Goal: Transaction & Acquisition: Purchase product/service

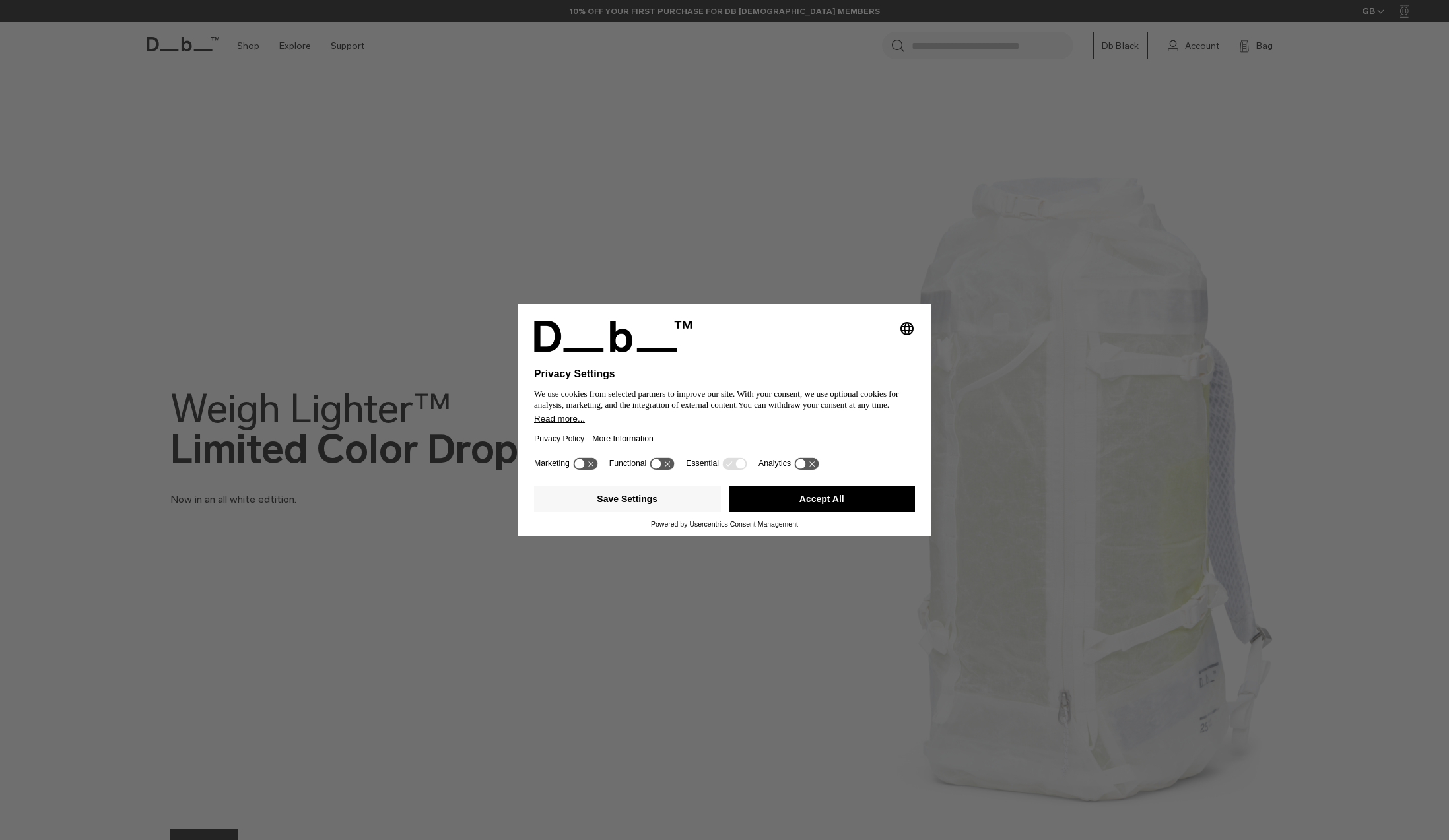
click at [835, 498] on button "Accept All" at bounding box center [822, 498] width 187 height 26
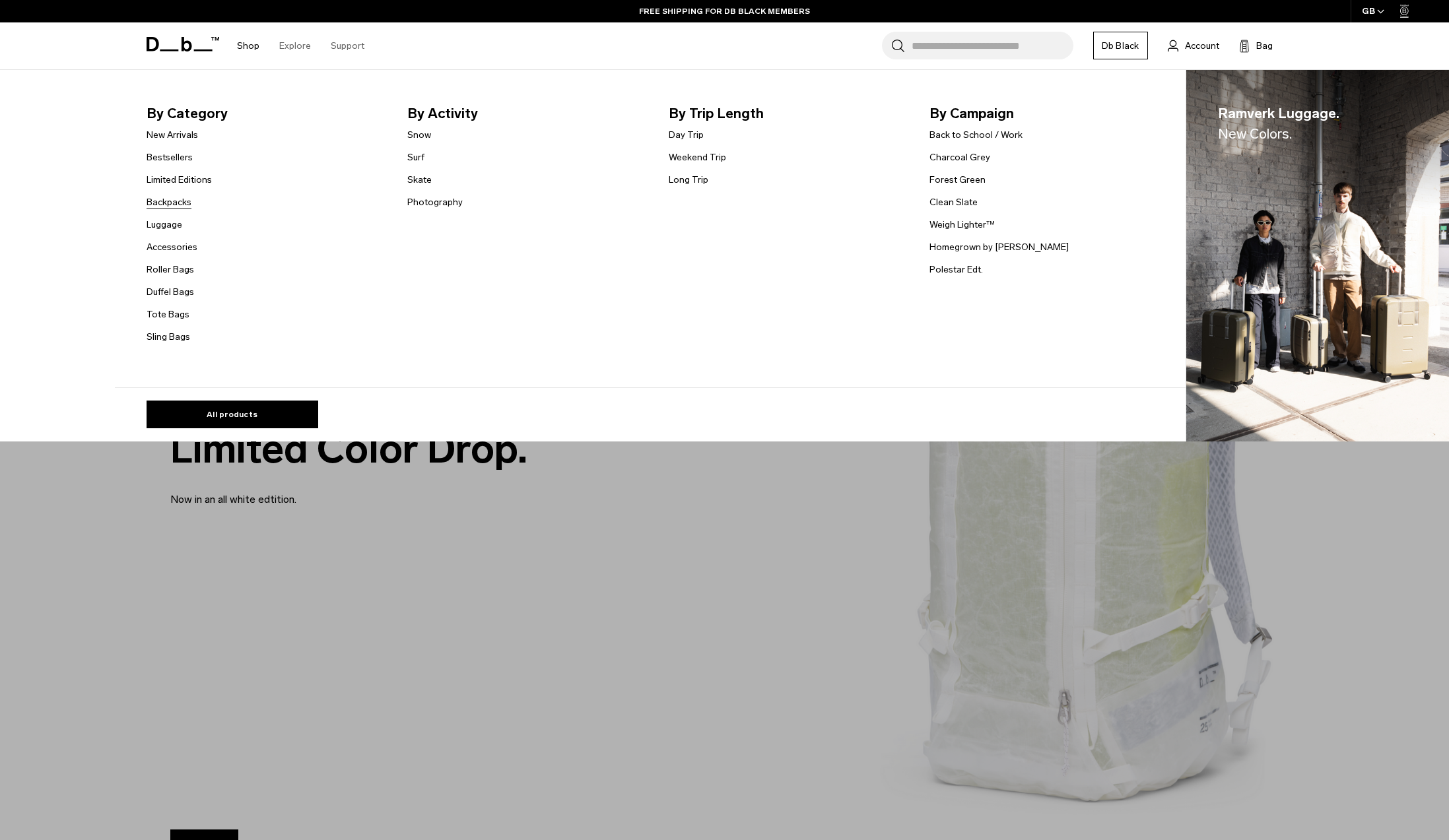
click at [180, 203] on link "Backpacks" at bounding box center [168, 202] width 45 height 14
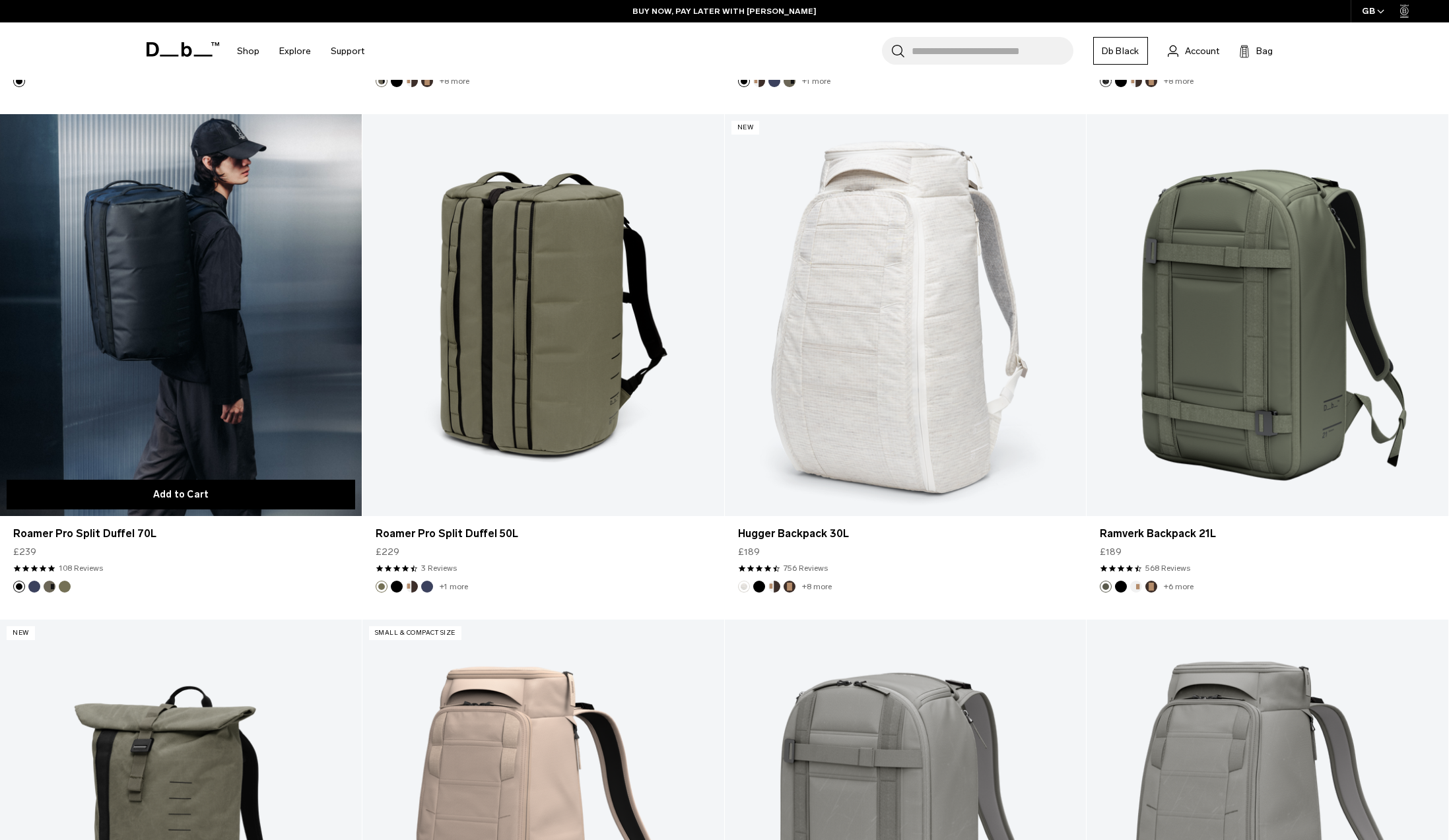
scroll to position [2825, 0]
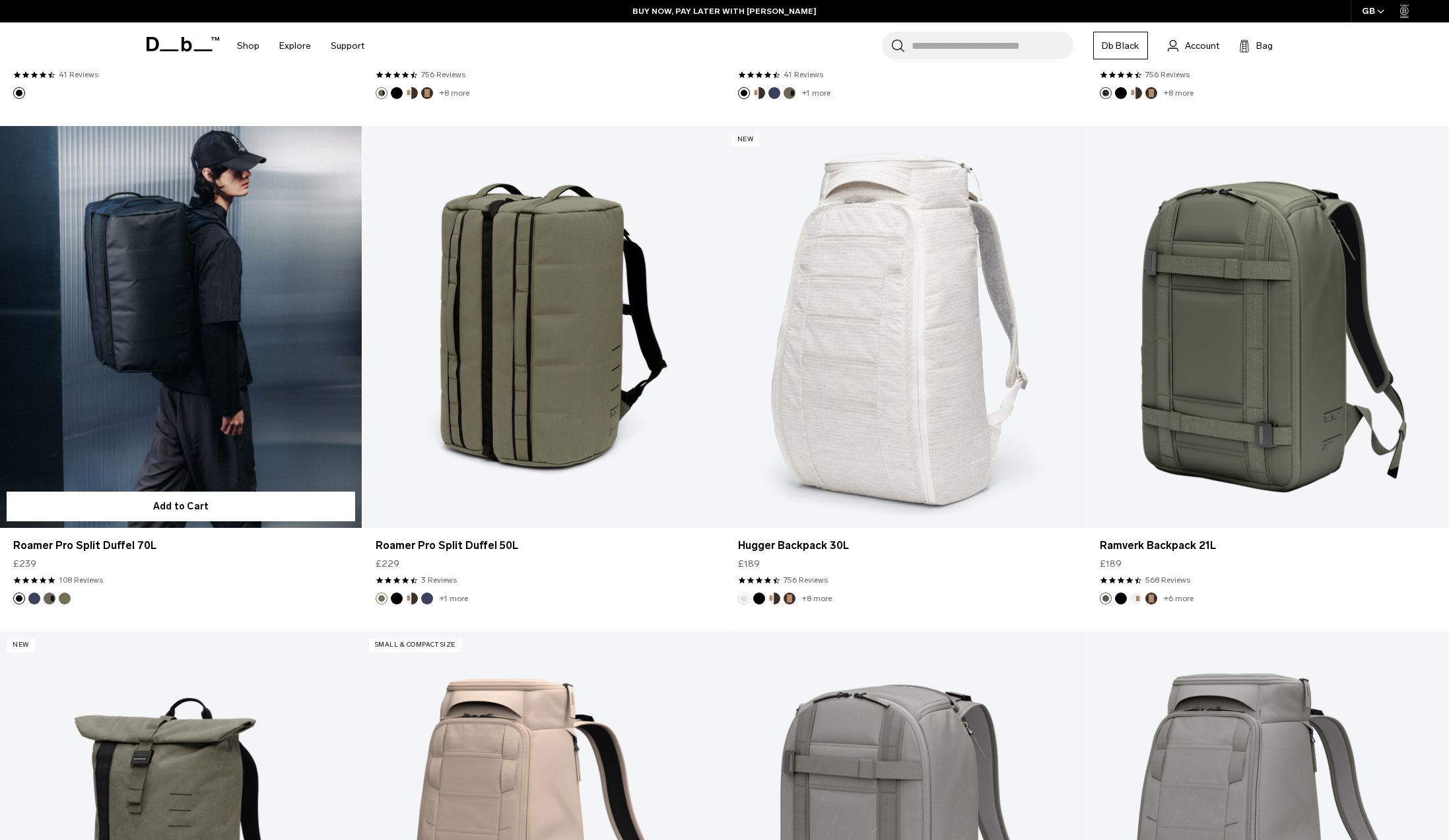
click at [151, 390] on link "Roamer Pro Split Duffel 70L" at bounding box center [181, 327] width 362 height 401
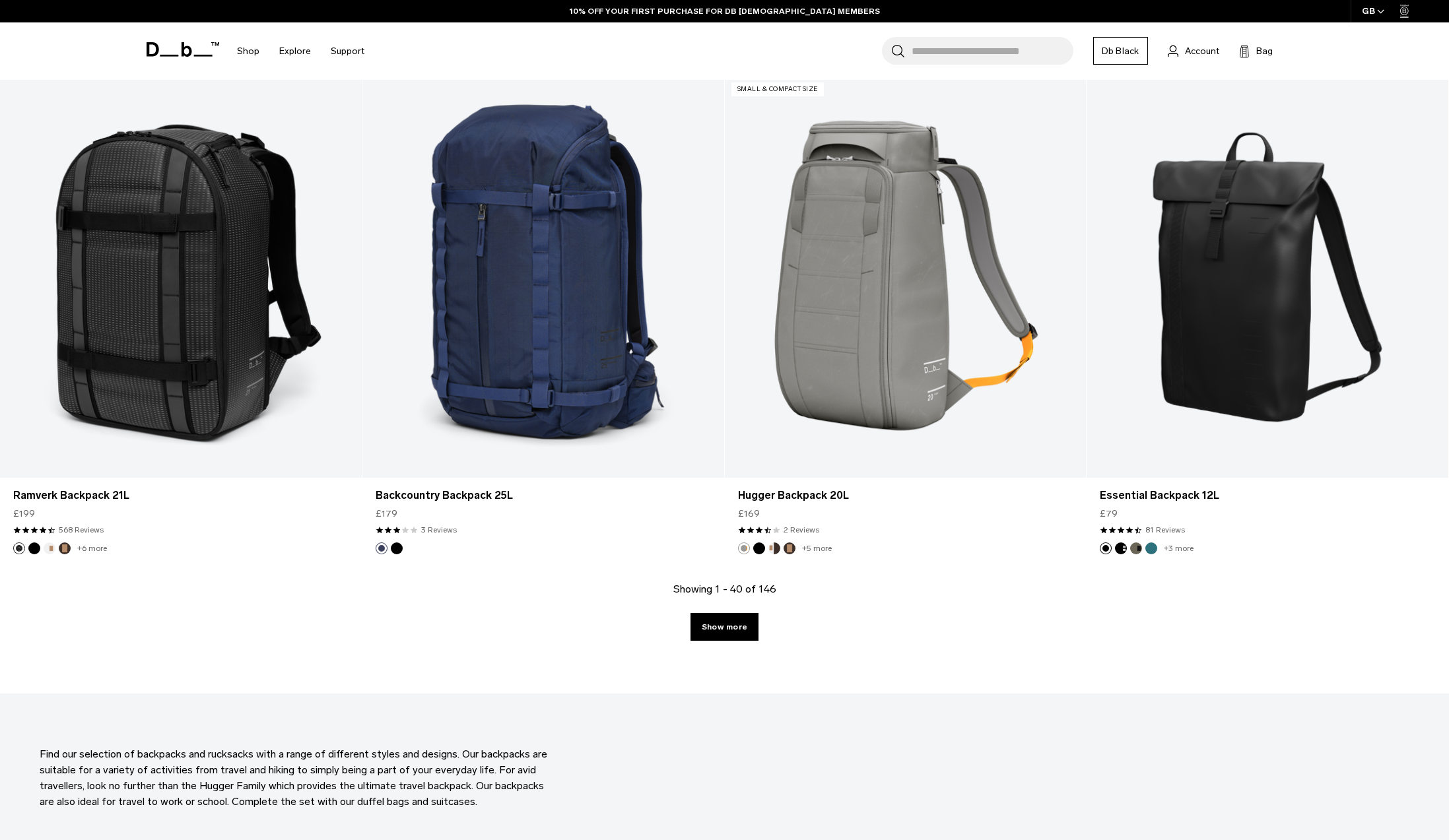
scroll to position [4941, 0]
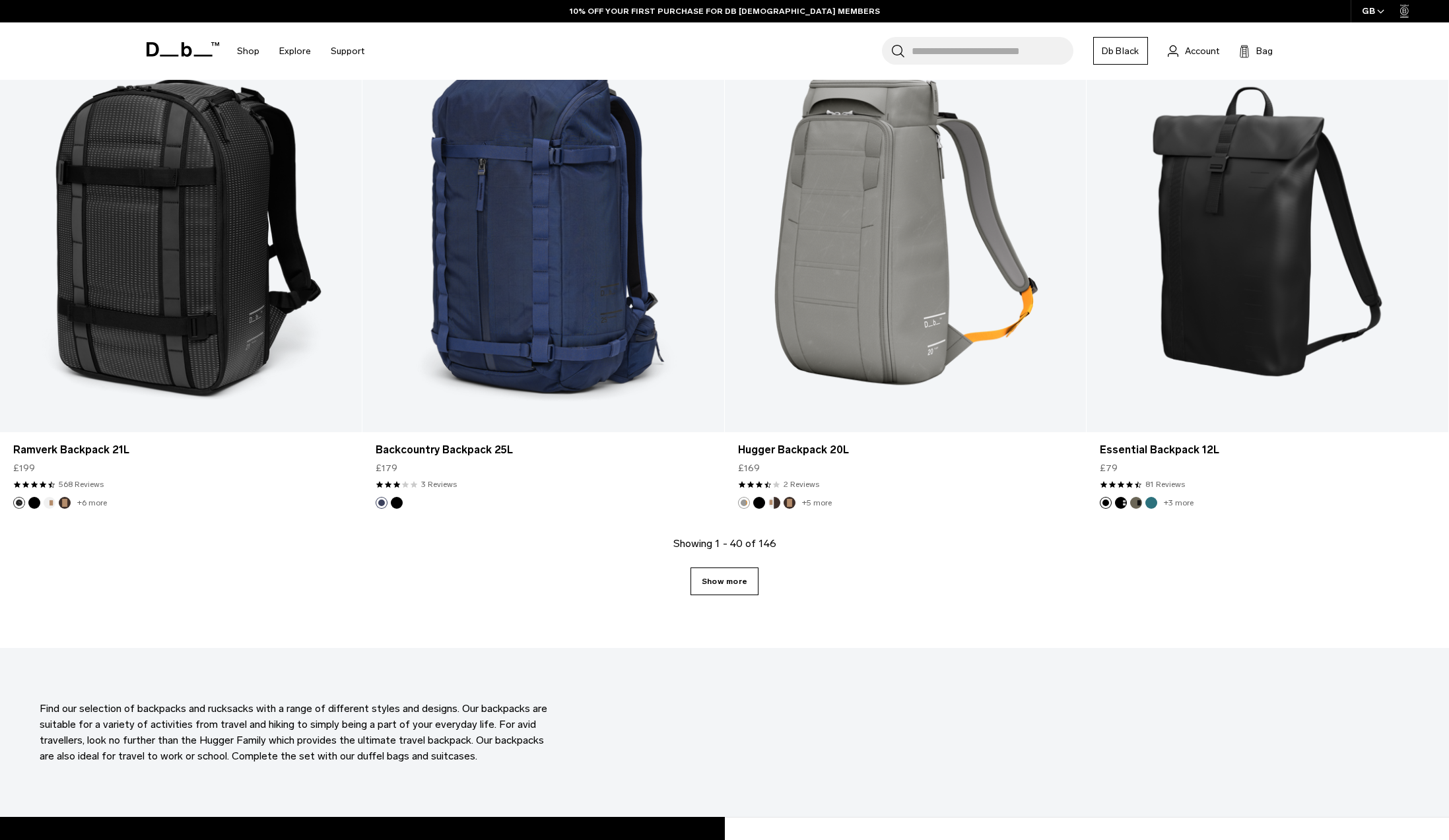
click at [720, 587] on link "Show more" at bounding box center [724, 581] width 68 height 28
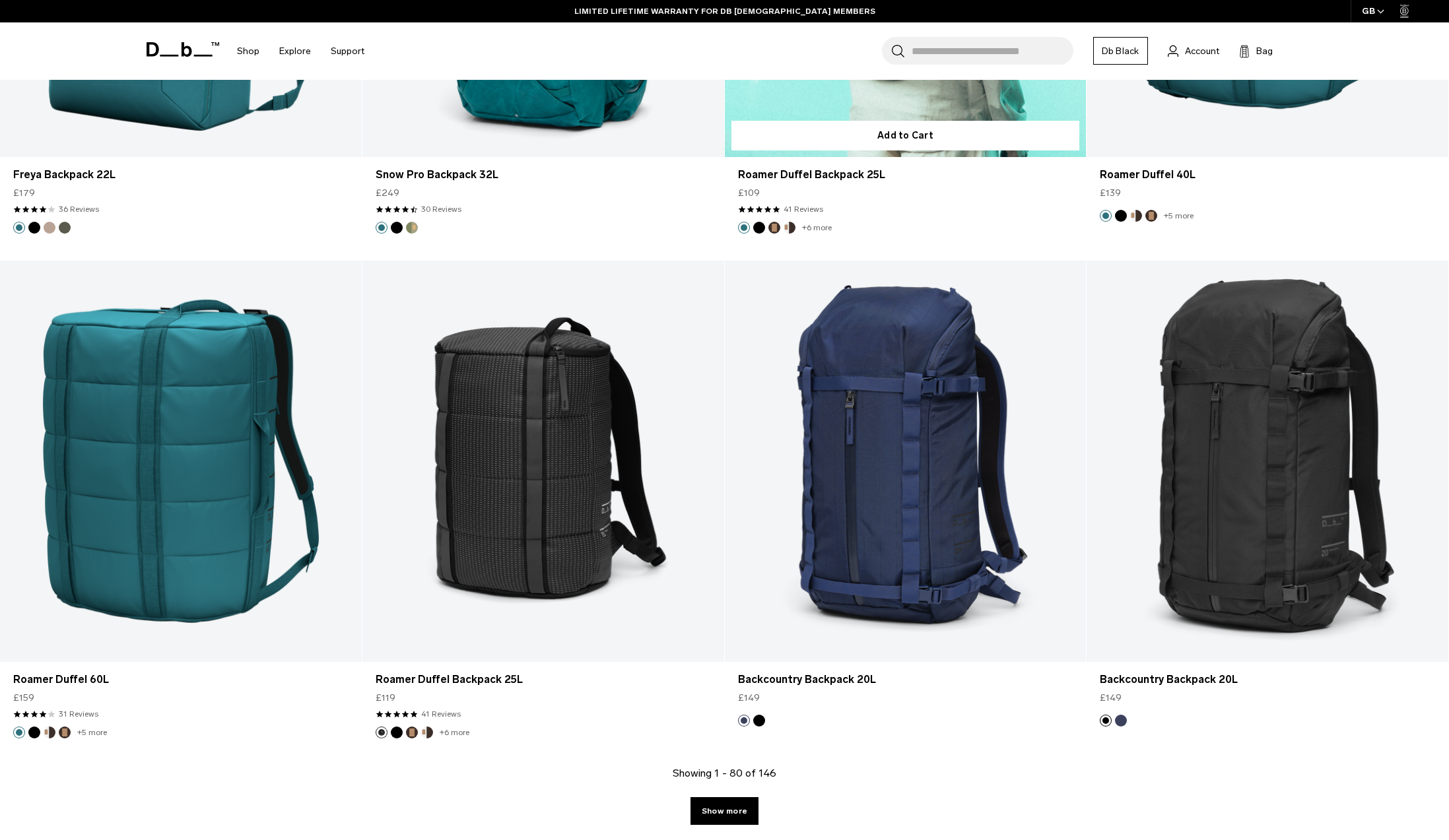
scroll to position [9897, 0]
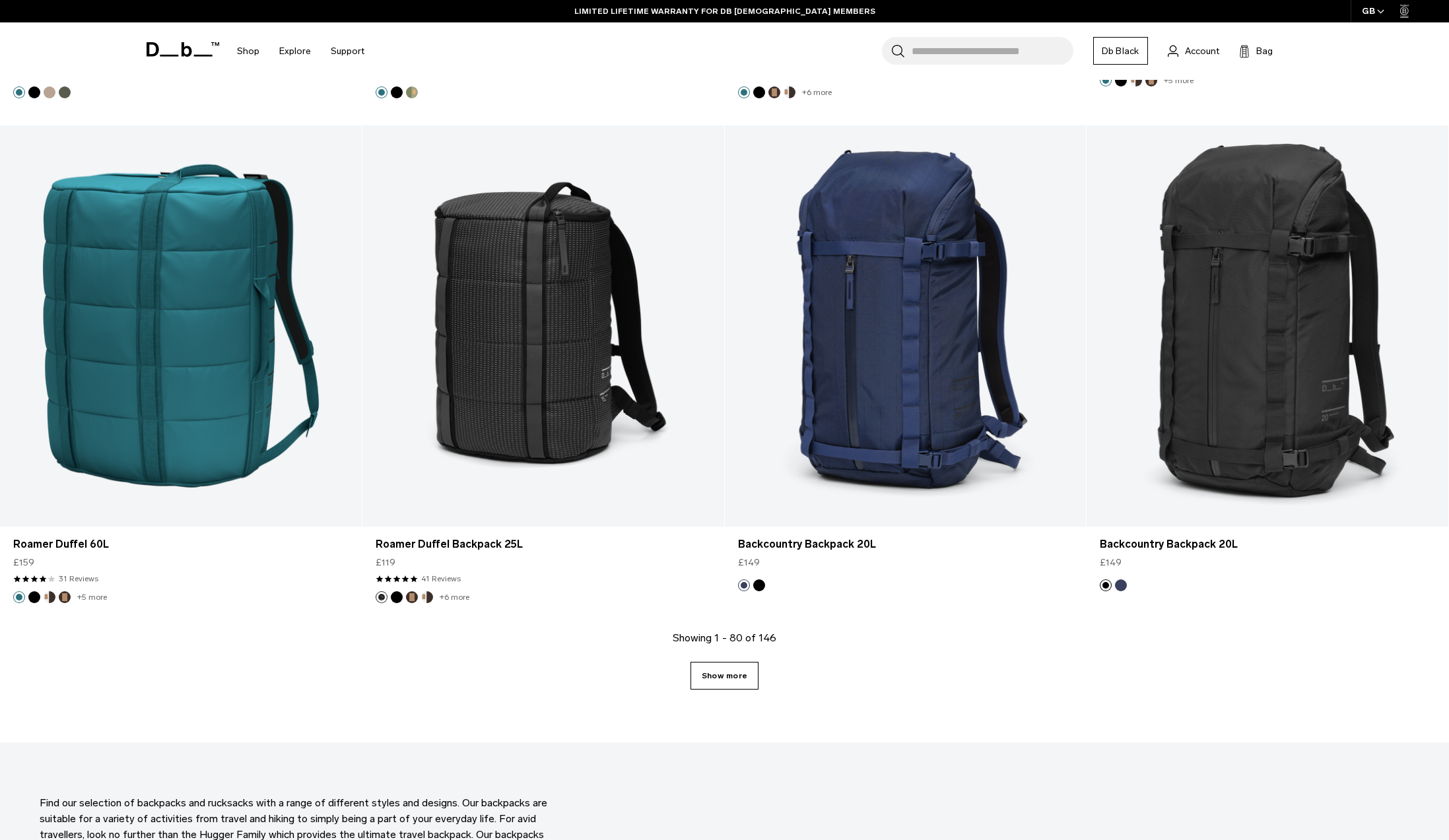
click at [736, 679] on link "Show more" at bounding box center [724, 675] width 68 height 28
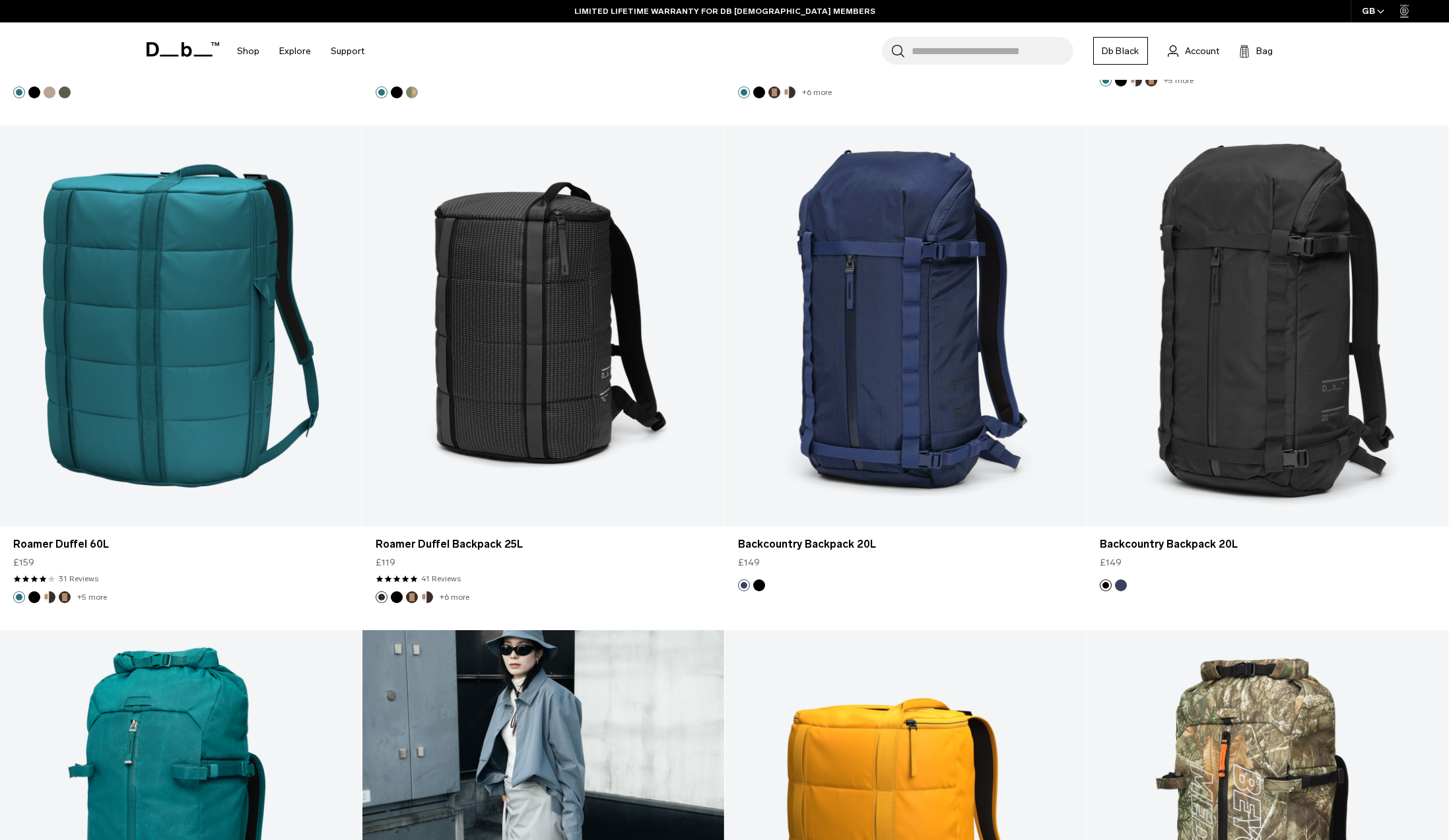
click at [720, 677] on link "Roamer Pro Split Duffel 70L" at bounding box center [543, 831] width 362 height 401
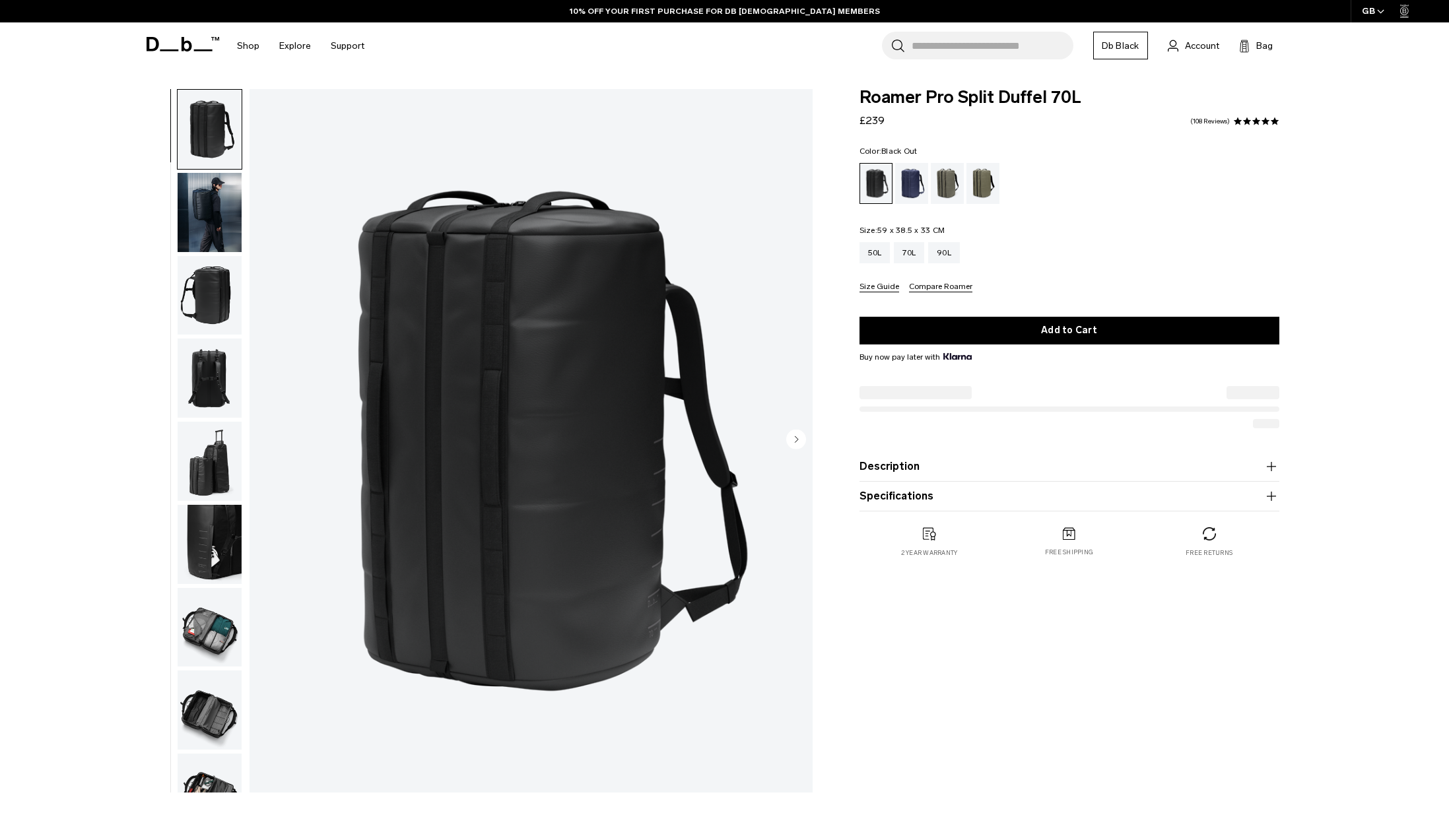
click at [203, 540] on img "button" at bounding box center [210, 544] width 64 height 79
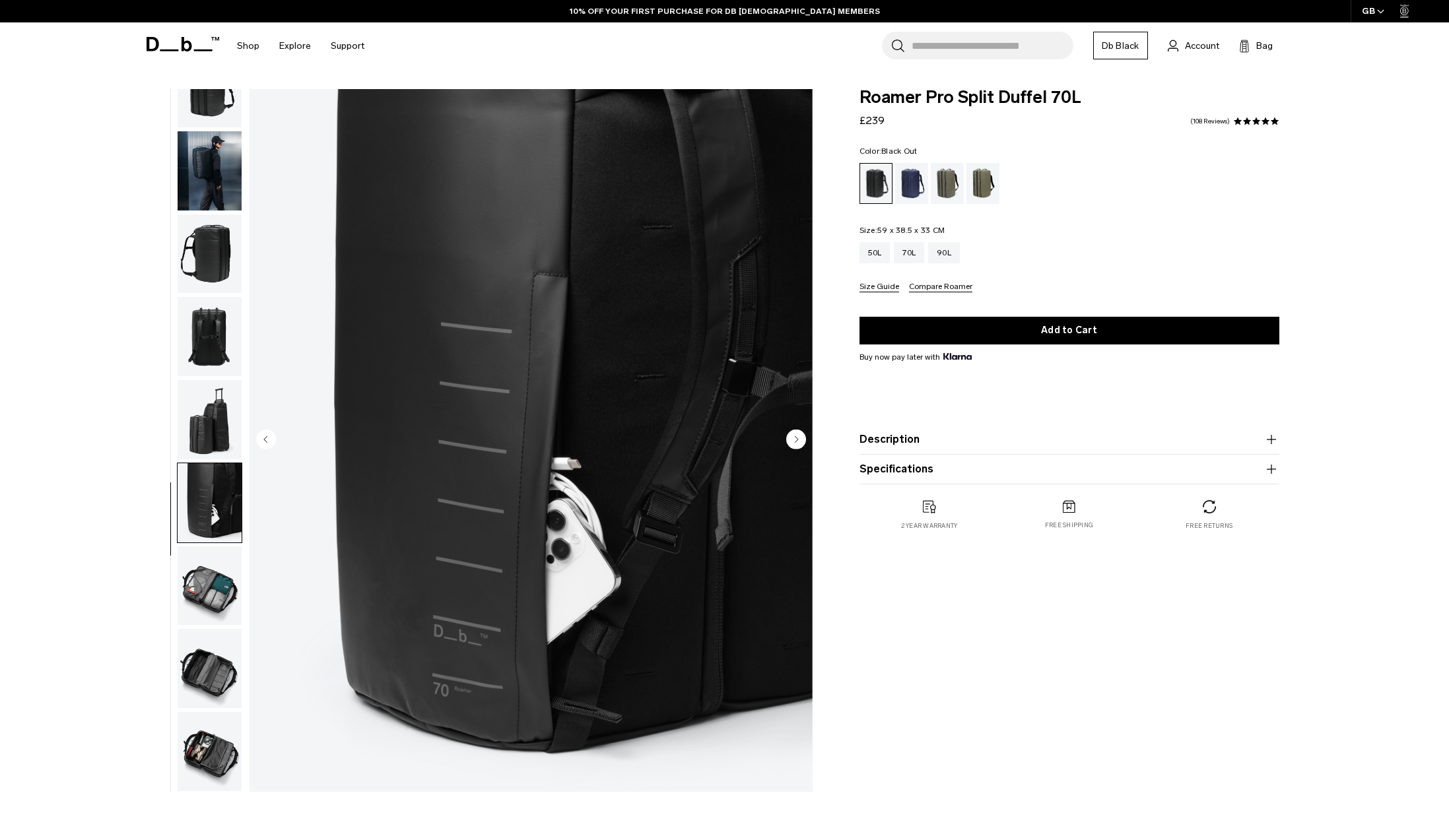
click at [213, 586] on img "button" at bounding box center [210, 585] width 64 height 79
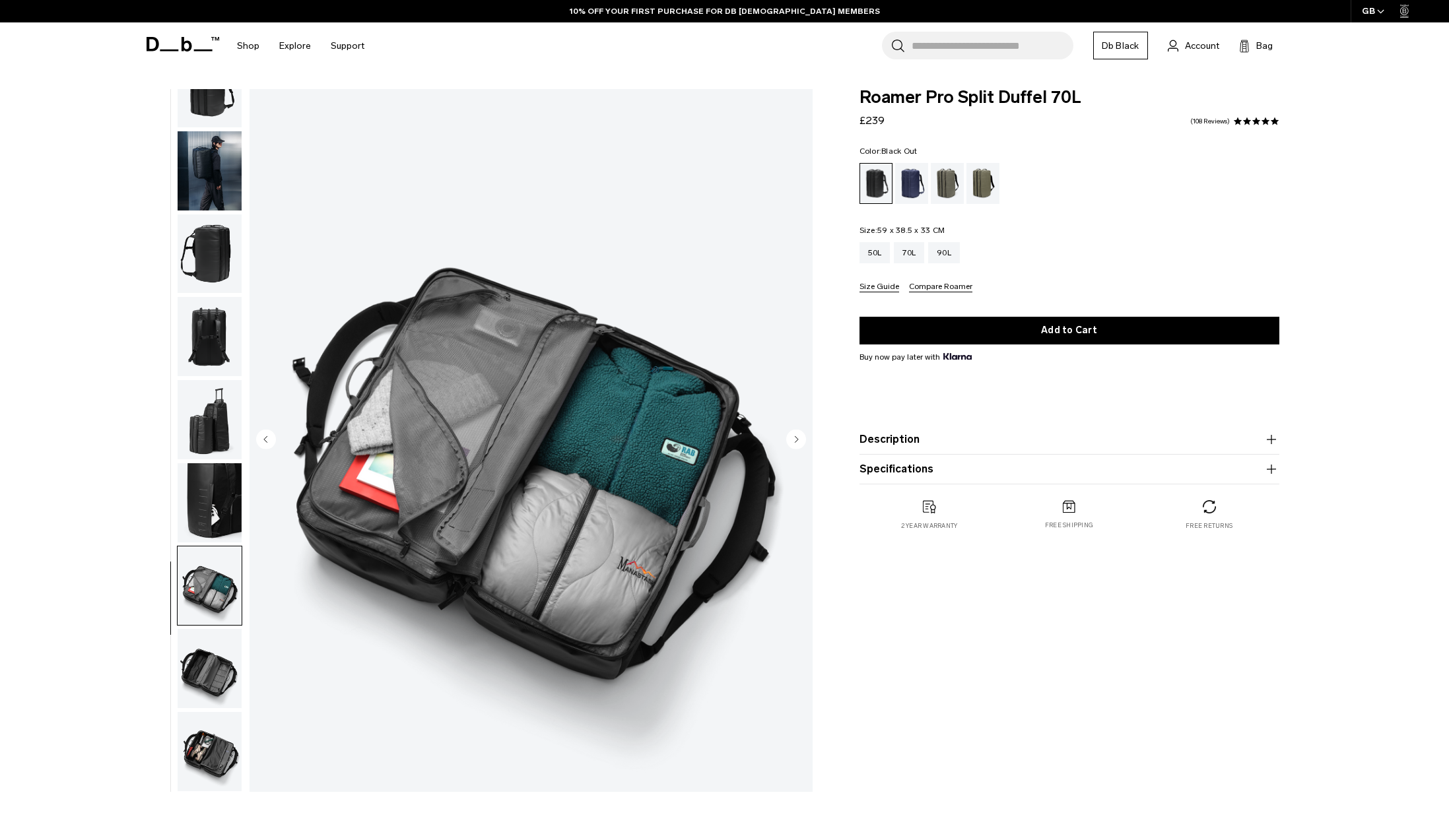
scroll to position [50, 0]
click at [215, 640] on img "button" at bounding box center [210, 668] width 64 height 79
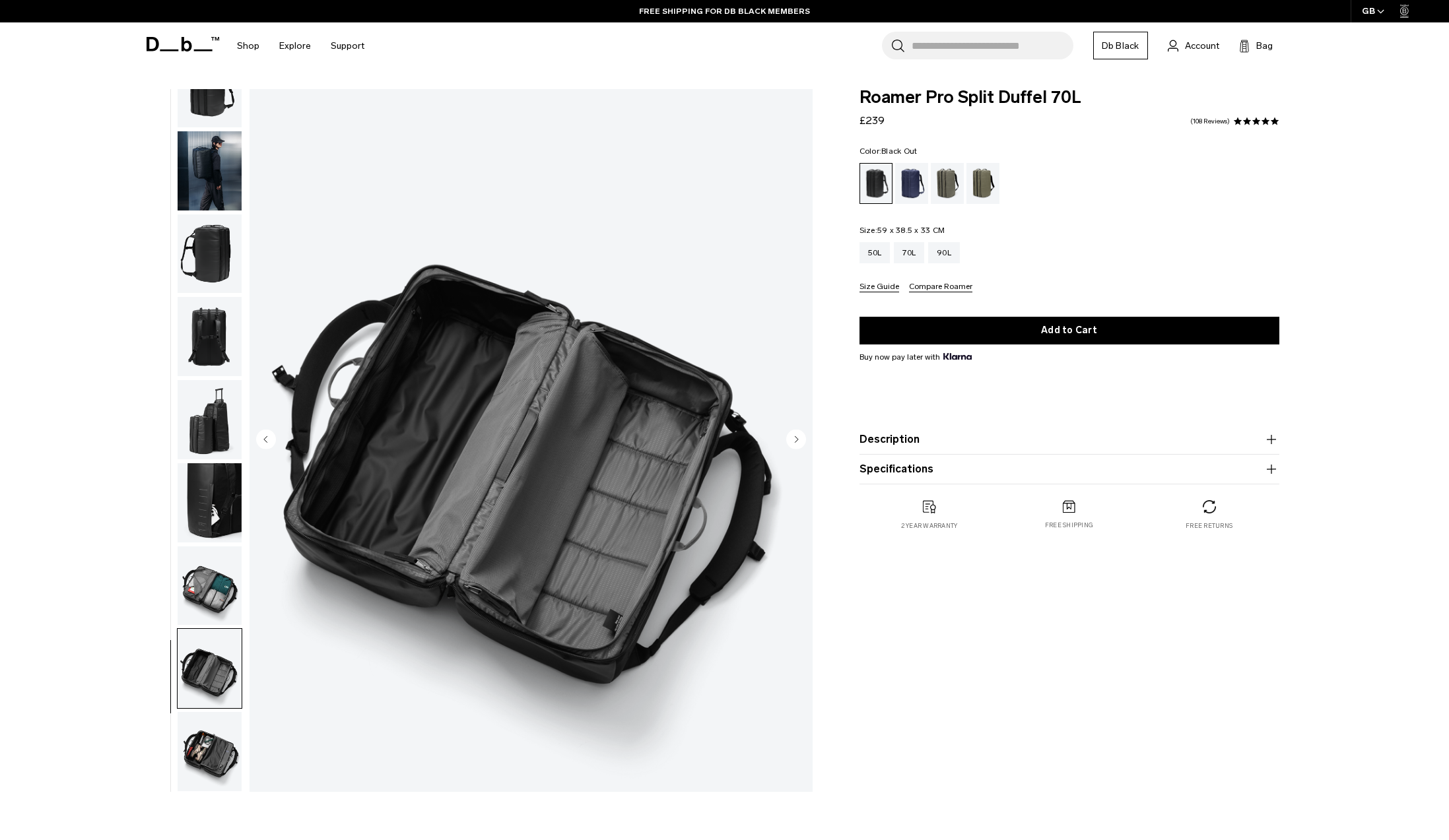
click at [198, 781] on img "button" at bounding box center [210, 751] width 64 height 79
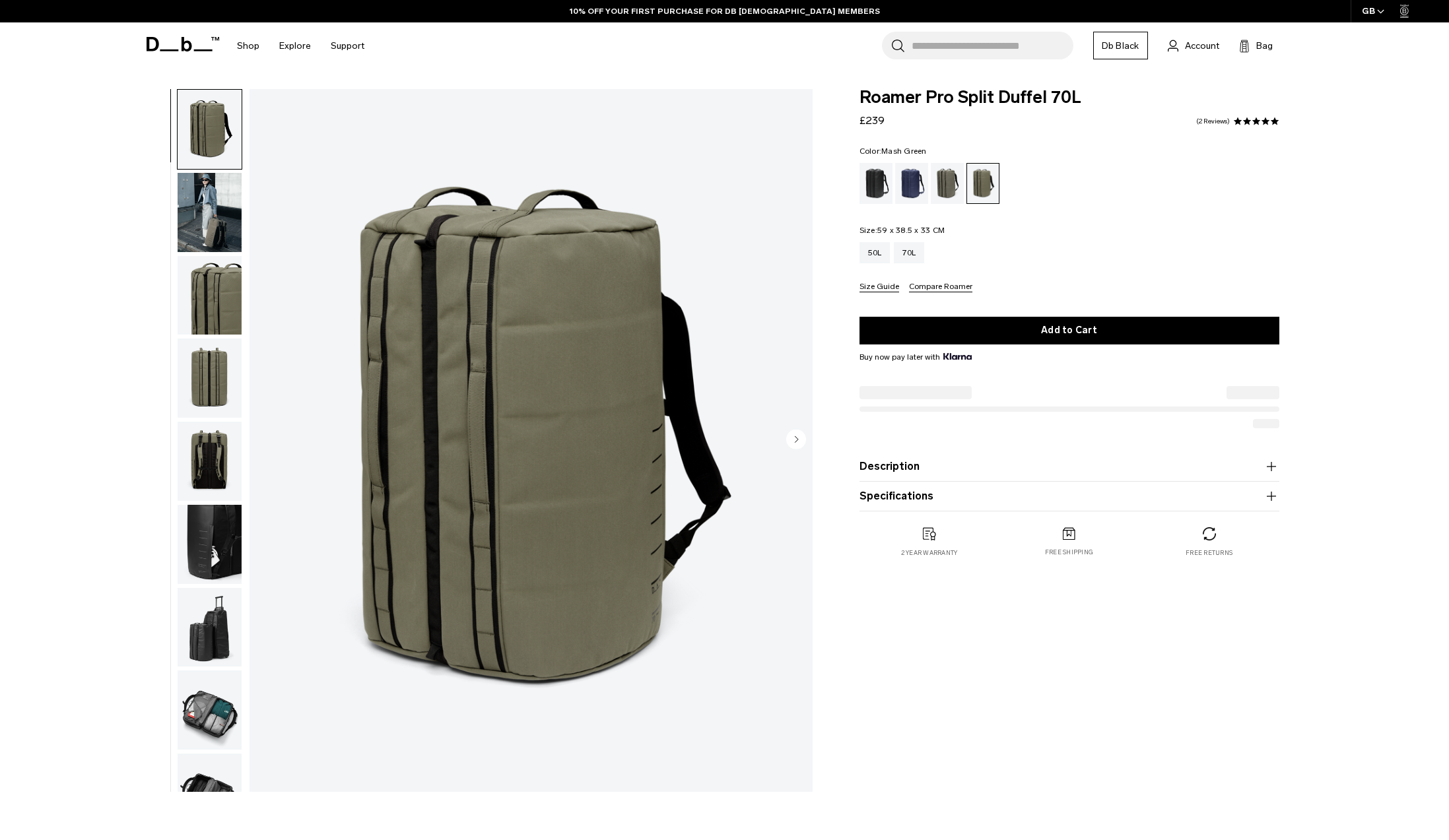
scroll to position [136, 0]
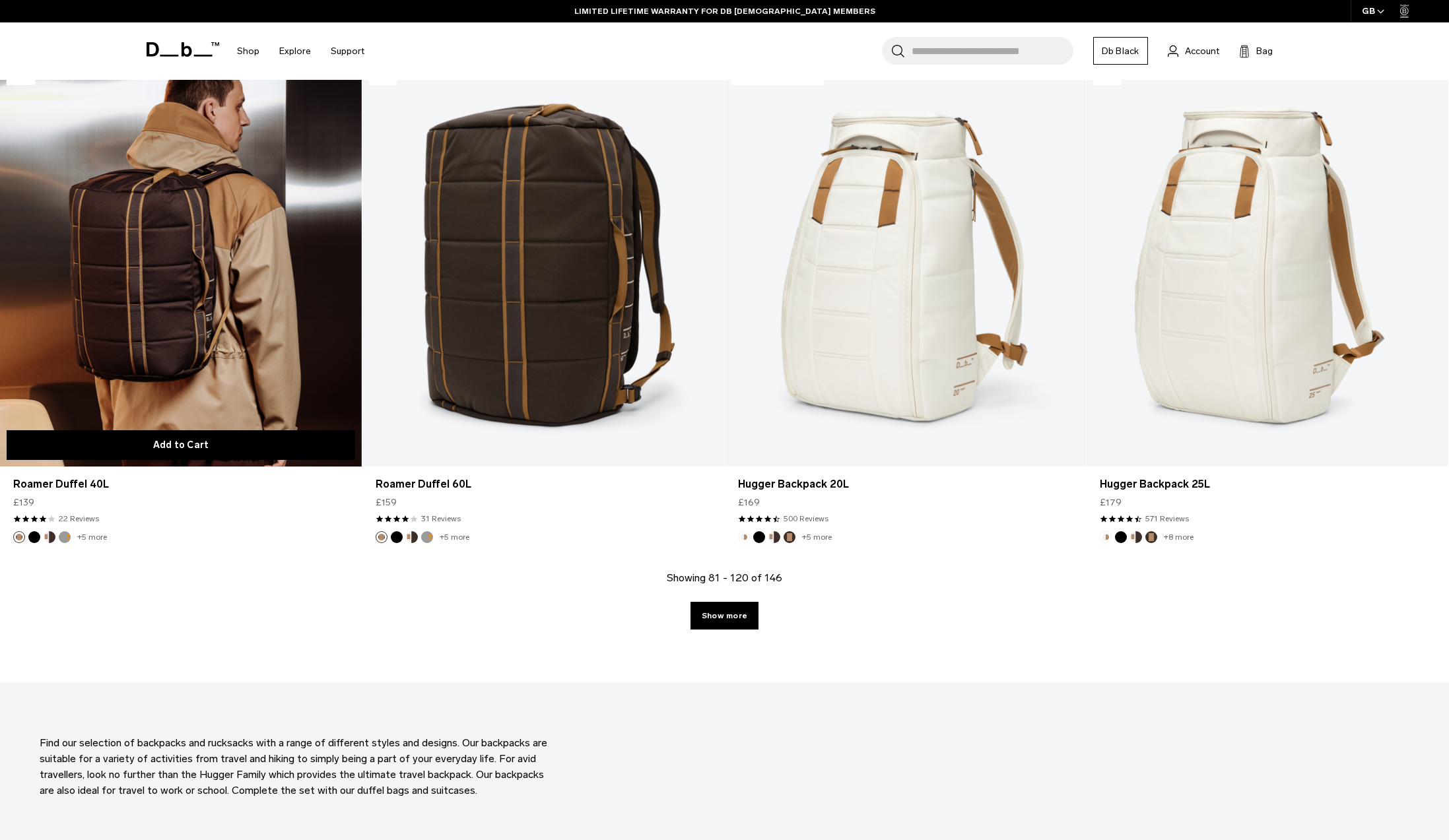
scroll to position [4989, 0]
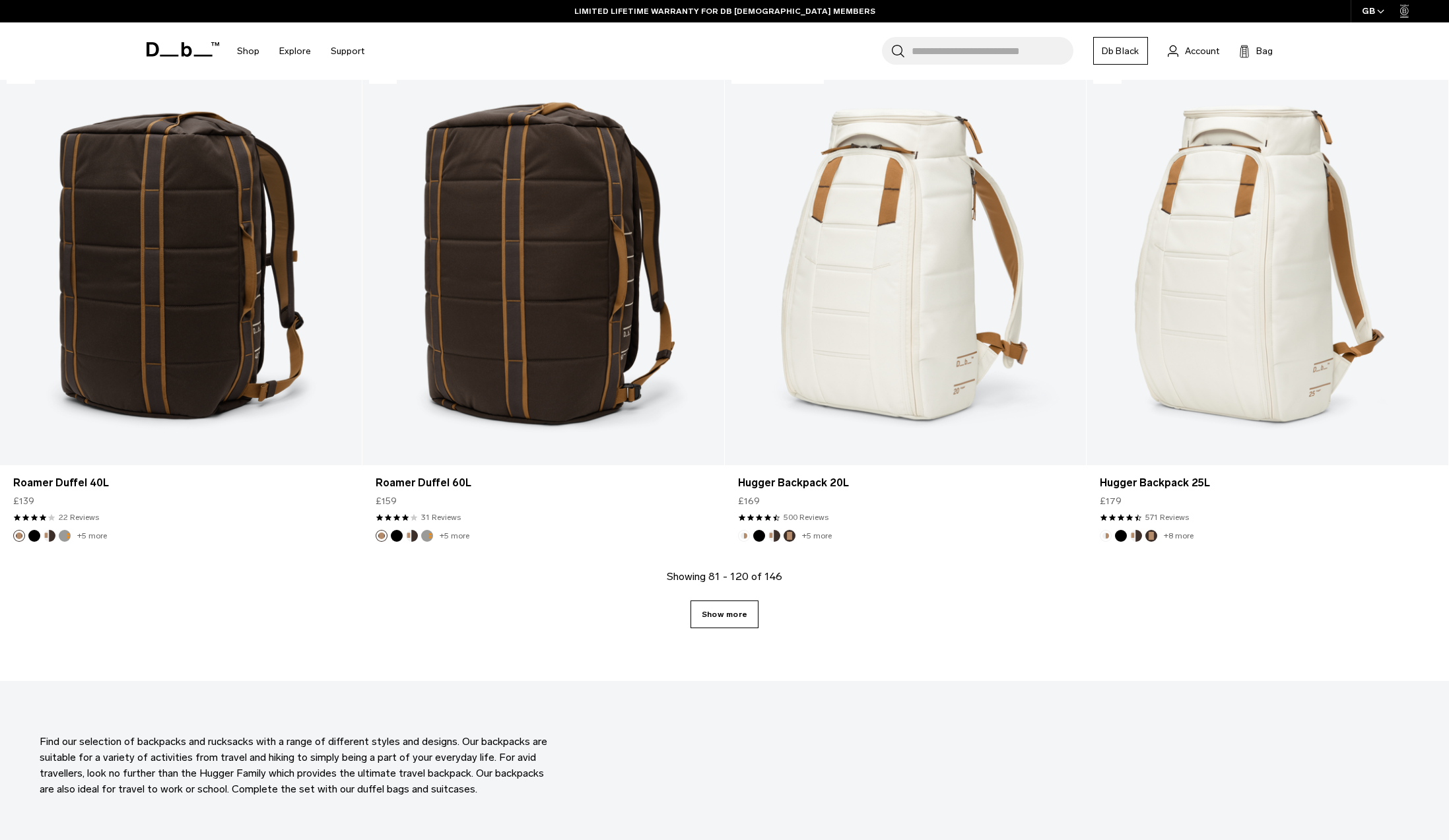
click at [733, 615] on link "Show more" at bounding box center [724, 614] width 68 height 28
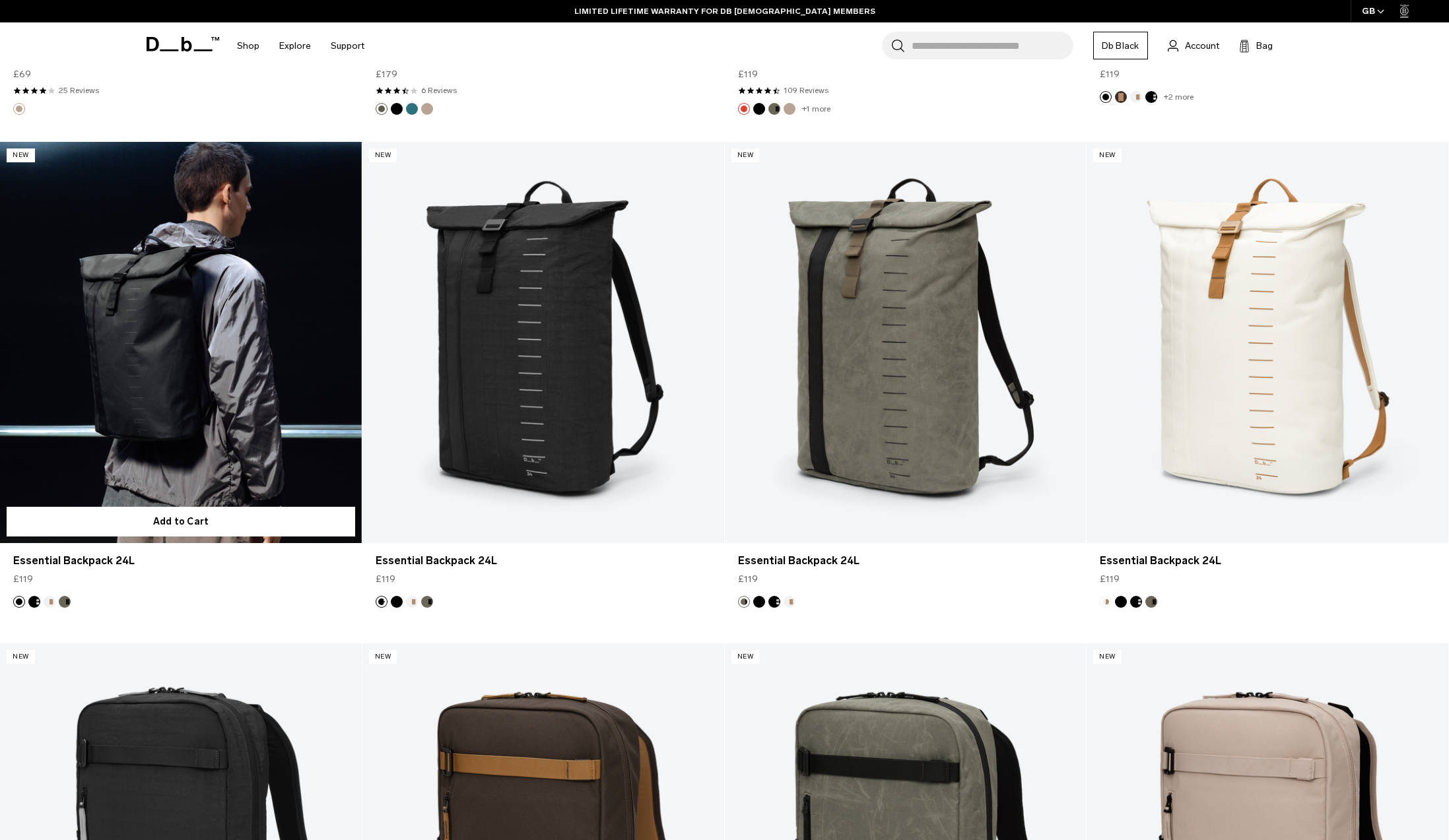
scroll to position [7435, 0]
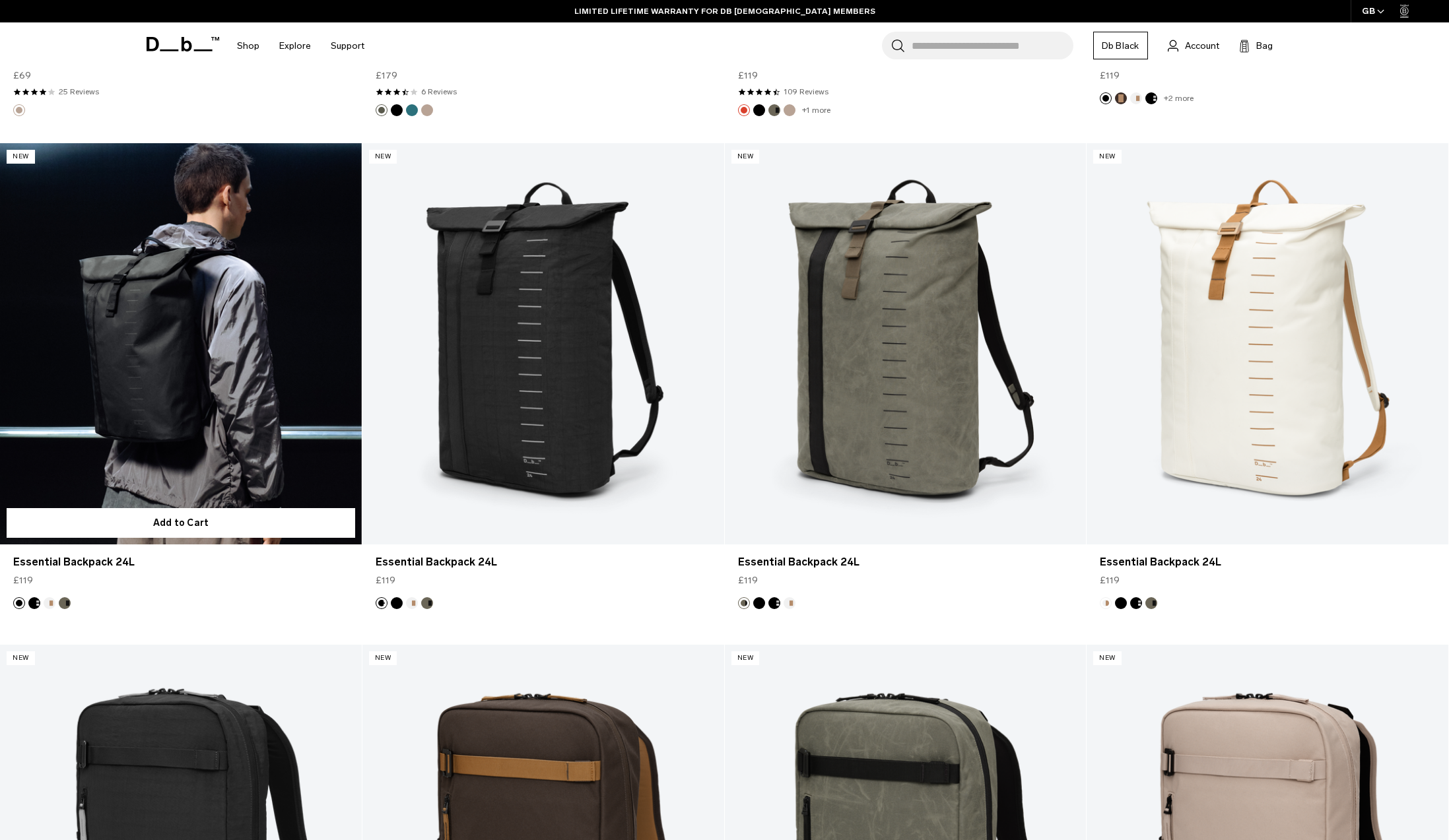
click at [203, 385] on link "Essential Backpack 24L" at bounding box center [181, 344] width 362 height 401
click at [180, 275] on link "Essential Backpack 24L" at bounding box center [181, 344] width 362 height 401
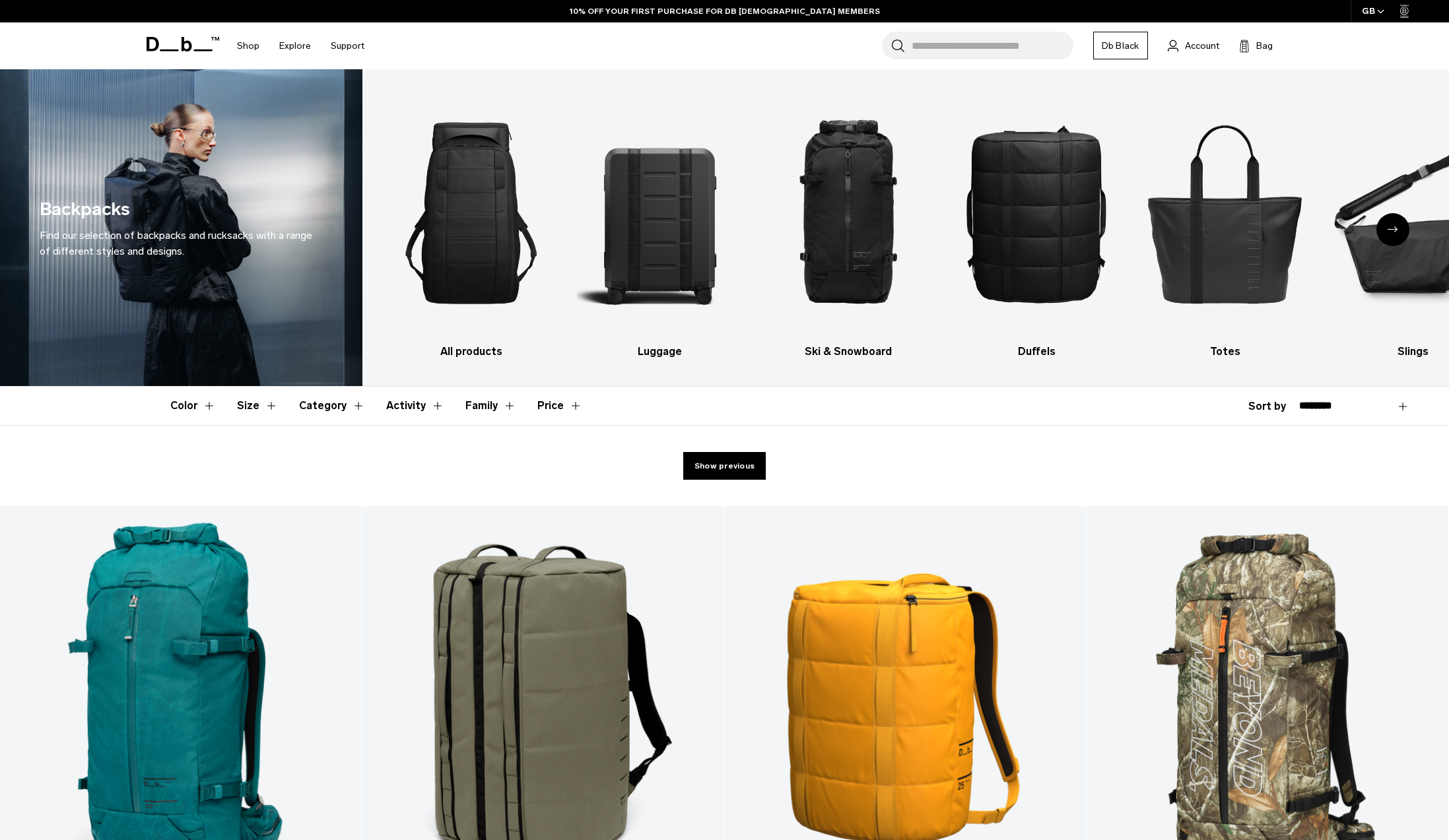
scroll to position [0, 0]
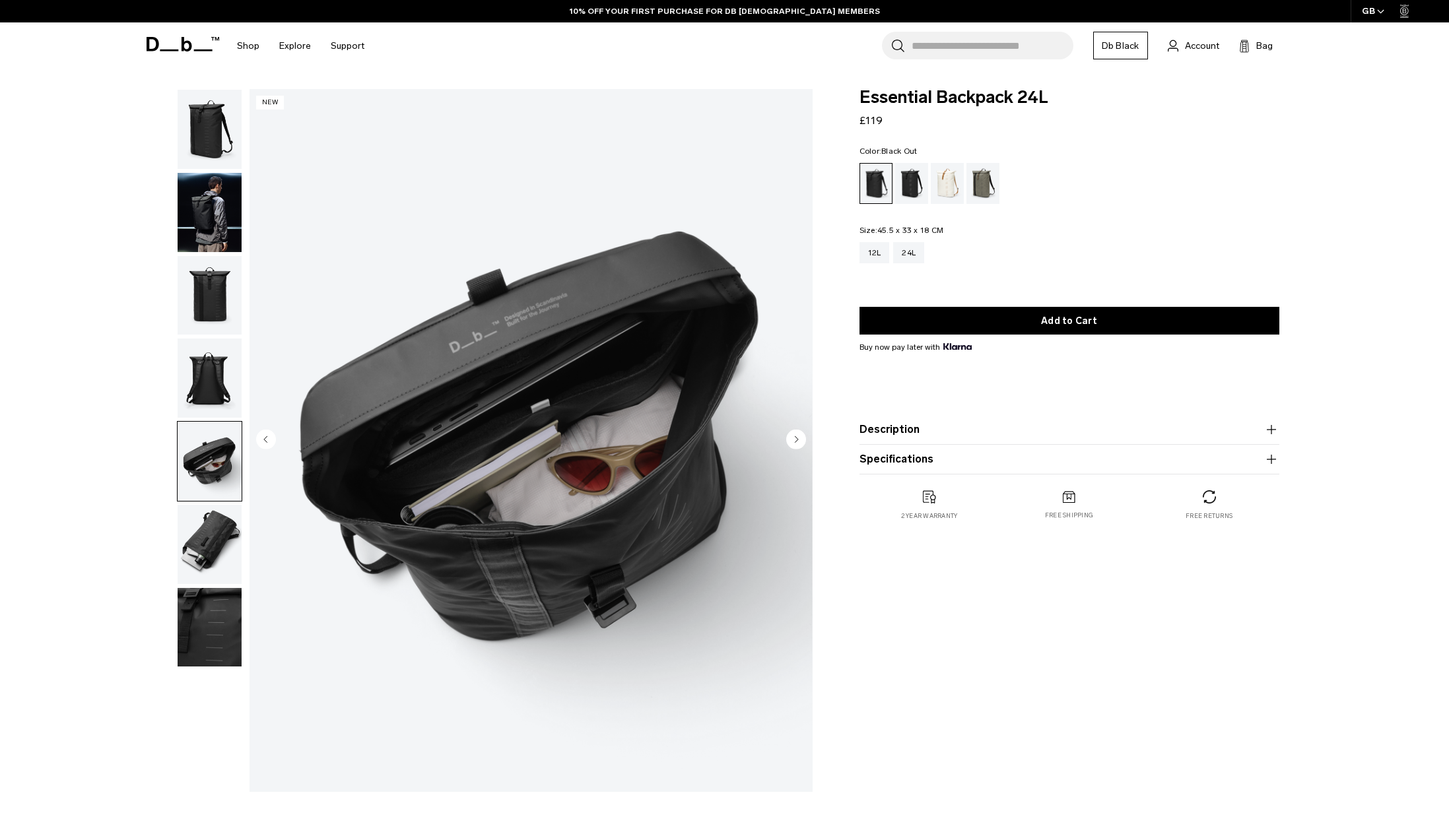
click at [212, 547] on img "button" at bounding box center [210, 544] width 64 height 79
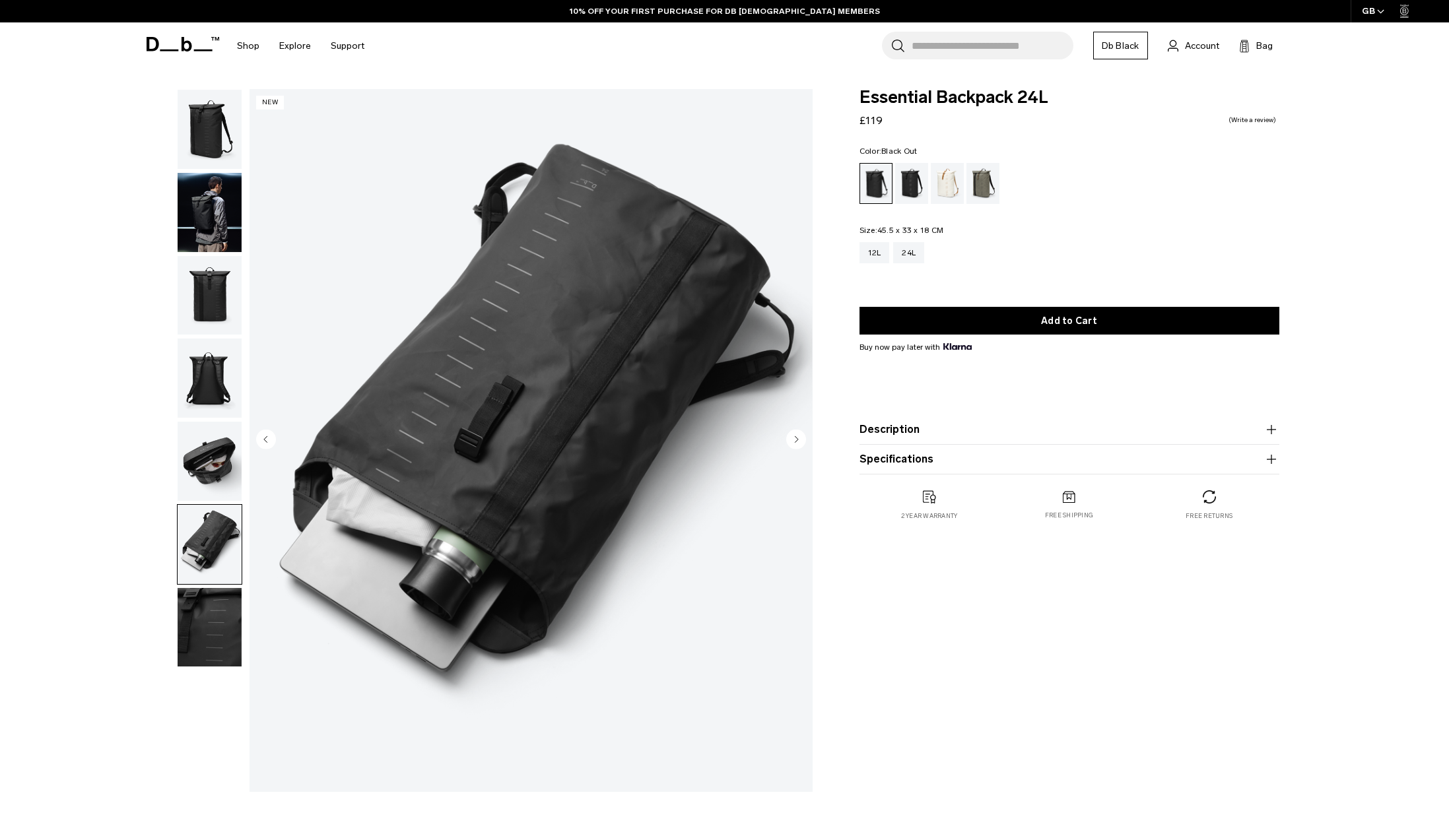
click at [211, 562] on img "button" at bounding box center [210, 544] width 64 height 79
click at [215, 627] on img "button" at bounding box center [210, 627] width 64 height 79
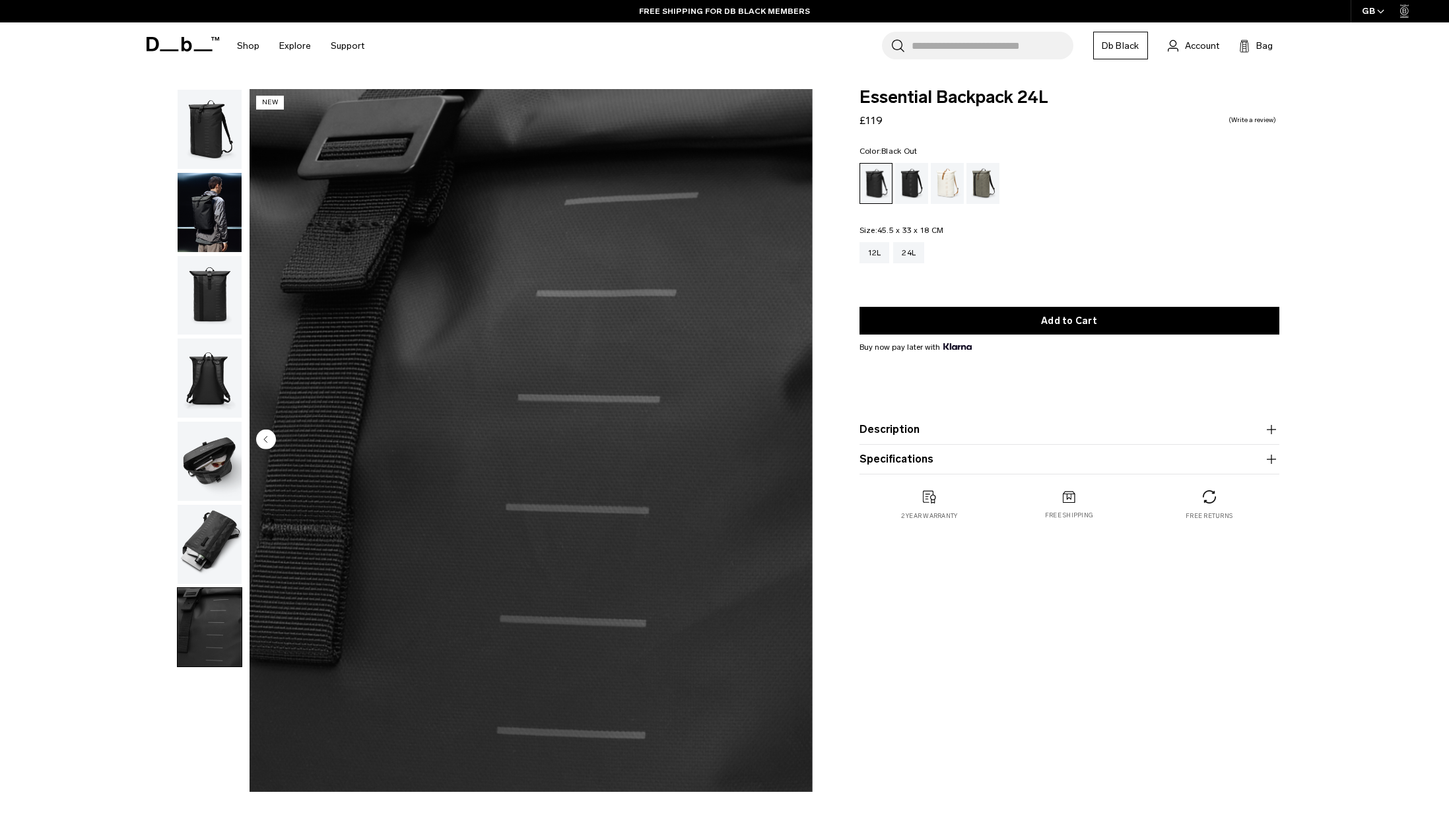
click at [235, 304] on img "button" at bounding box center [210, 295] width 64 height 79
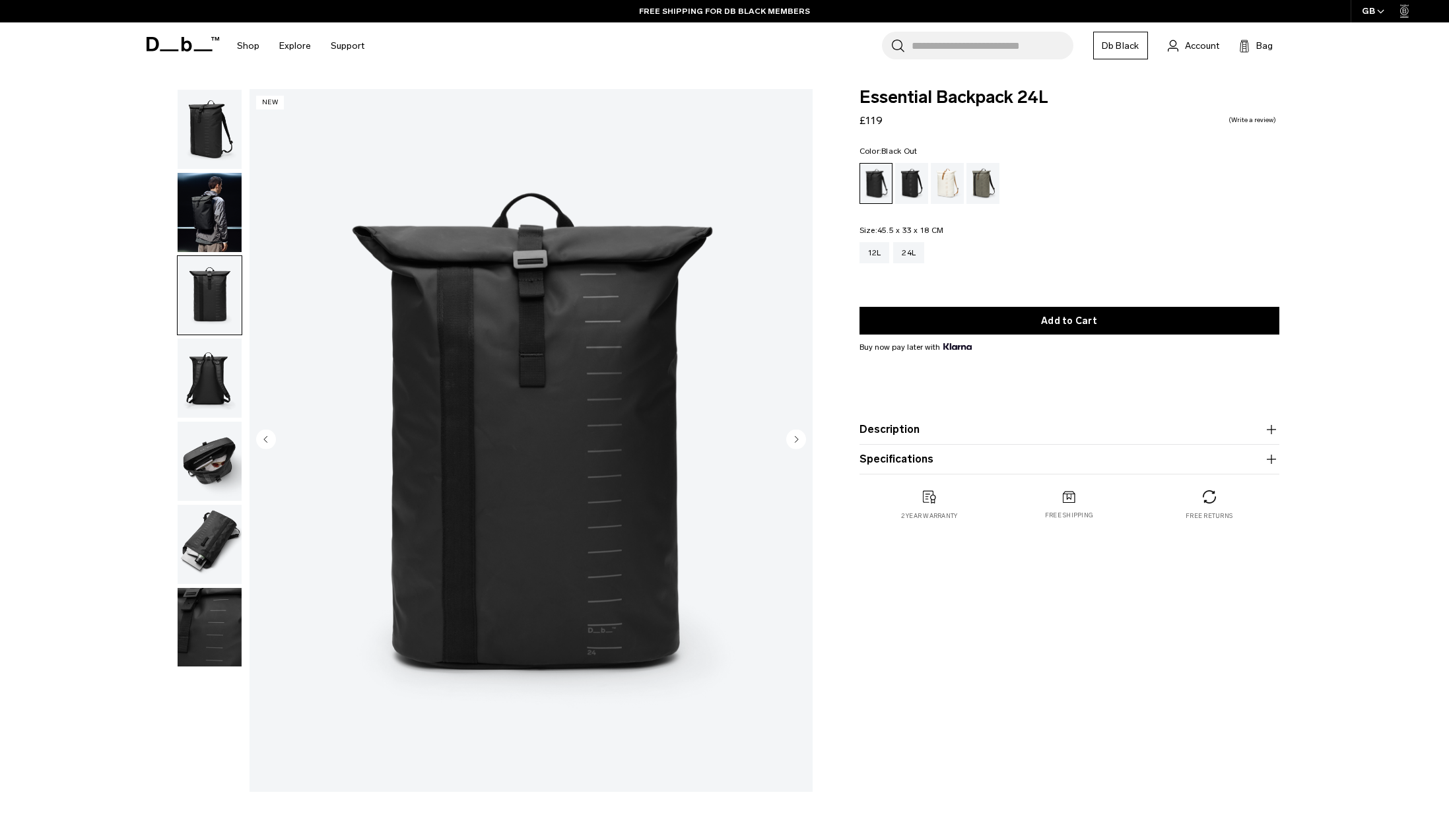
click at [218, 379] on img "button" at bounding box center [210, 378] width 64 height 79
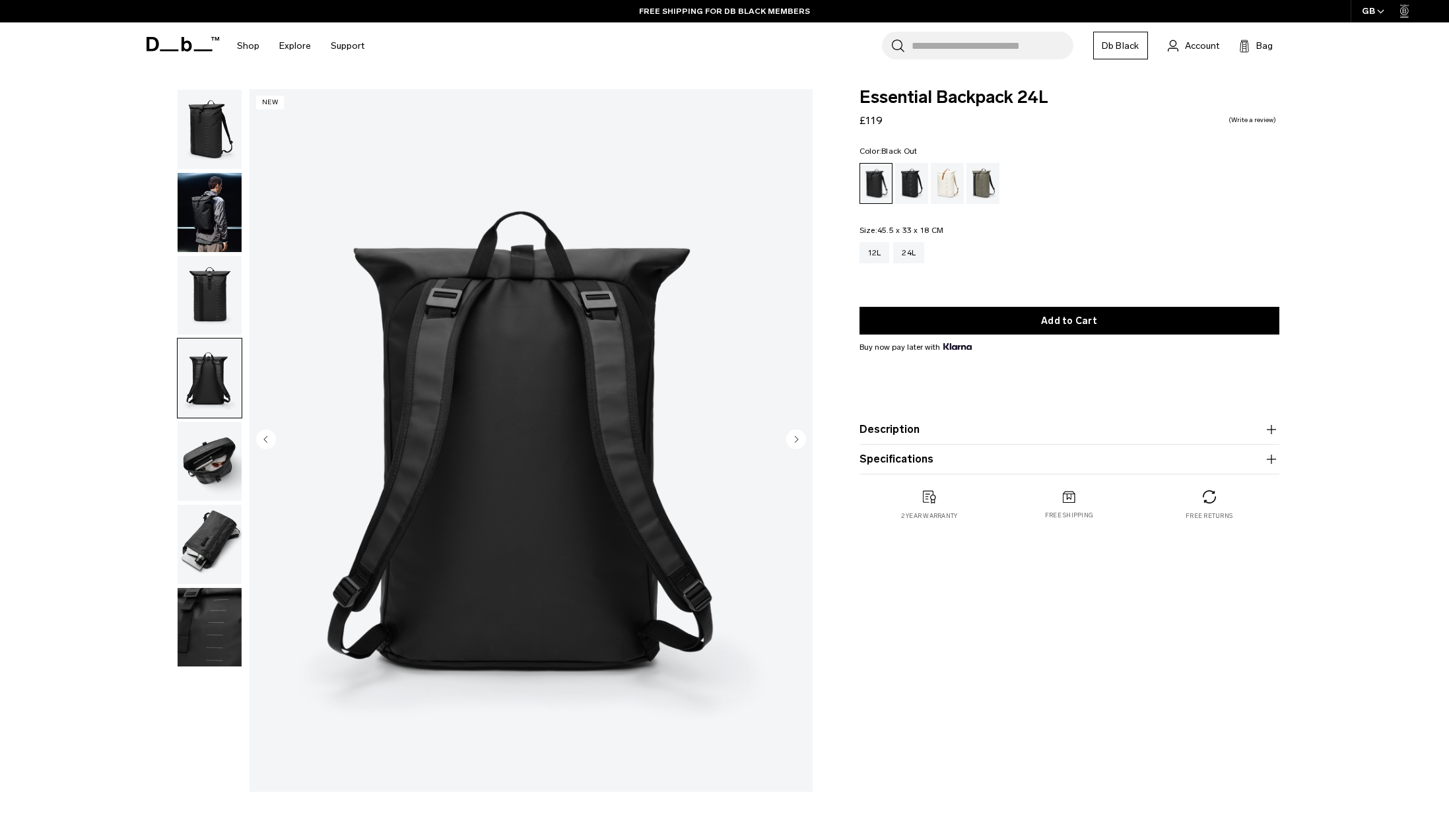
click at [205, 449] on img "button" at bounding box center [210, 461] width 64 height 79
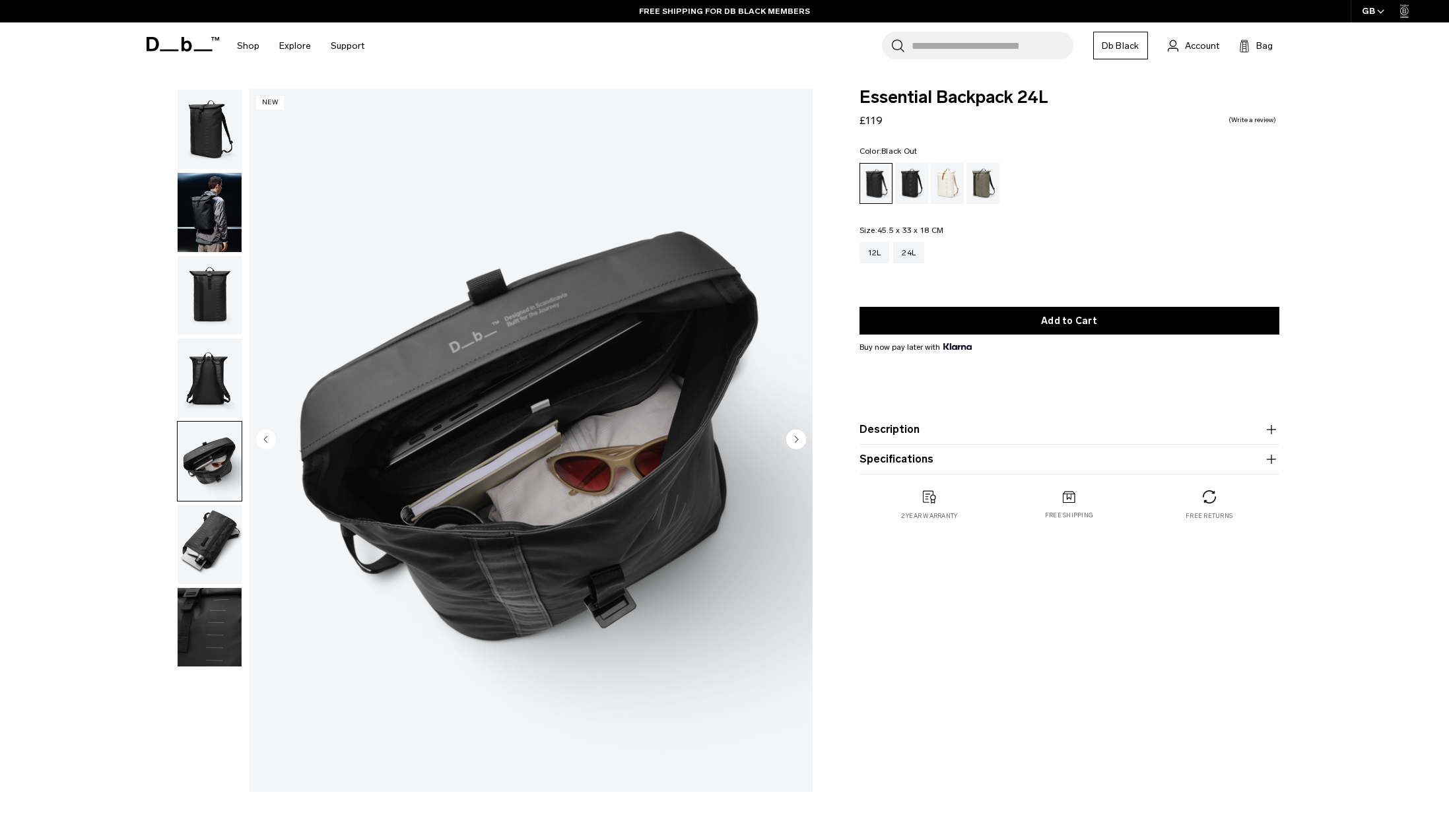
click at [203, 535] on img "button" at bounding box center [210, 544] width 64 height 79
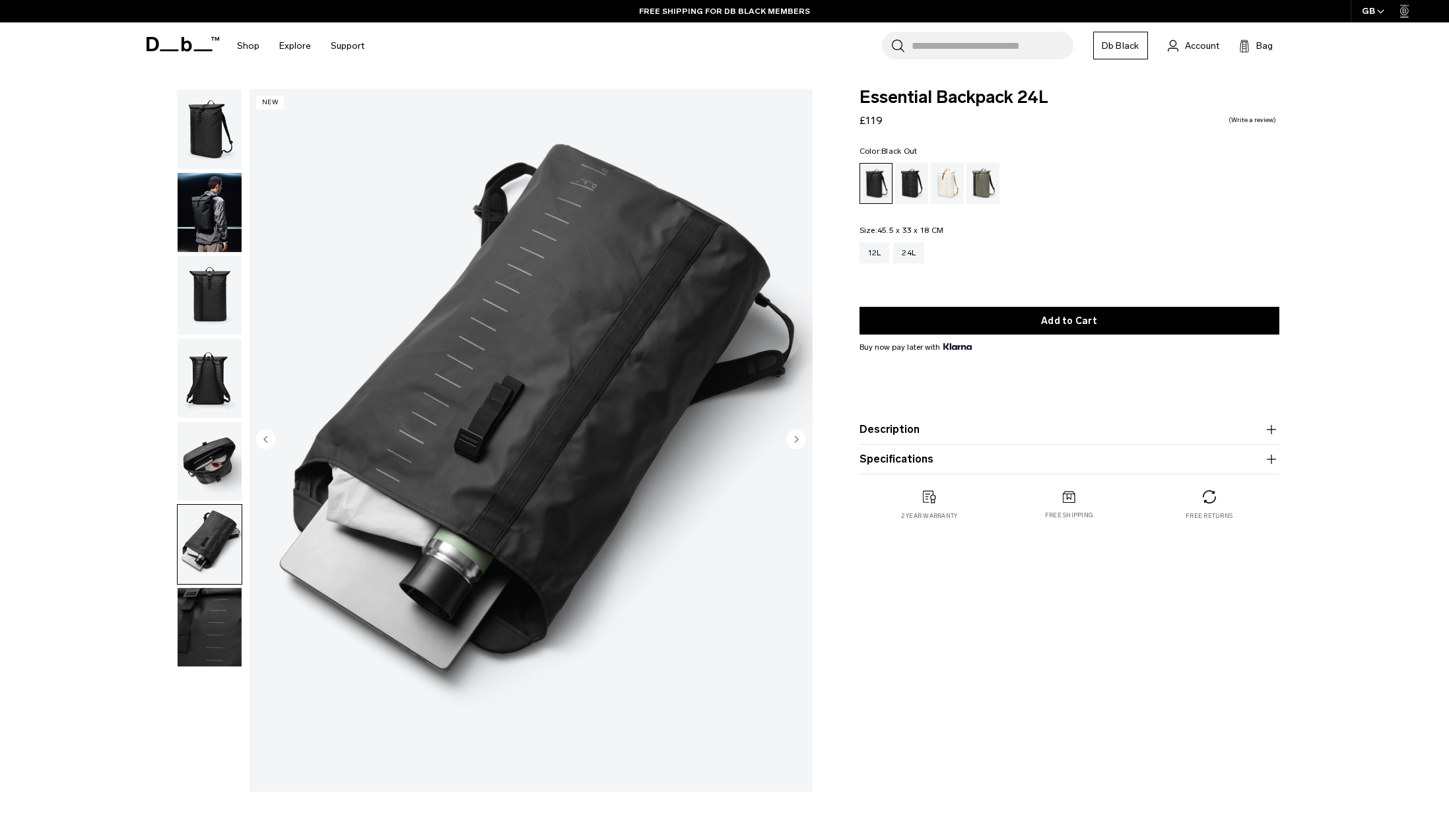
click at [204, 489] on img "button" at bounding box center [210, 461] width 64 height 79
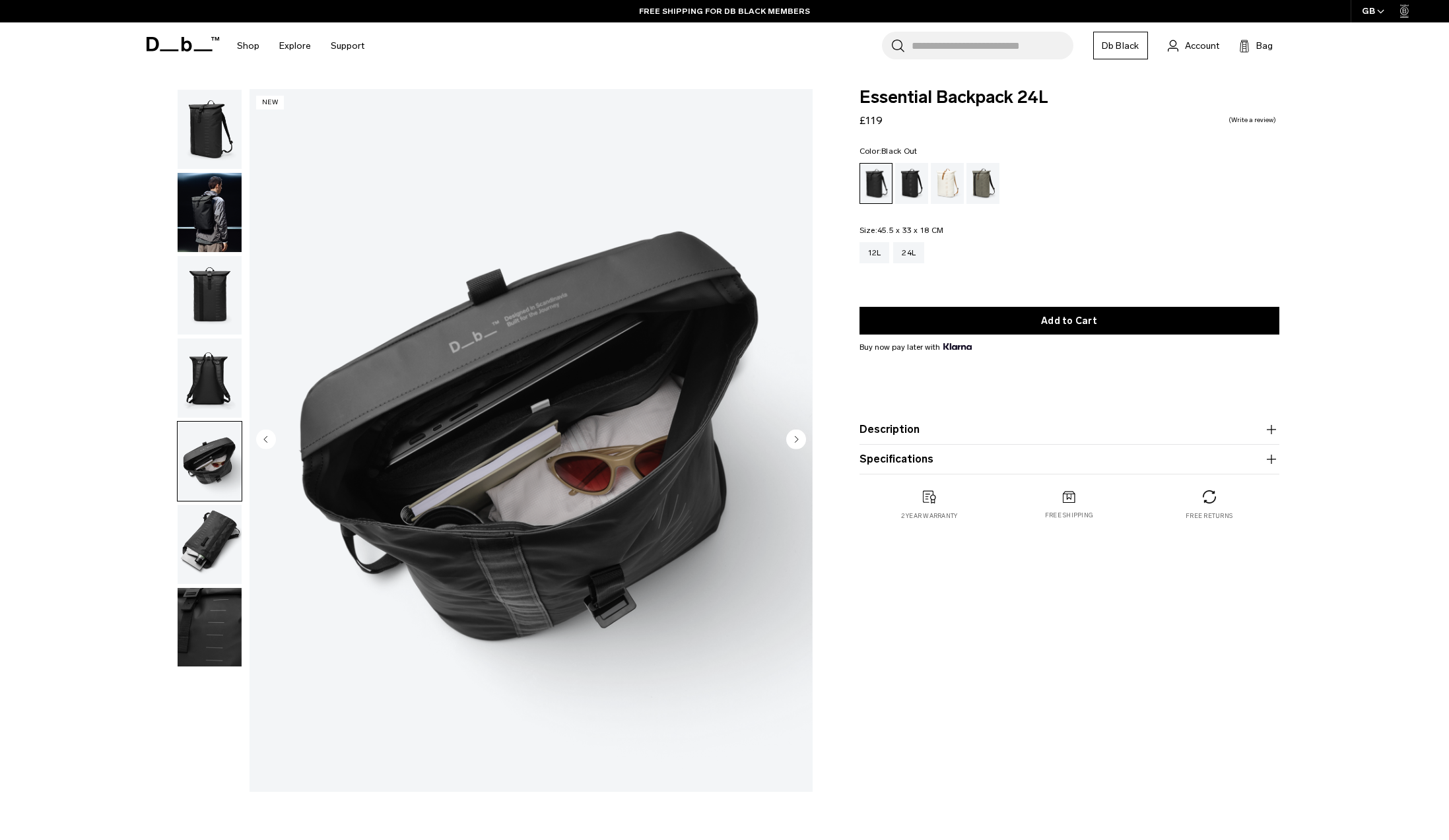
click at [208, 377] on img "button" at bounding box center [210, 378] width 64 height 79
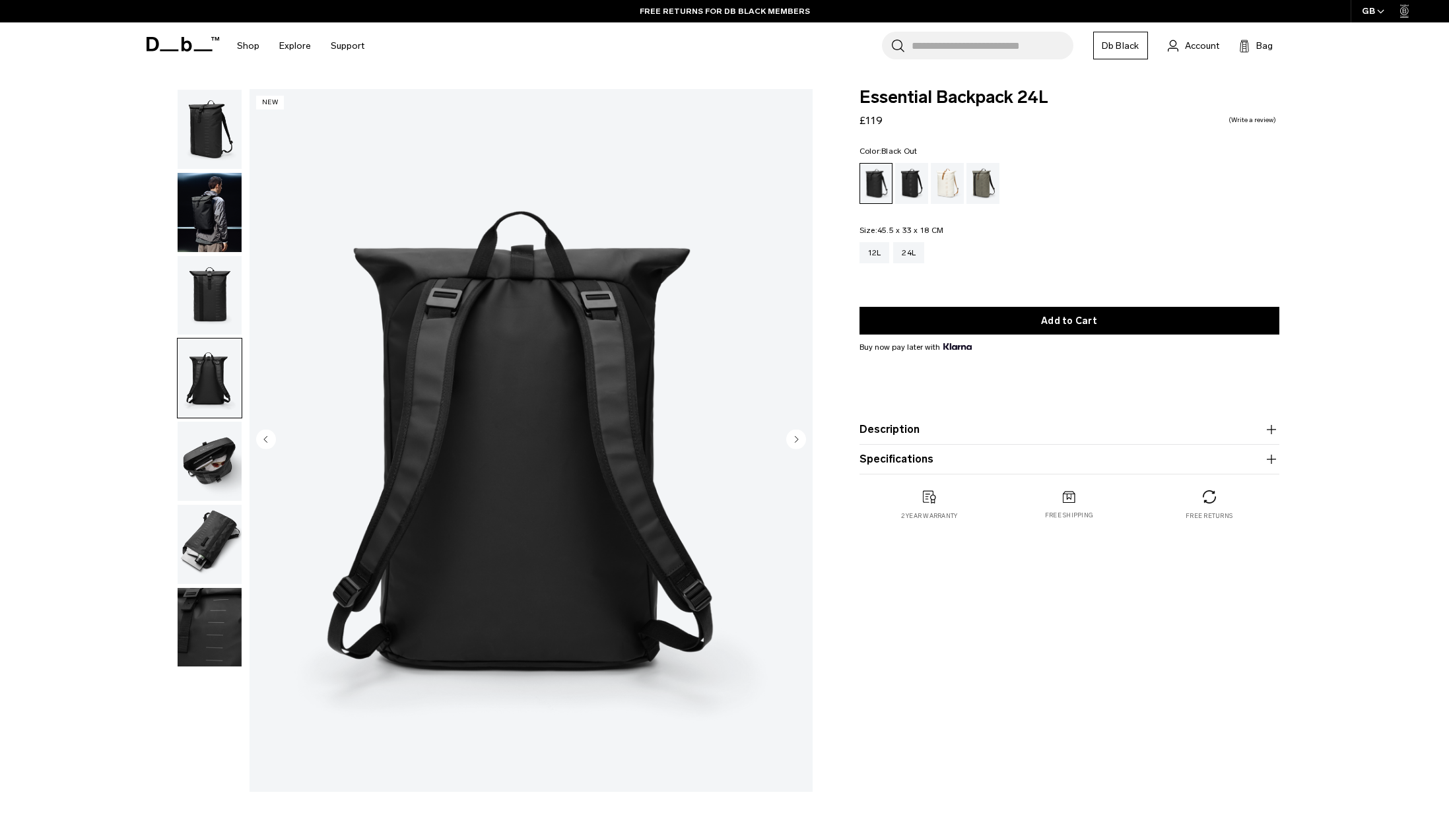
click at [208, 297] on img "button" at bounding box center [210, 295] width 64 height 79
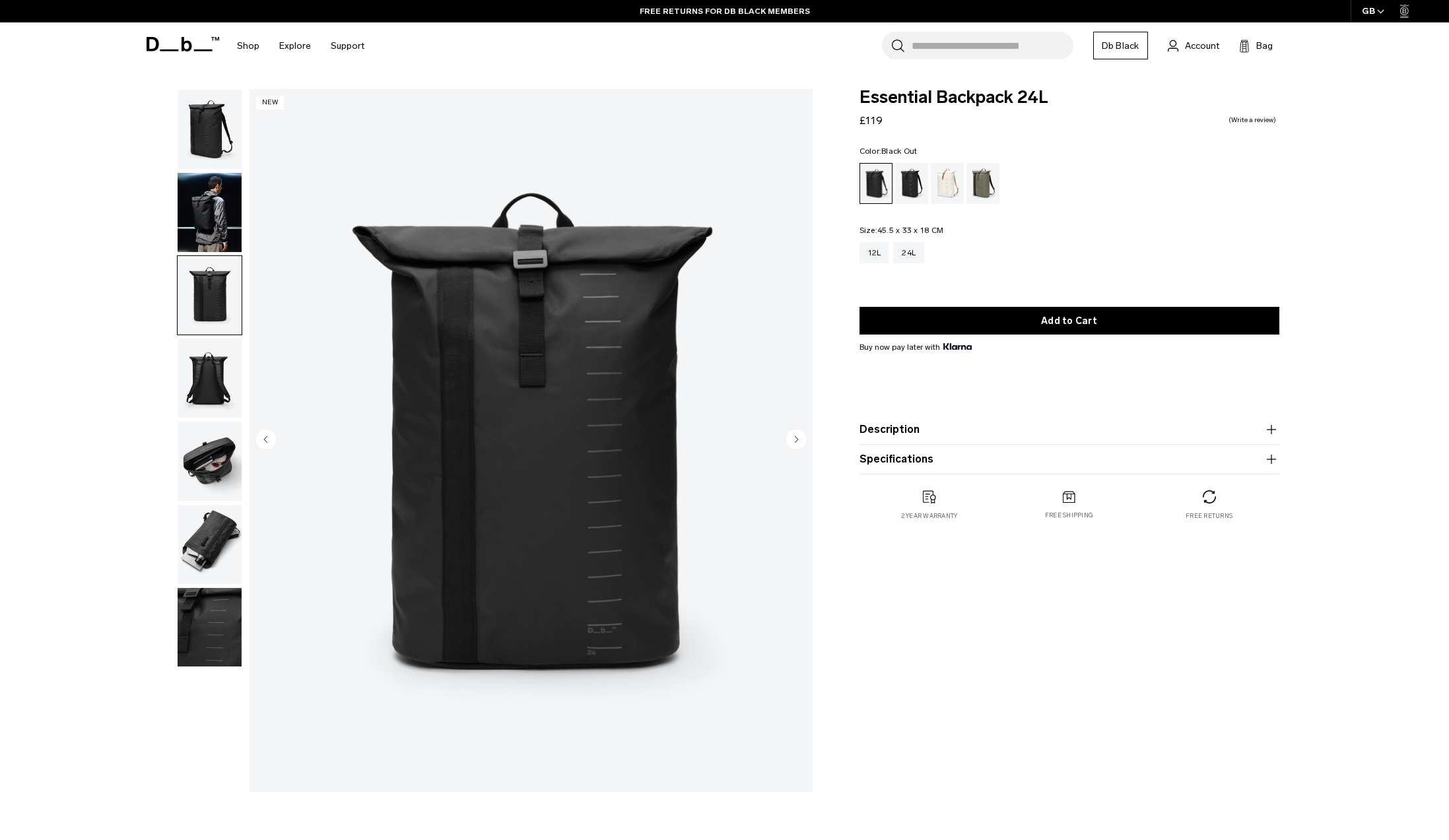
click at [206, 230] on img "button" at bounding box center [210, 212] width 64 height 79
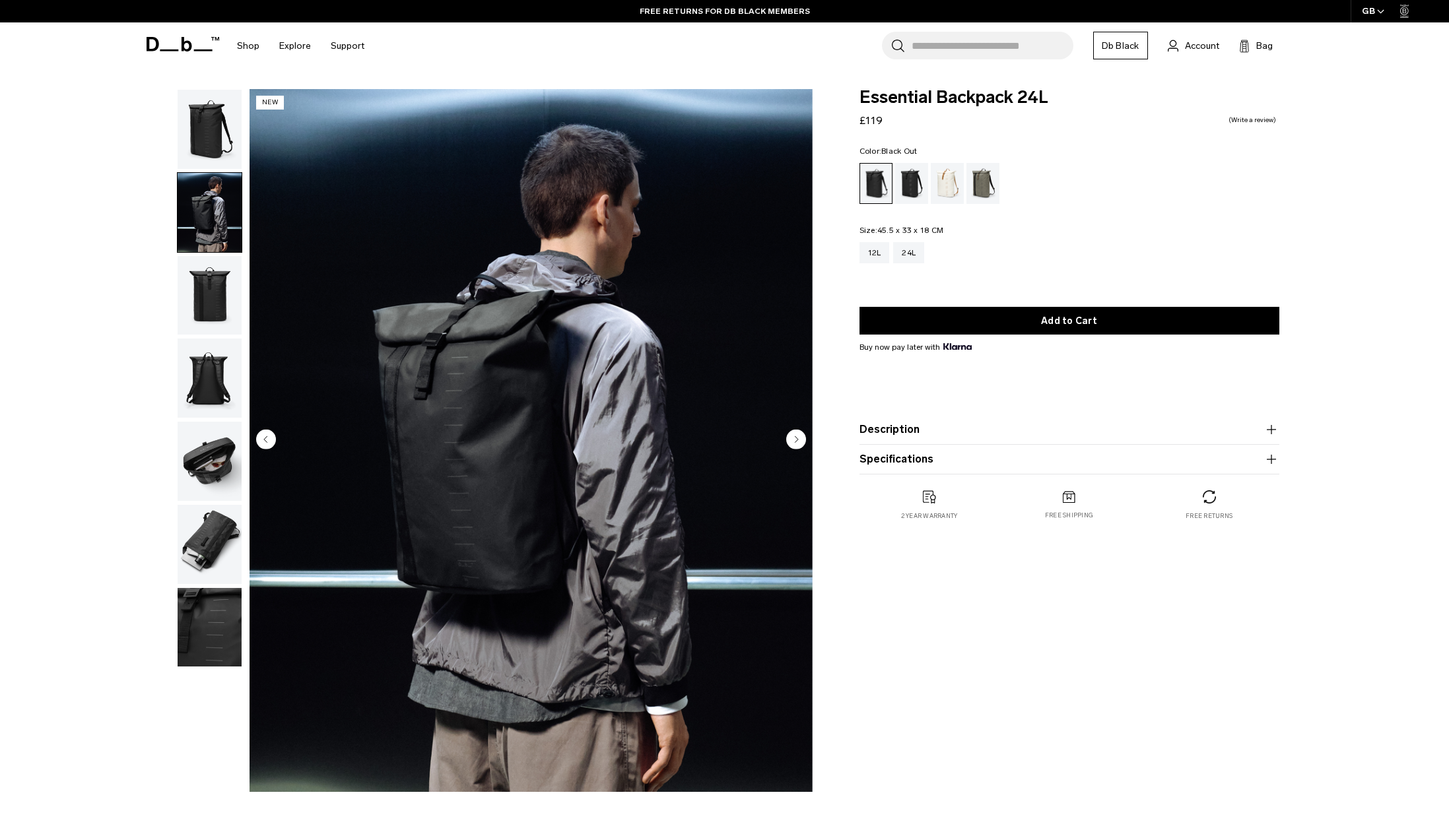
click at [217, 145] on img "button" at bounding box center [210, 129] width 64 height 79
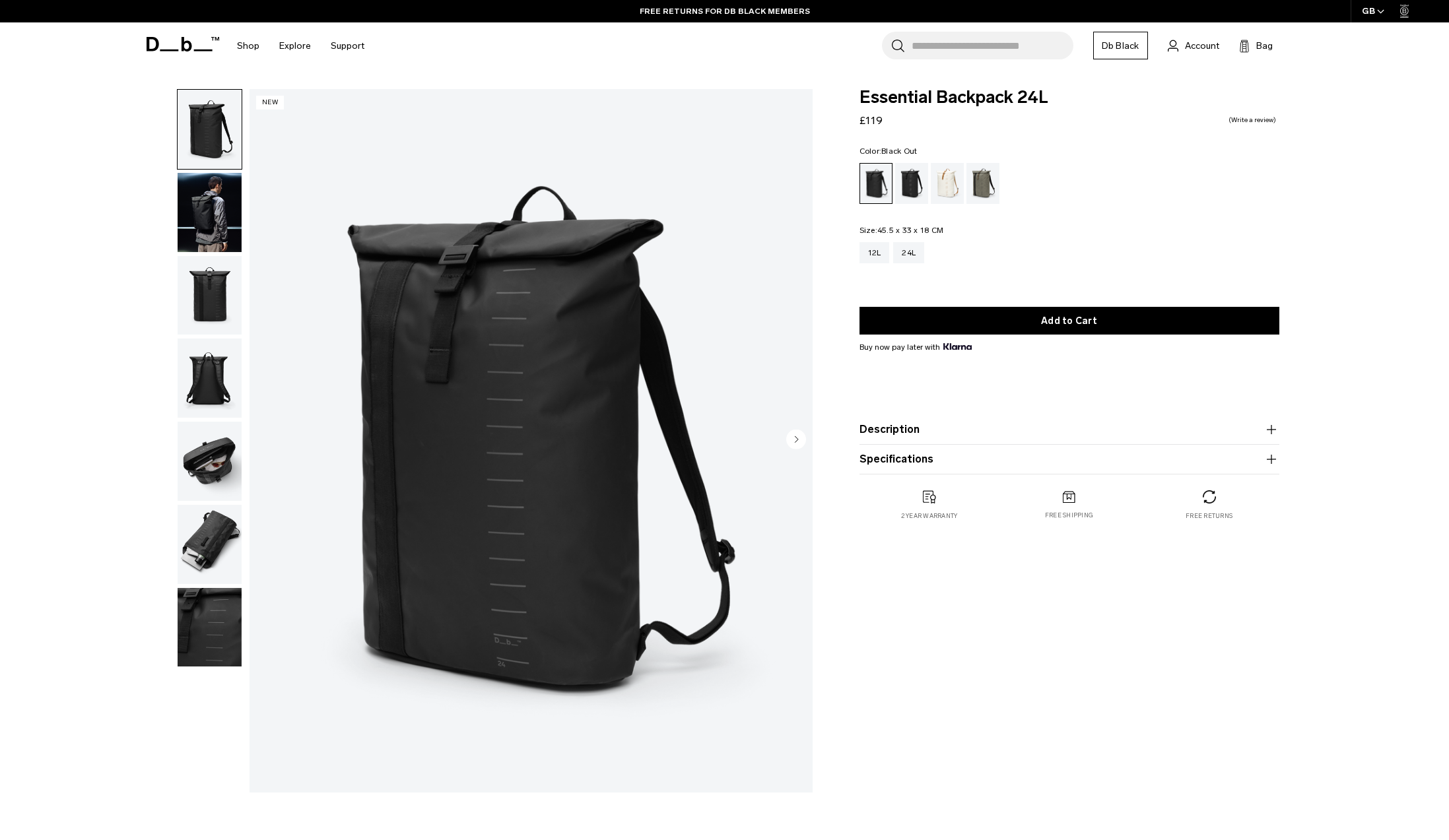
click at [214, 198] on img "button" at bounding box center [210, 212] width 64 height 79
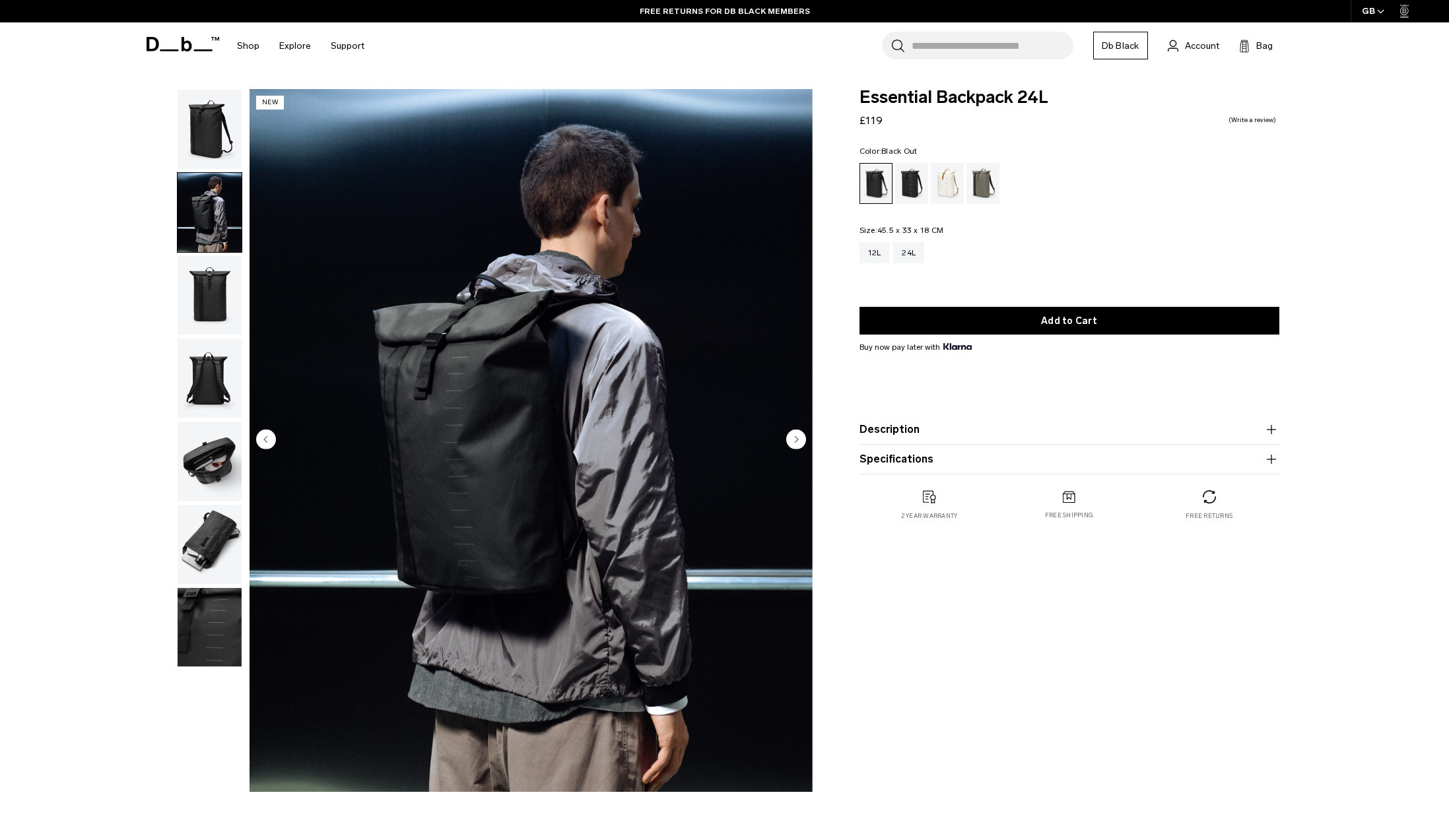
click at [219, 327] on img "button" at bounding box center [210, 295] width 64 height 79
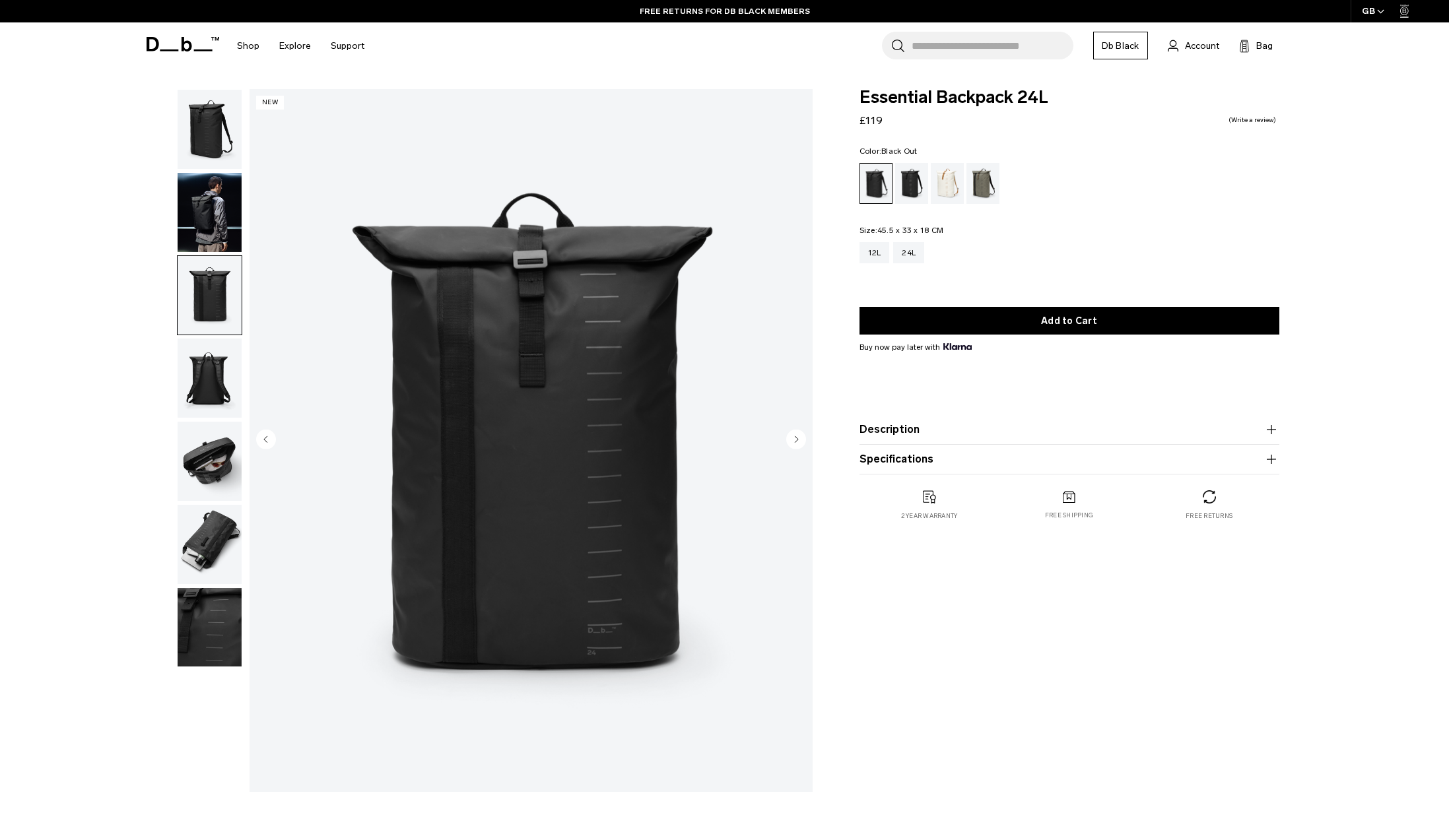
click at [215, 381] on img "button" at bounding box center [210, 378] width 64 height 79
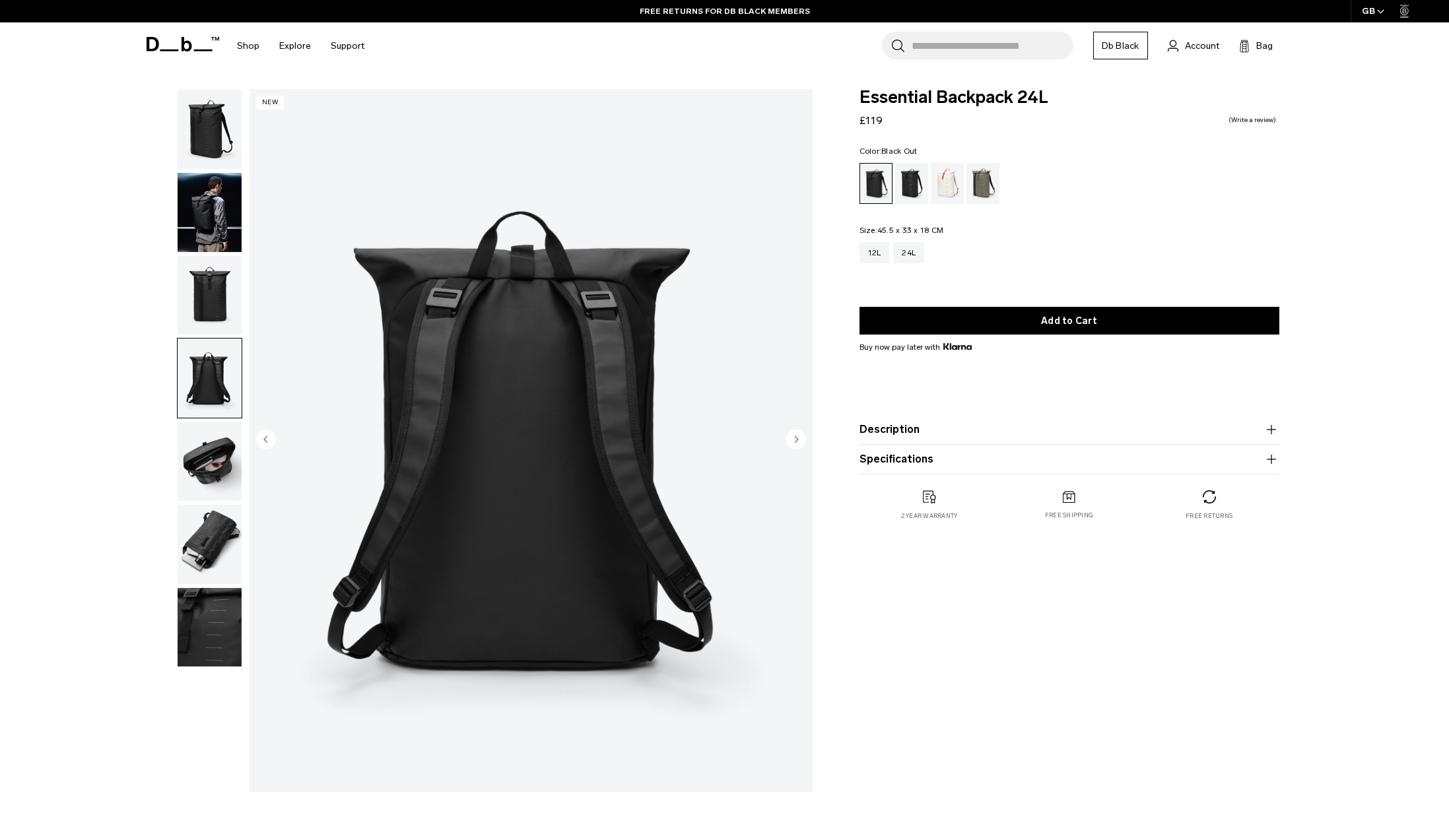
click at [220, 441] on img "button" at bounding box center [210, 461] width 64 height 79
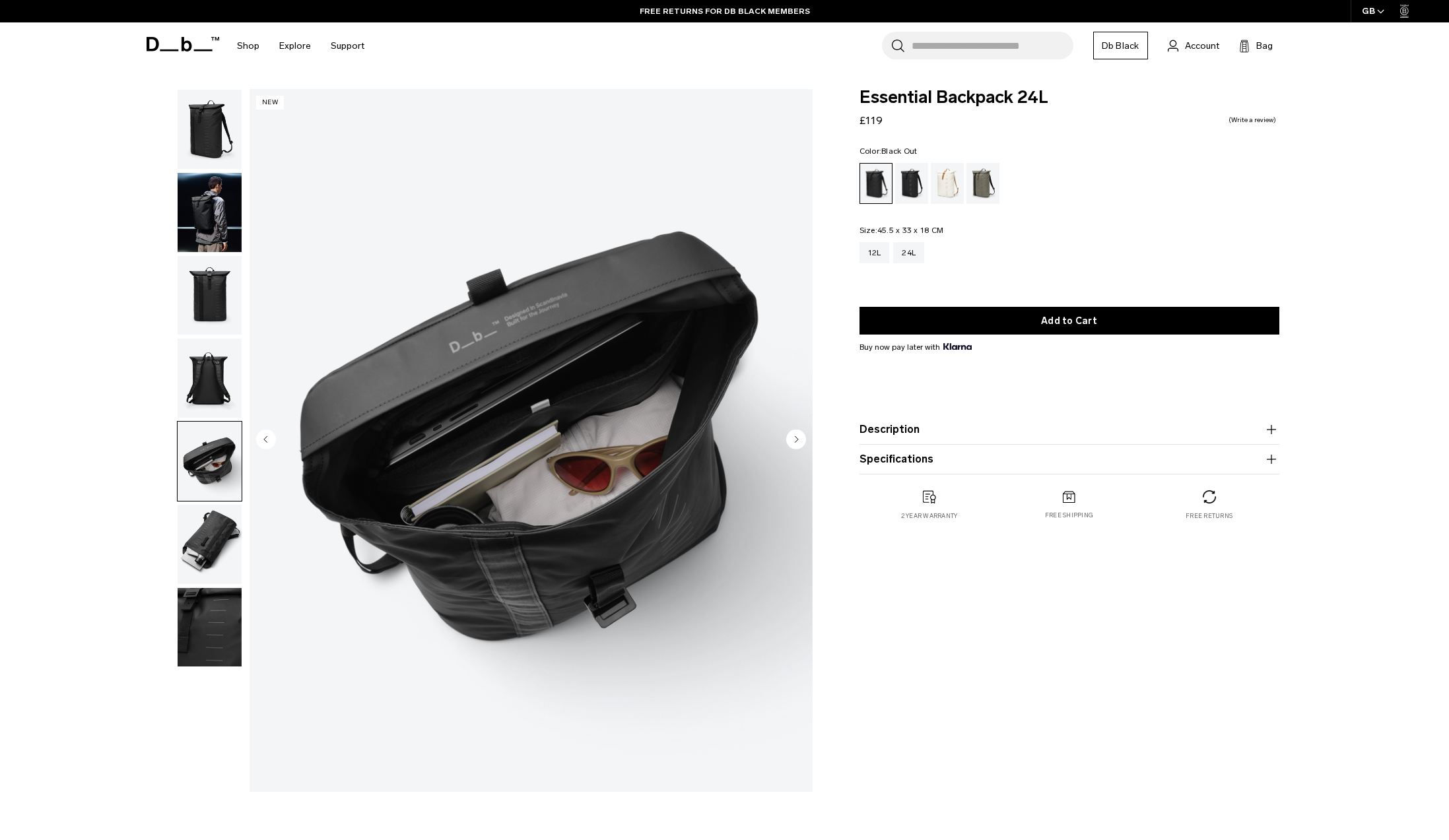
click at [218, 545] on img "button" at bounding box center [210, 544] width 64 height 79
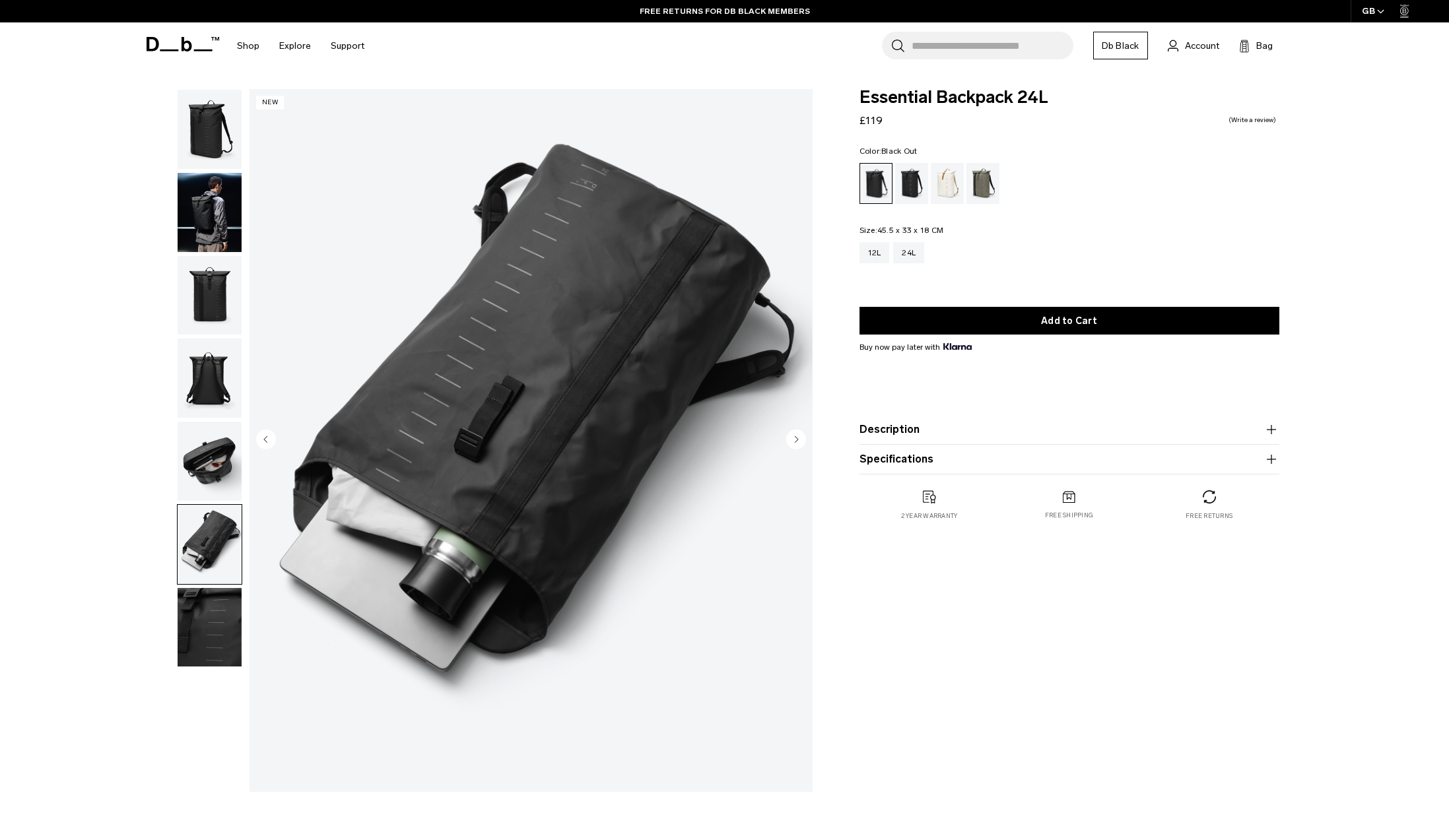
click at [212, 629] on img "button" at bounding box center [210, 627] width 64 height 79
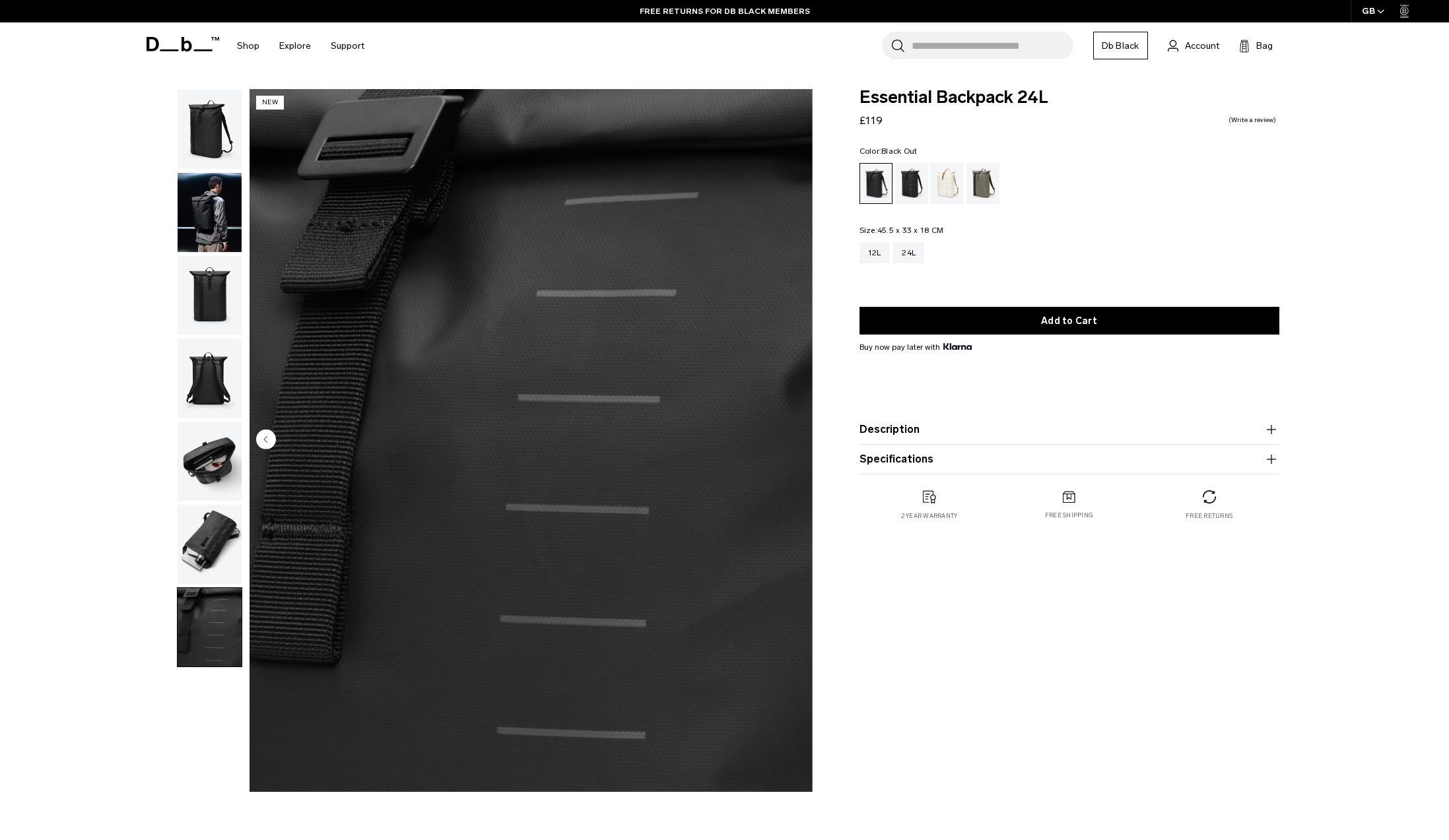
click at [205, 562] on img "button" at bounding box center [210, 544] width 64 height 79
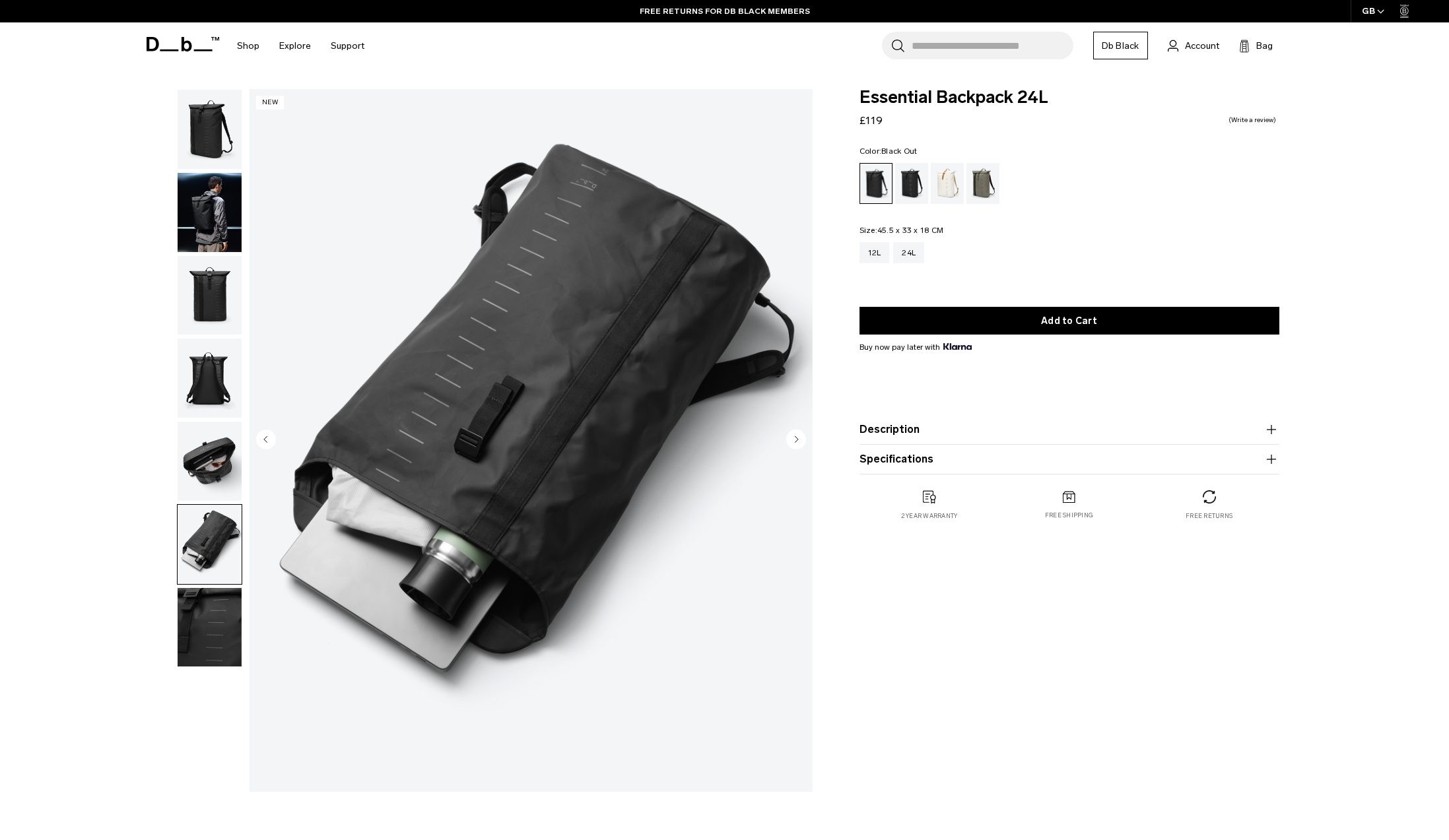
click at [210, 461] on img "button" at bounding box center [210, 461] width 64 height 79
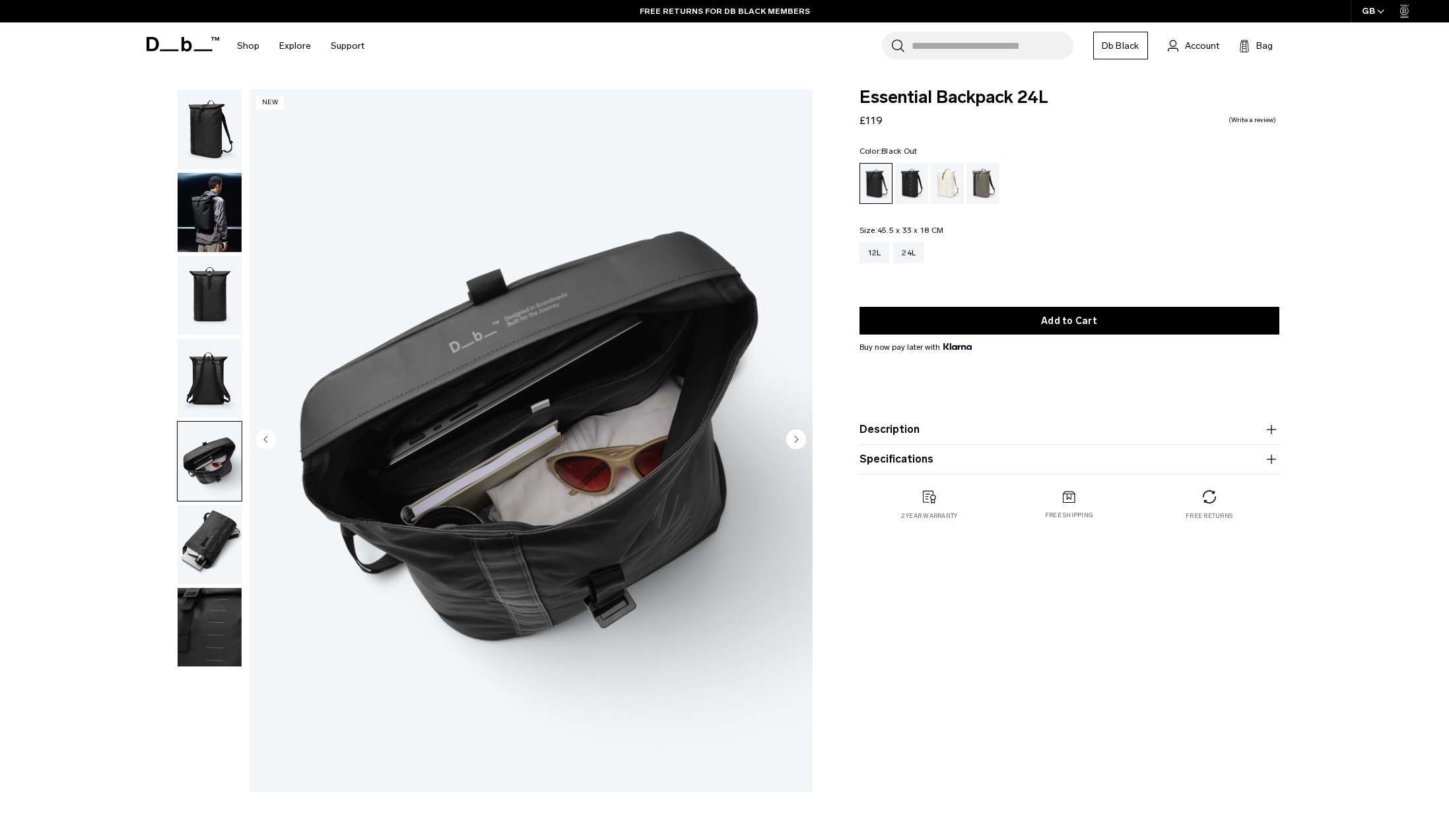
click at [212, 391] on img "button" at bounding box center [210, 378] width 64 height 79
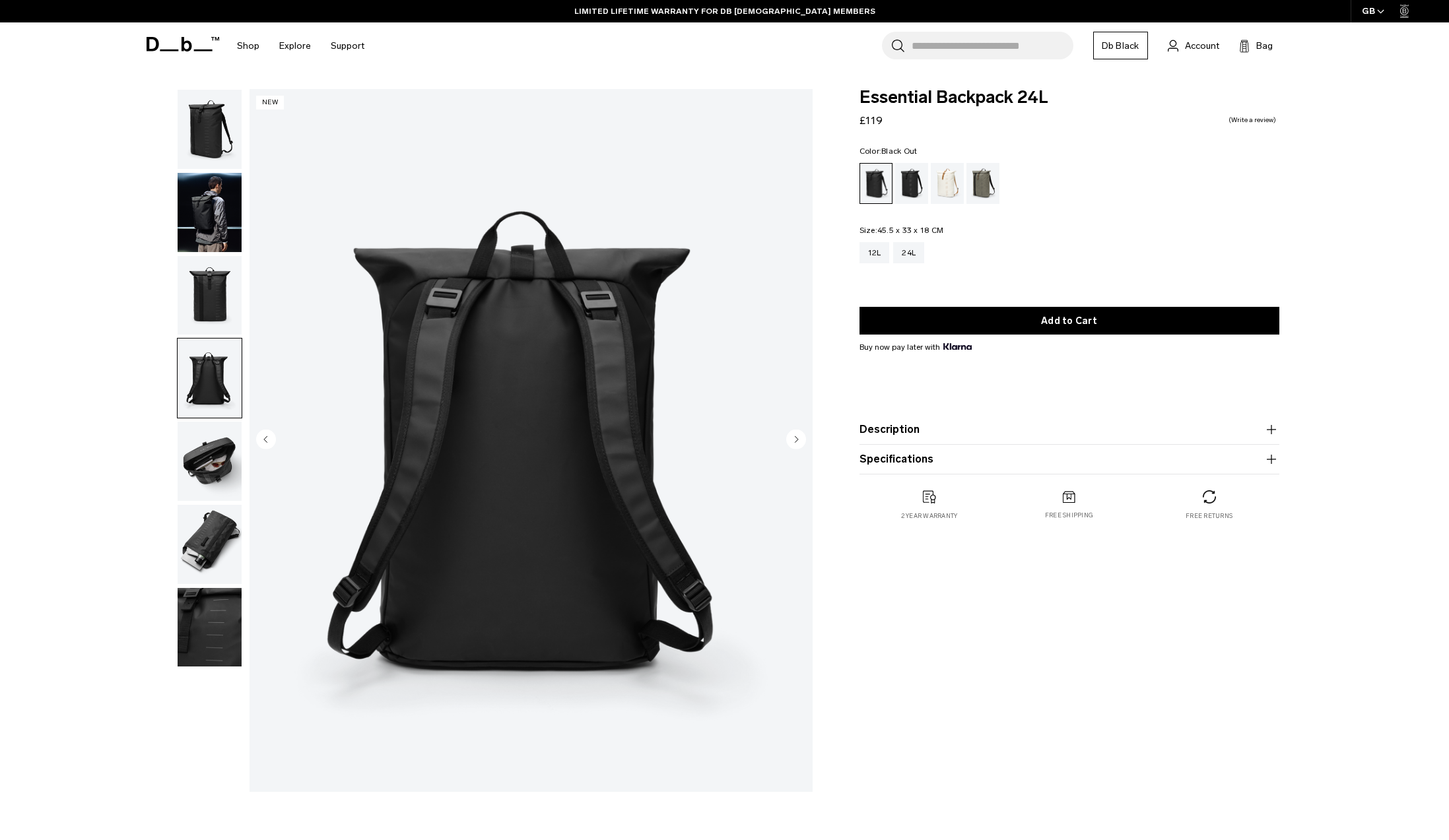
click at [208, 486] on img "button" at bounding box center [210, 461] width 64 height 79
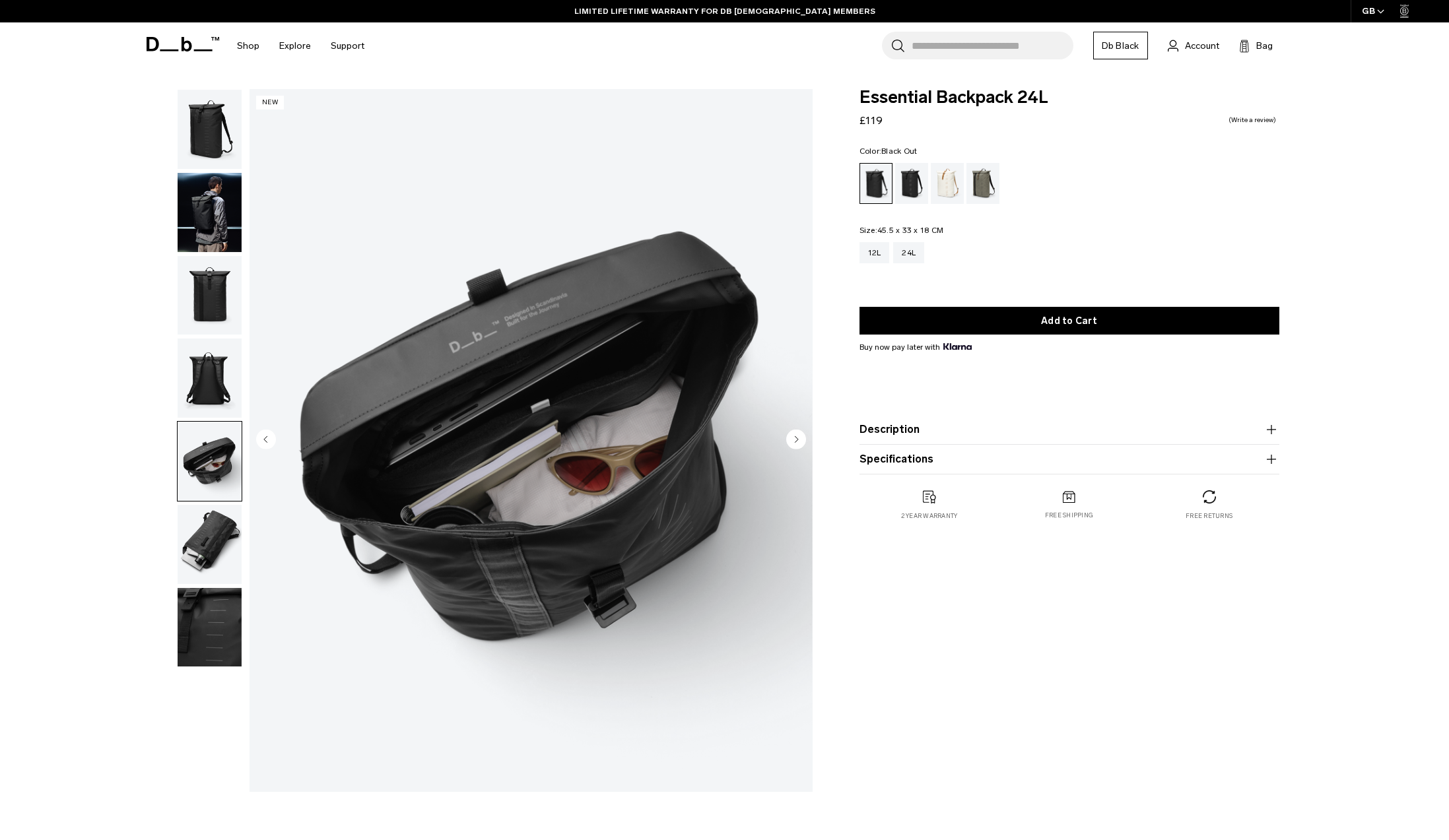
click at [213, 525] on img "button" at bounding box center [210, 544] width 64 height 79
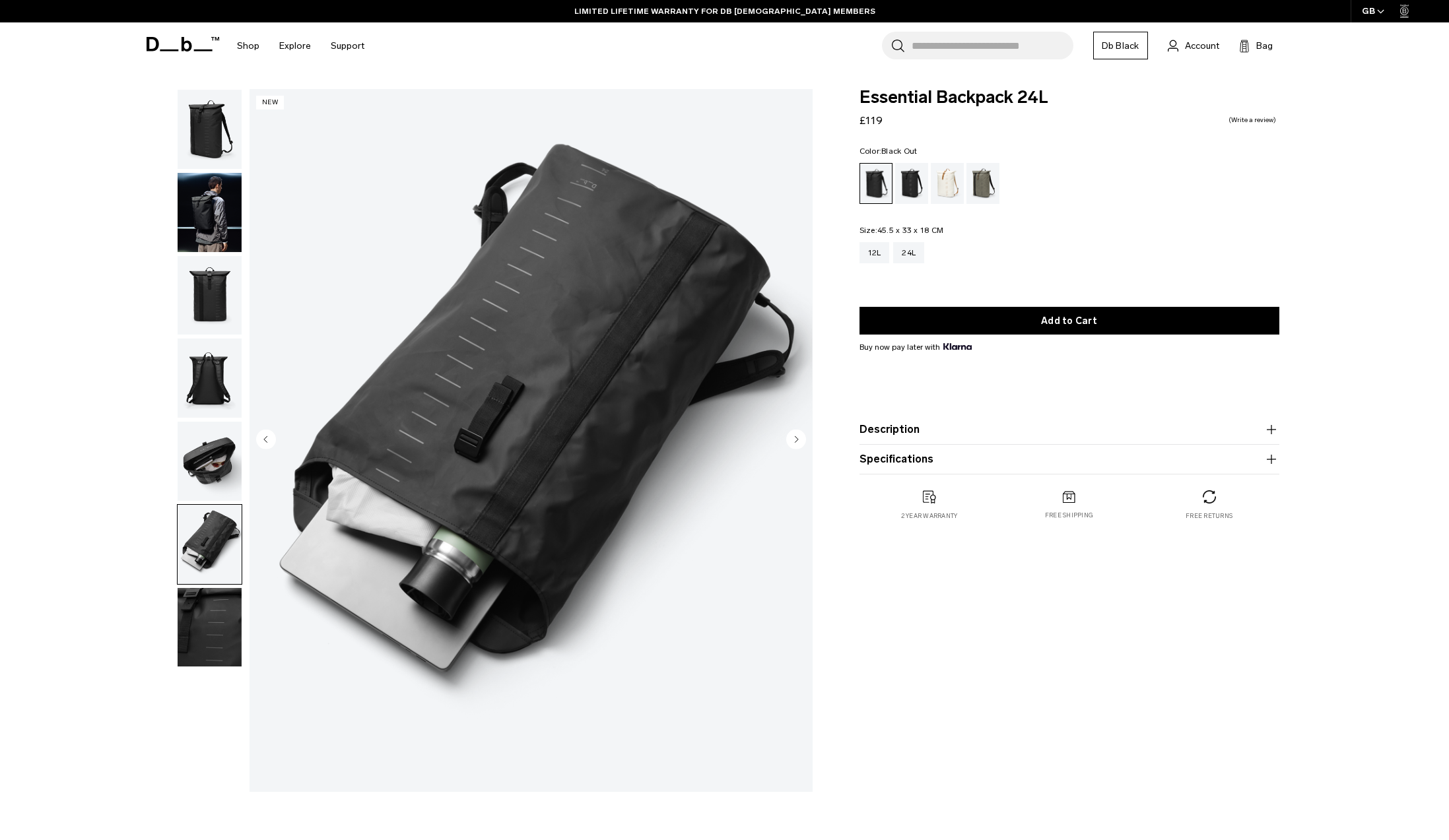
click at [210, 490] on img "button" at bounding box center [210, 461] width 64 height 79
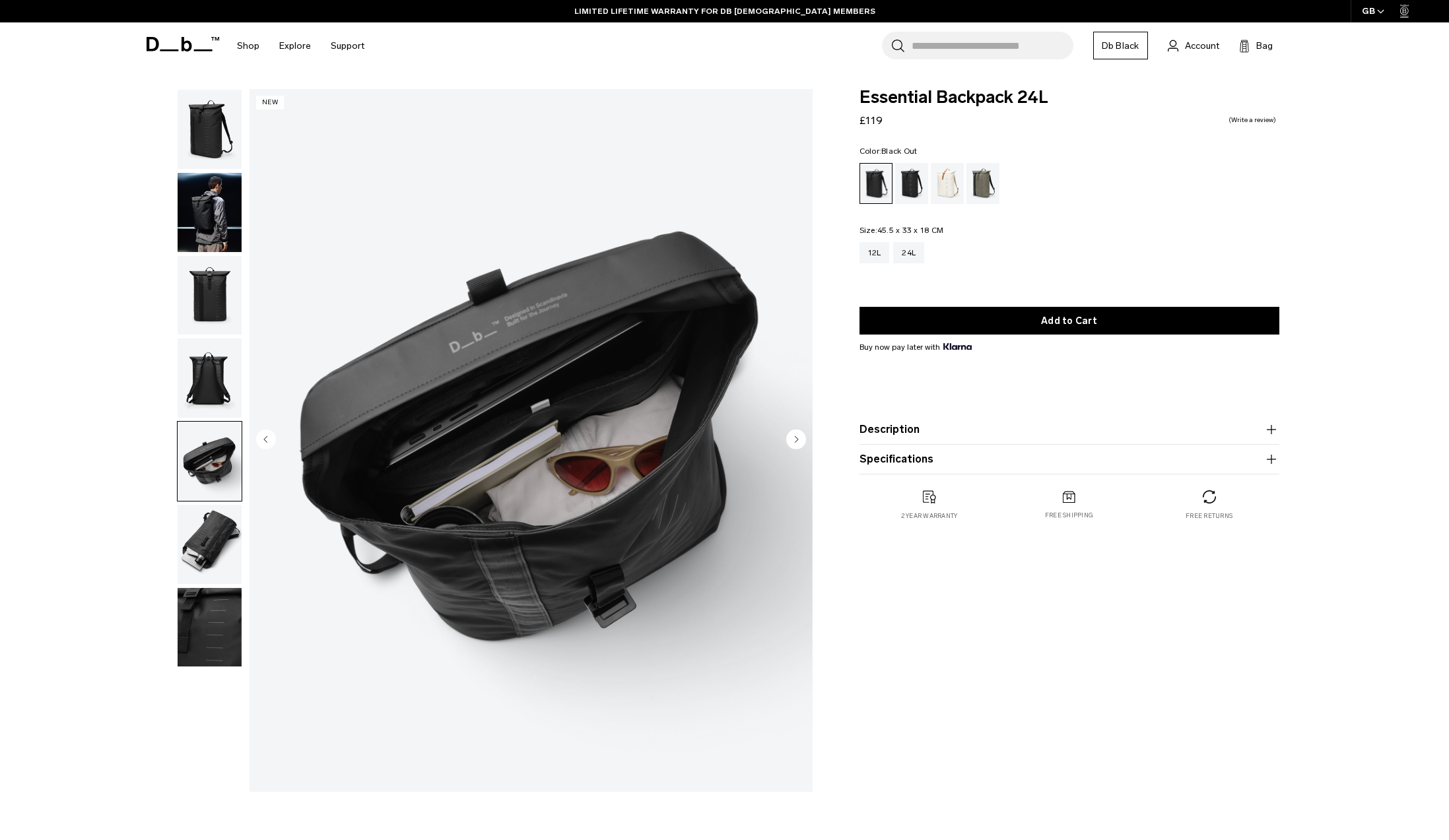
click at [188, 495] on img "button" at bounding box center [210, 461] width 64 height 79
click at [187, 403] on img "button" at bounding box center [210, 378] width 64 height 79
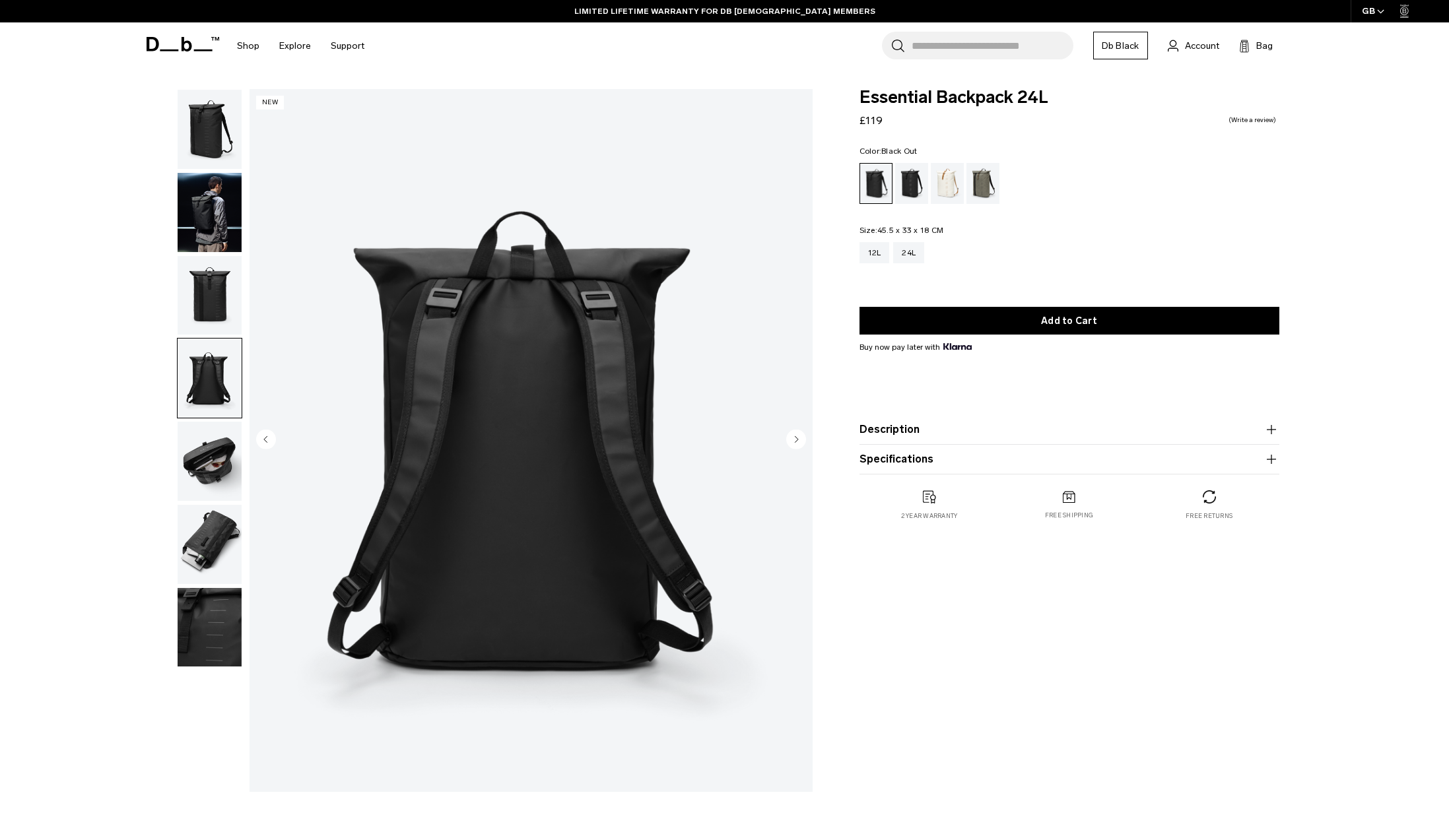
click at [185, 322] on img "button" at bounding box center [210, 295] width 64 height 79
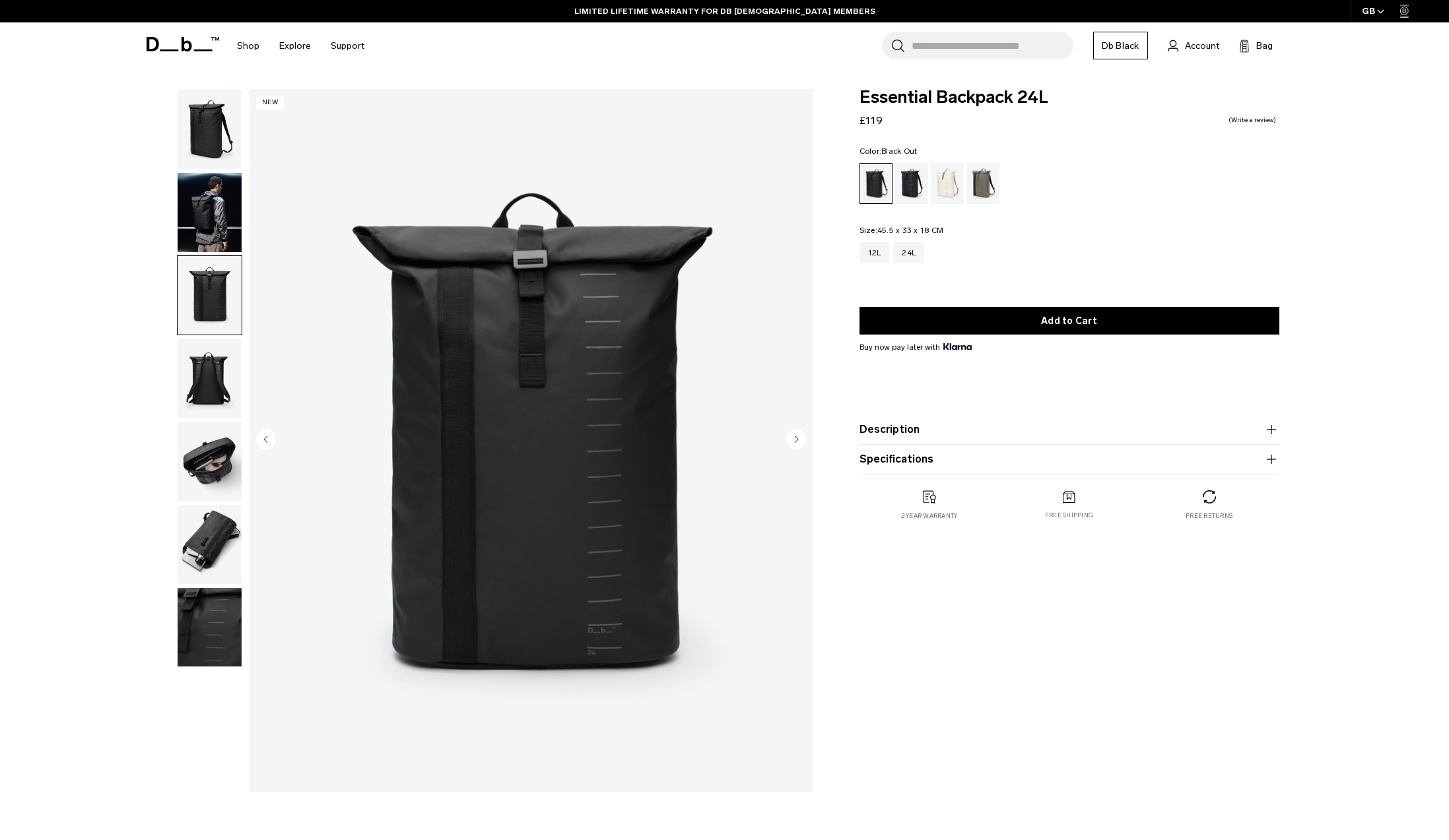
click at [183, 349] on img "button" at bounding box center [210, 378] width 64 height 79
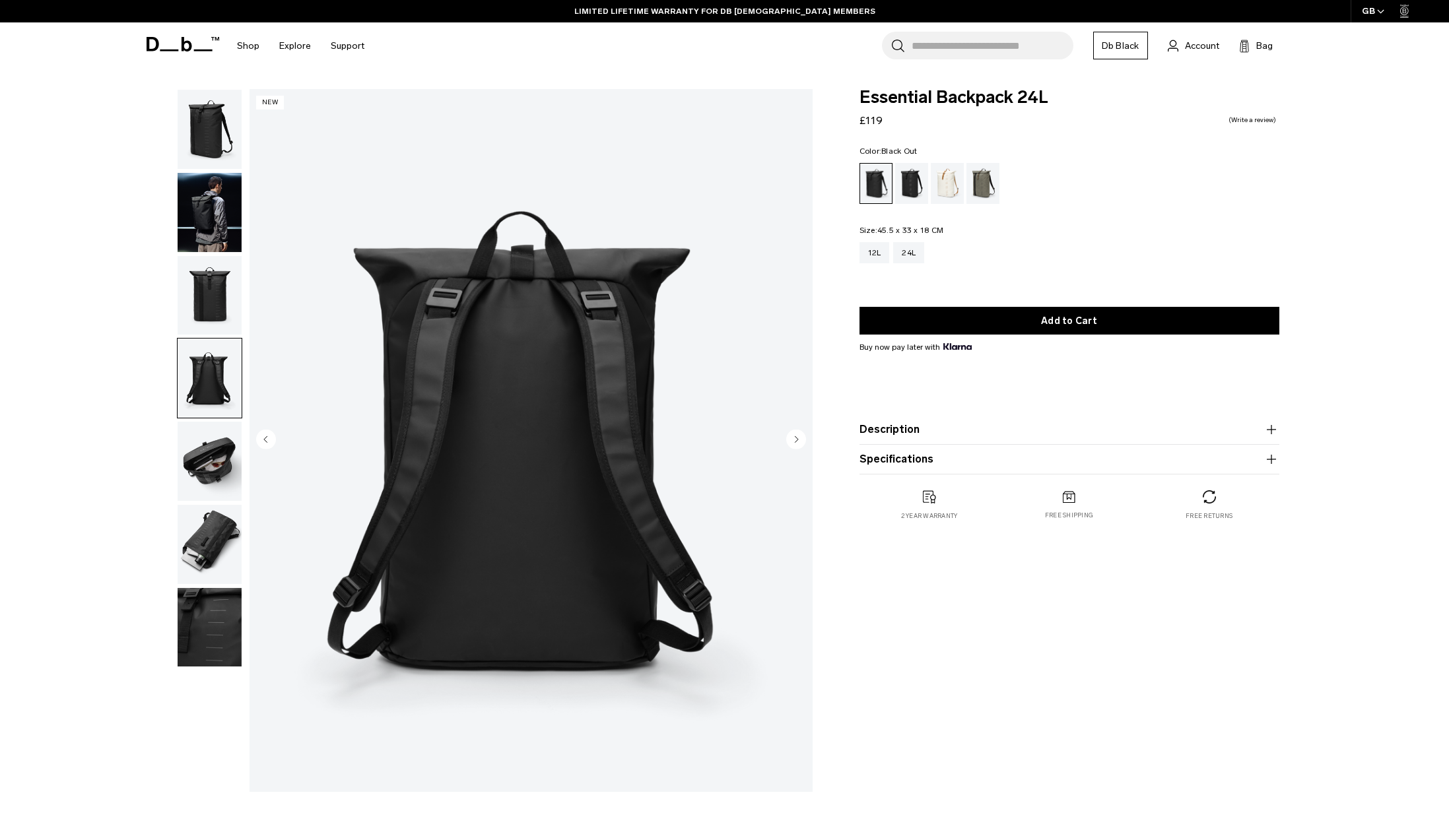
click at [183, 347] on img "button" at bounding box center [210, 378] width 64 height 79
click at [188, 428] on img "button" at bounding box center [210, 461] width 64 height 79
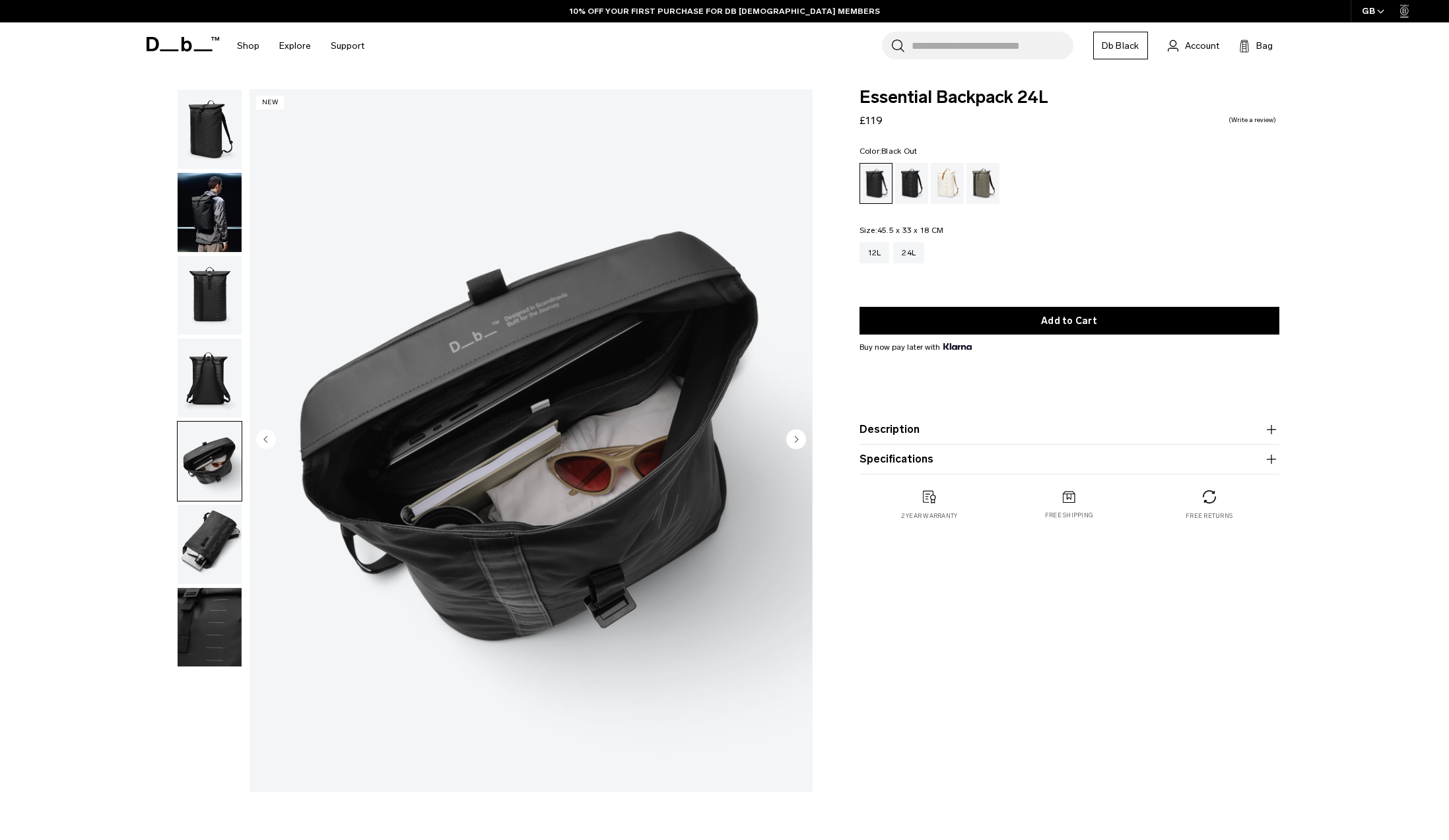
click at [230, 559] on img "button" at bounding box center [210, 544] width 64 height 79
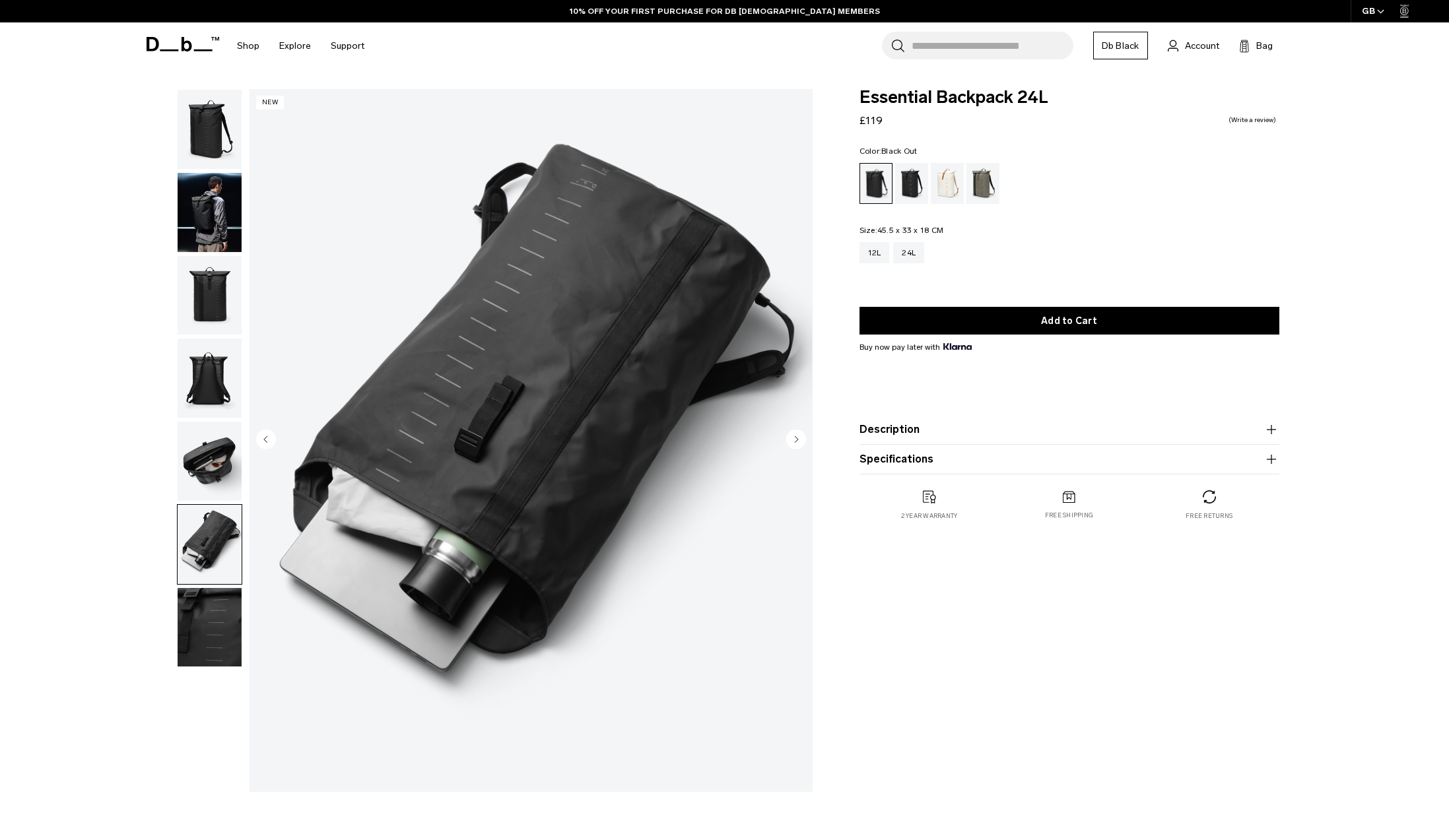
click at [225, 612] on img "button" at bounding box center [210, 627] width 64 height 79
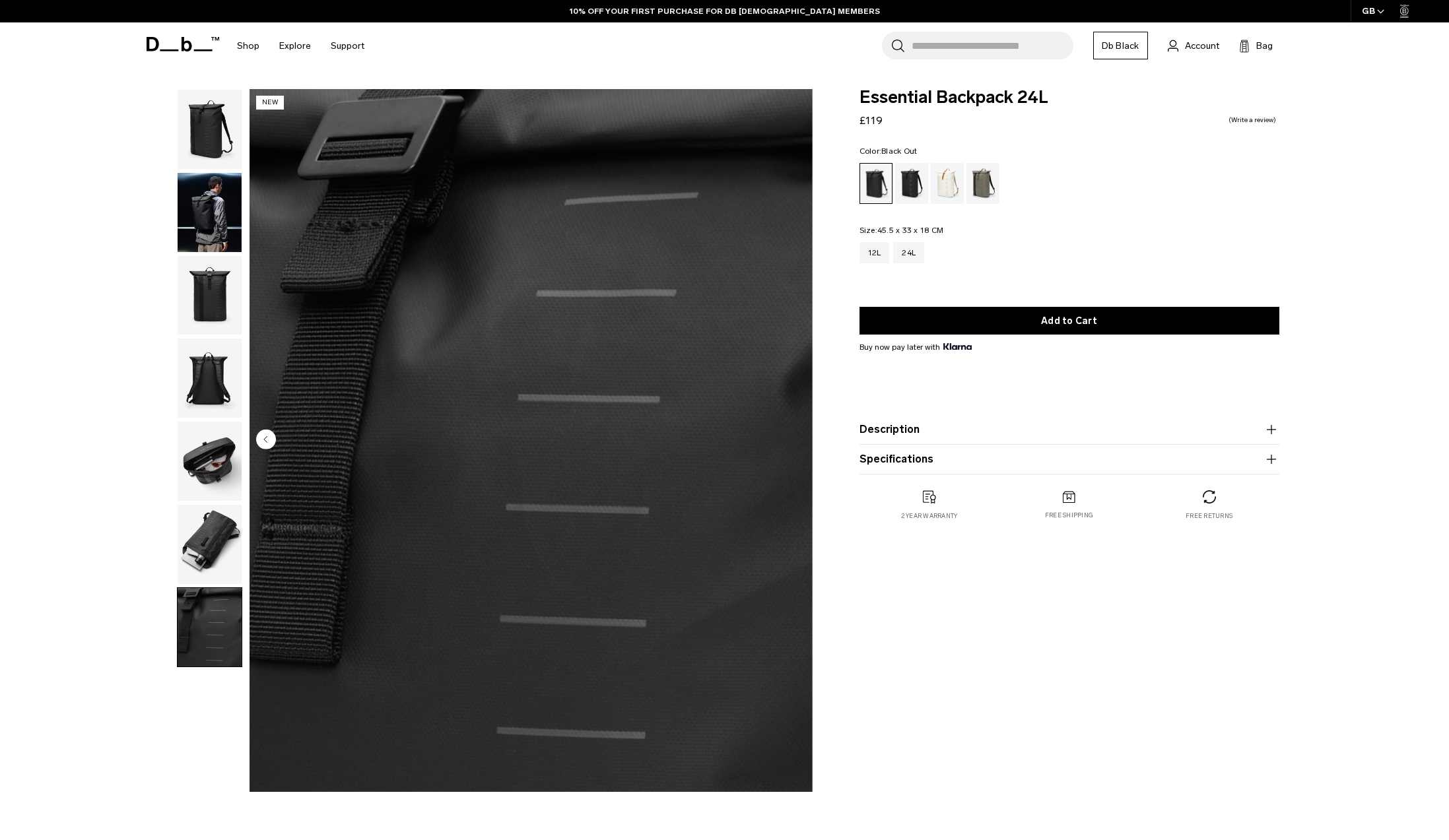
click at [213, 541] on img "button" at bounding box center [210, 544] width 64 height 79
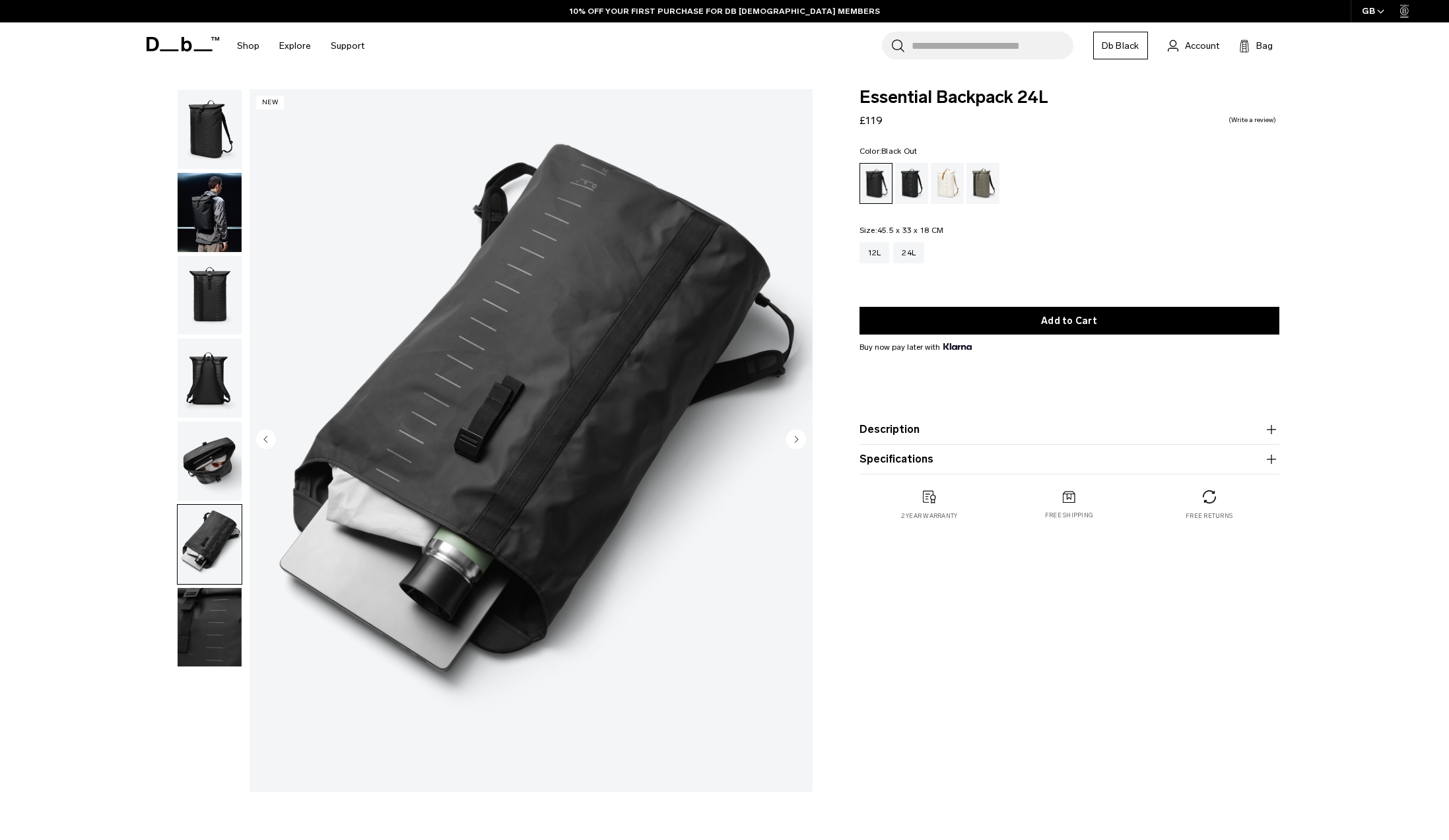
click at [218, 478] on img "button" at bounding box center [210, 461] width 64 height 79
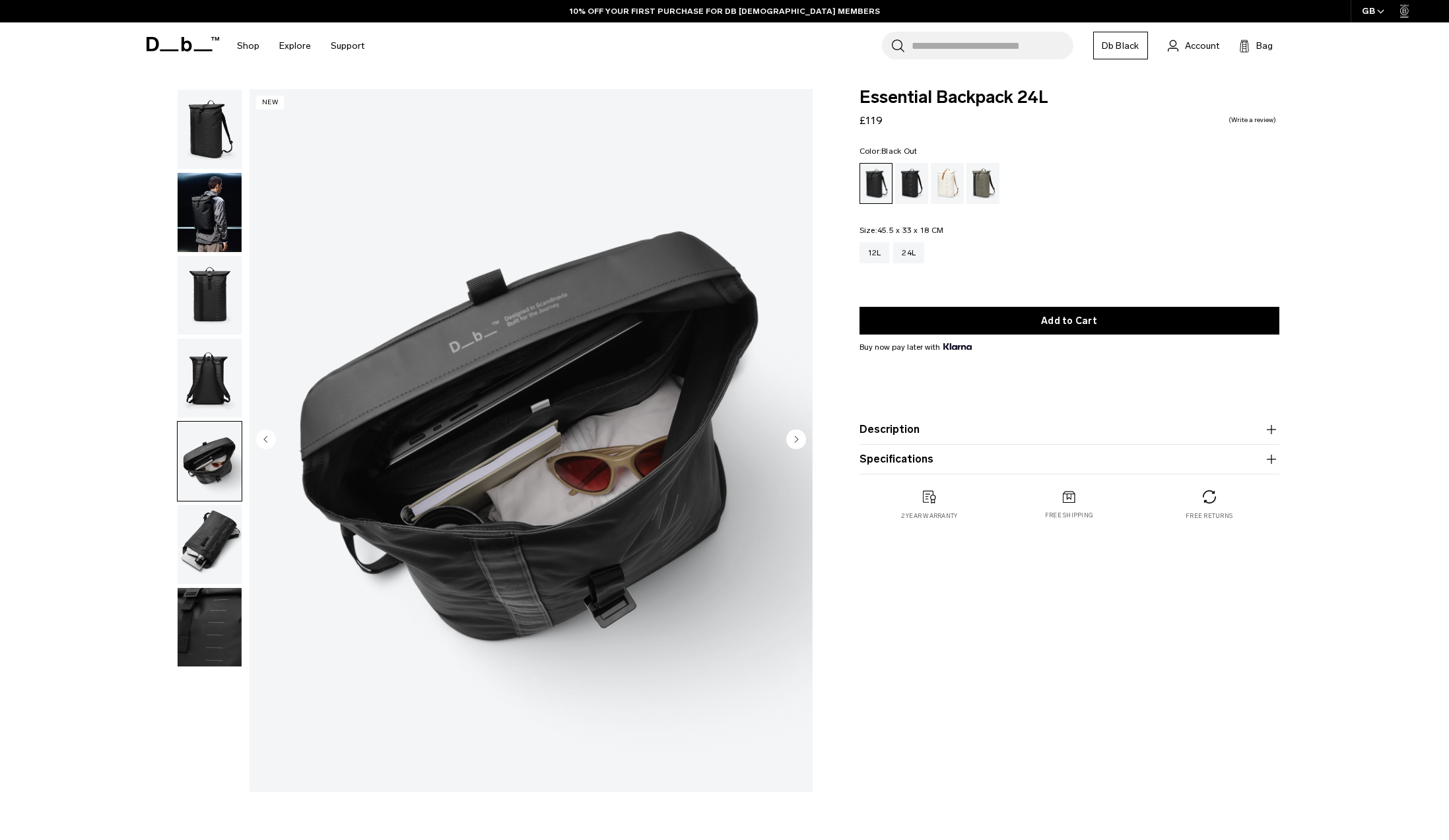
click at [210, 381] on img "button" at bounding box center [210, 378] width 64 height 79
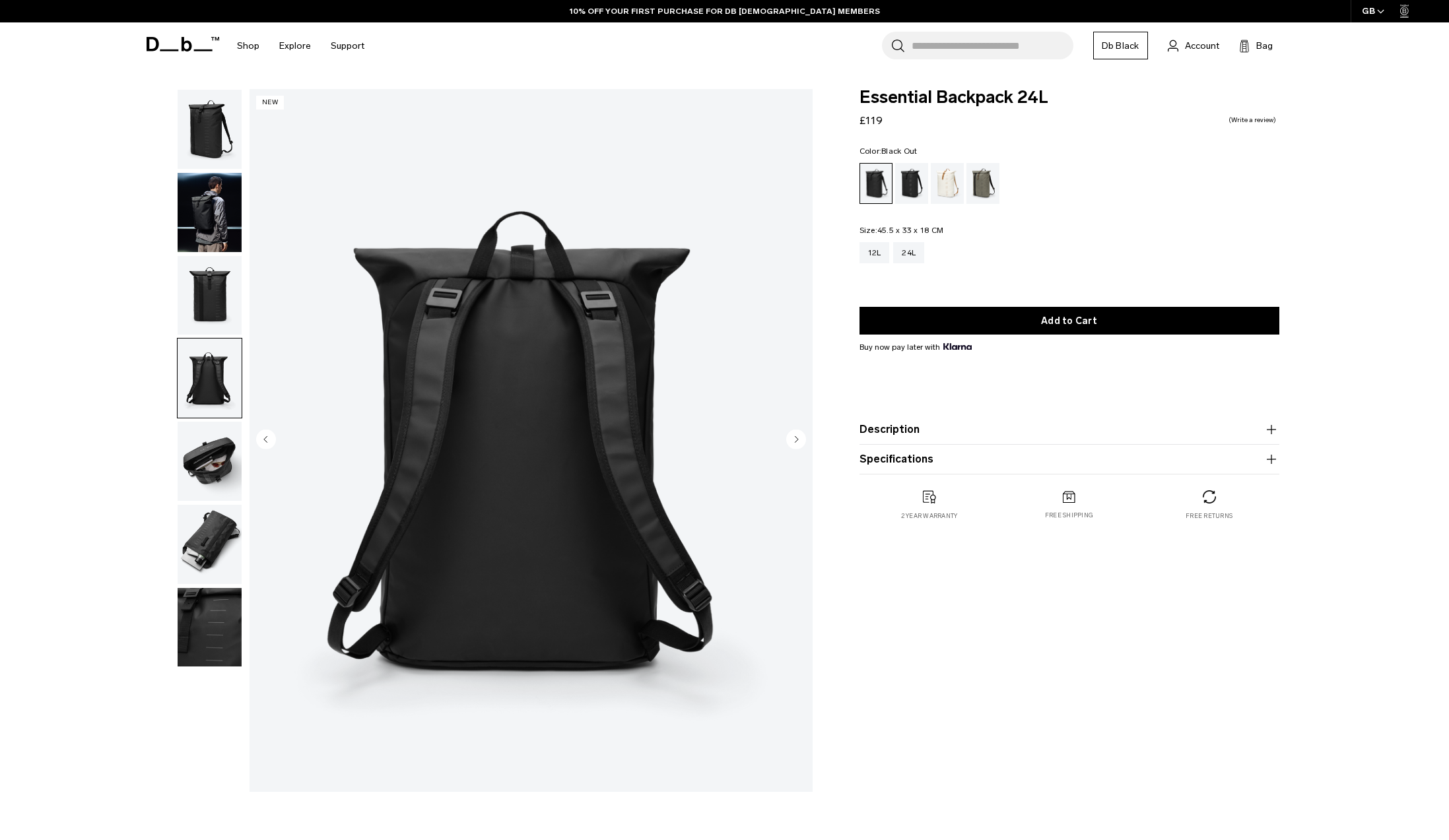
click at [220, 287] on img "button" at bounding box center [210, 295] width 64 height 79
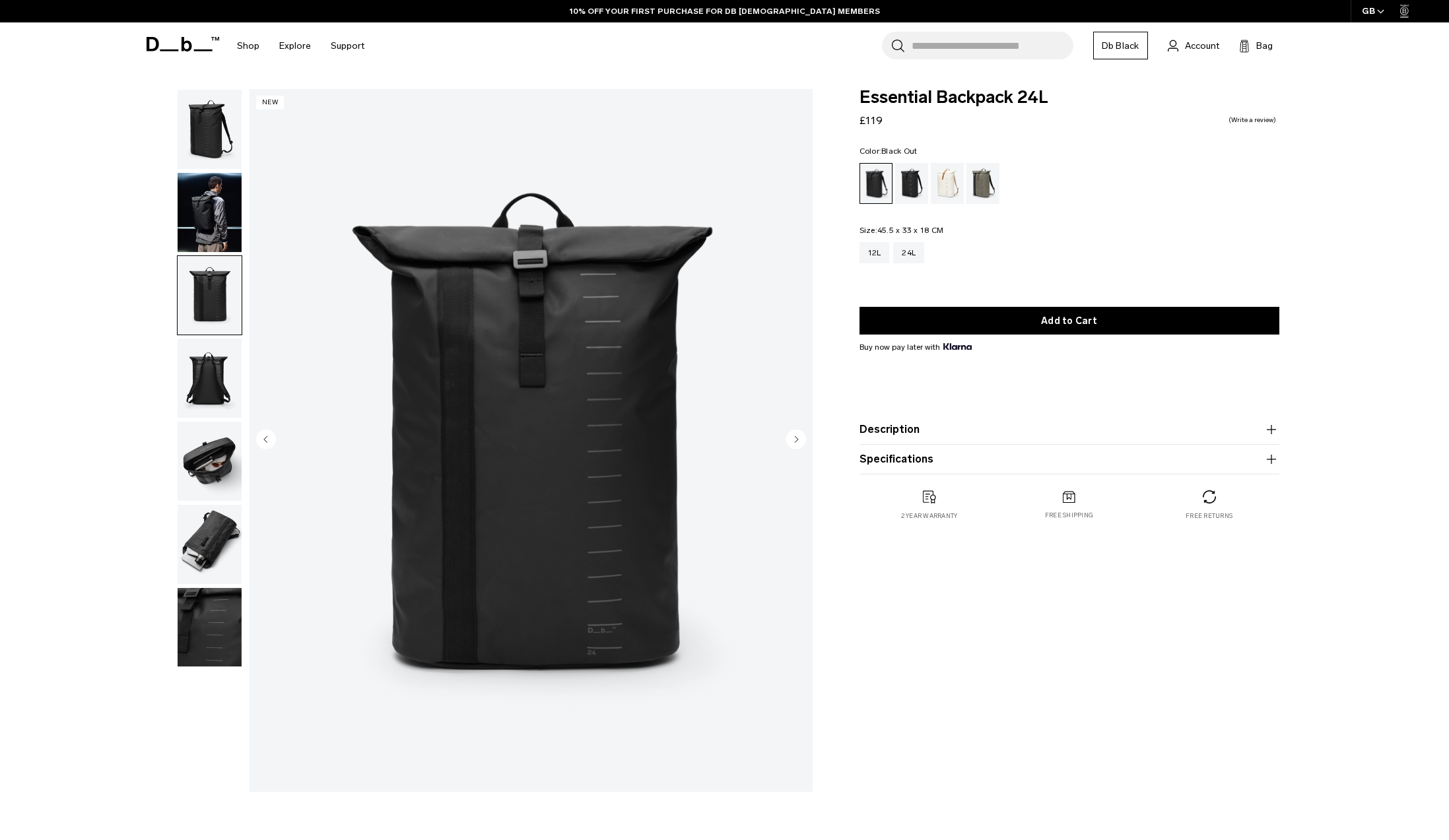
click at [210, 212] on img "button" at bounding box center [210, 212] width 64 height 79
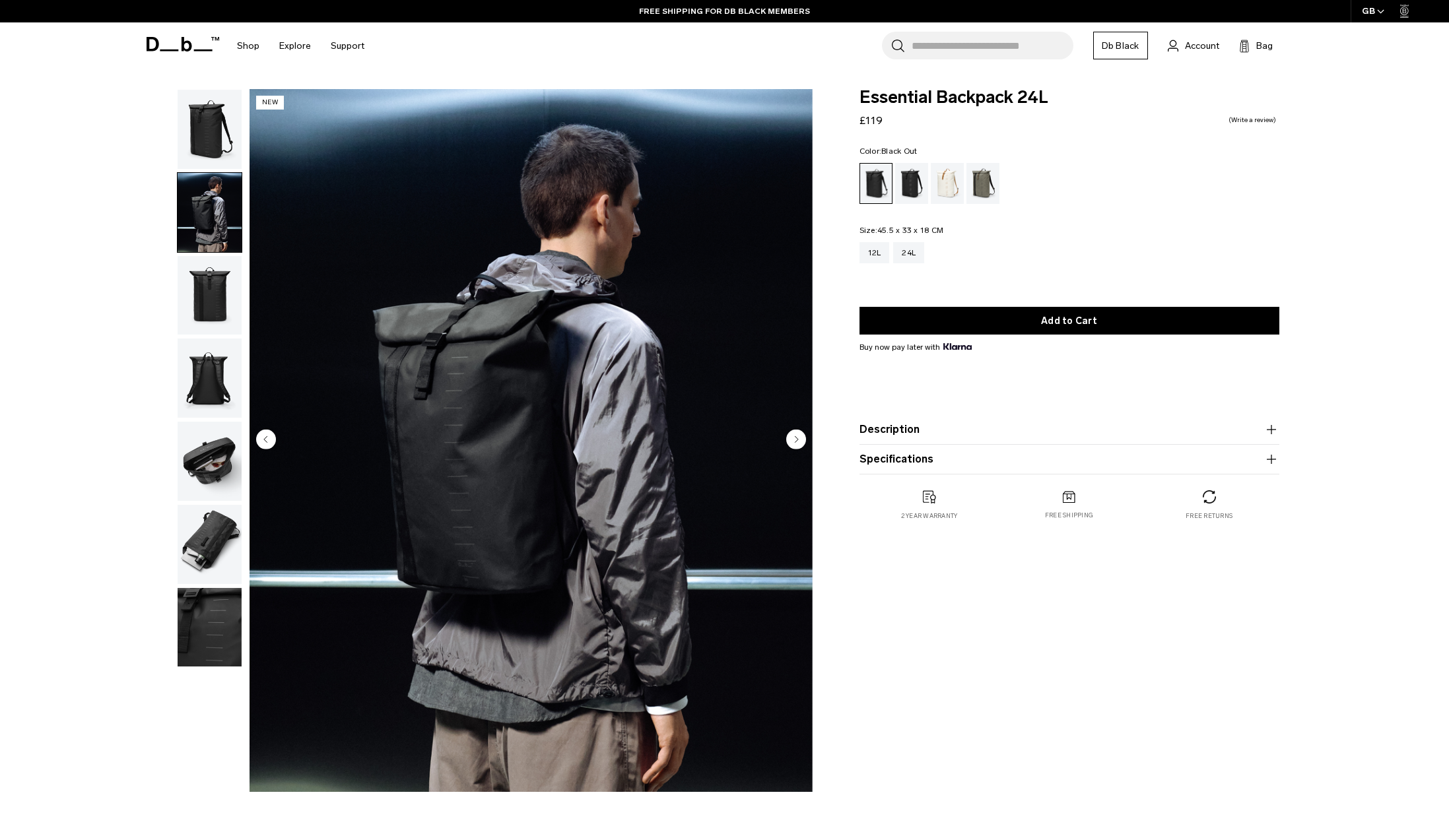
click at [208, 145] on img "button" at bounding box center [210, 129] width 64 height 79
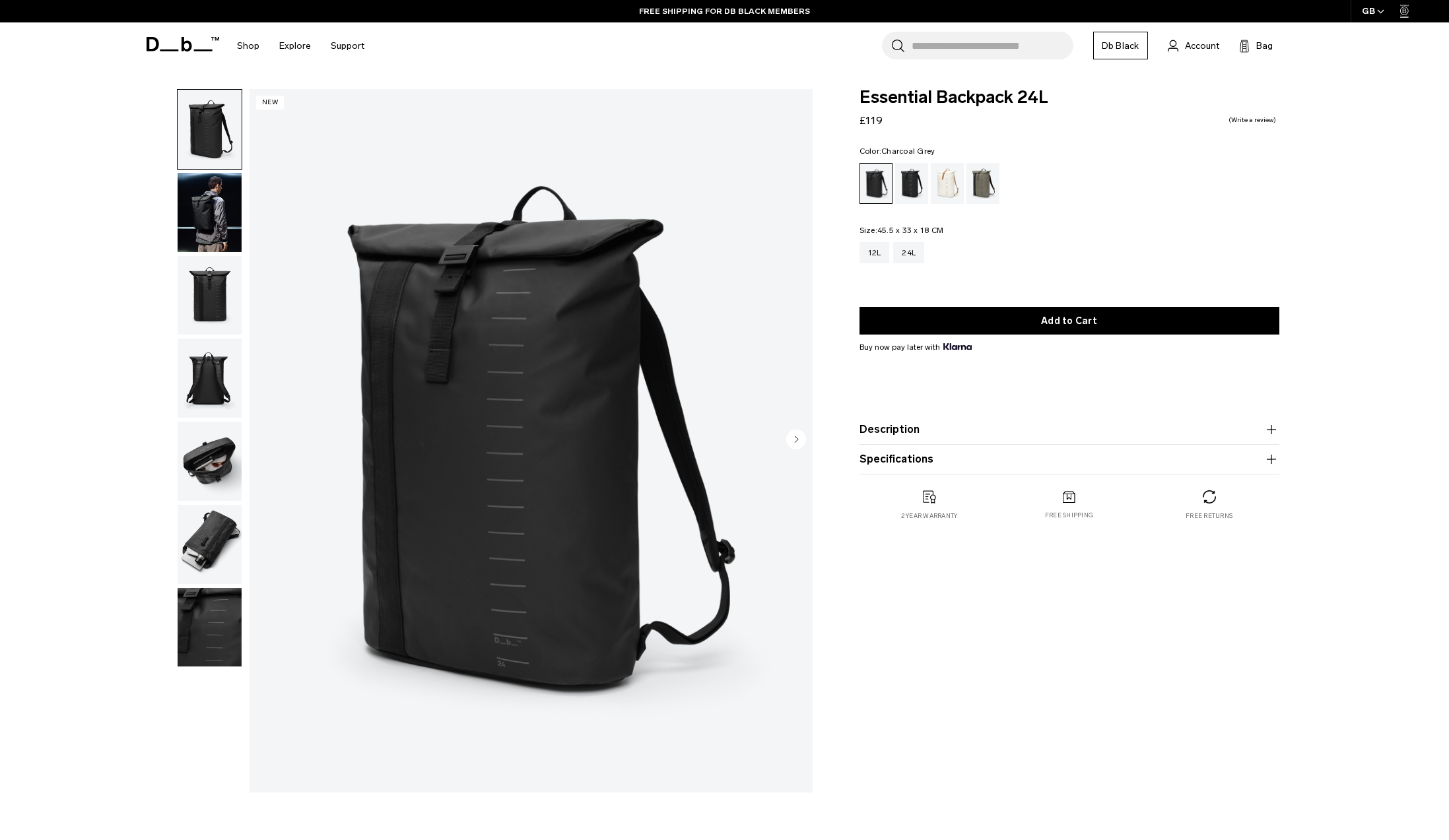
click at [919, 180] on div "Charcoal Grey" at bounding box center [912, 183] width 34 height 41
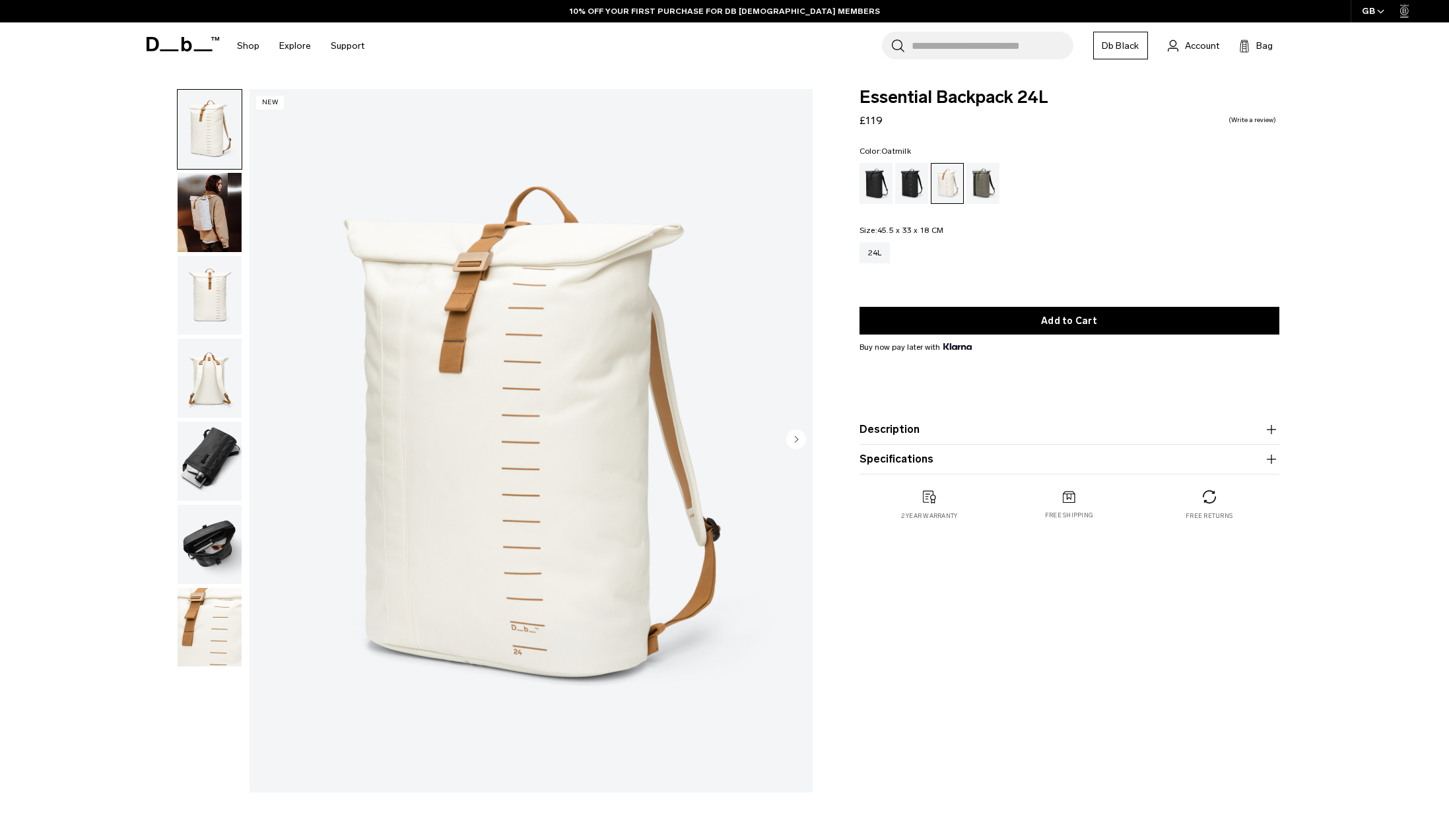
drag, startPoint x: 219, startPoint y: 456, endPoint x: 229, endPoint y: 552, distance: 96.5
click at [219, 456] on img "button" at bounding box center [210, 461] width 64 height 79
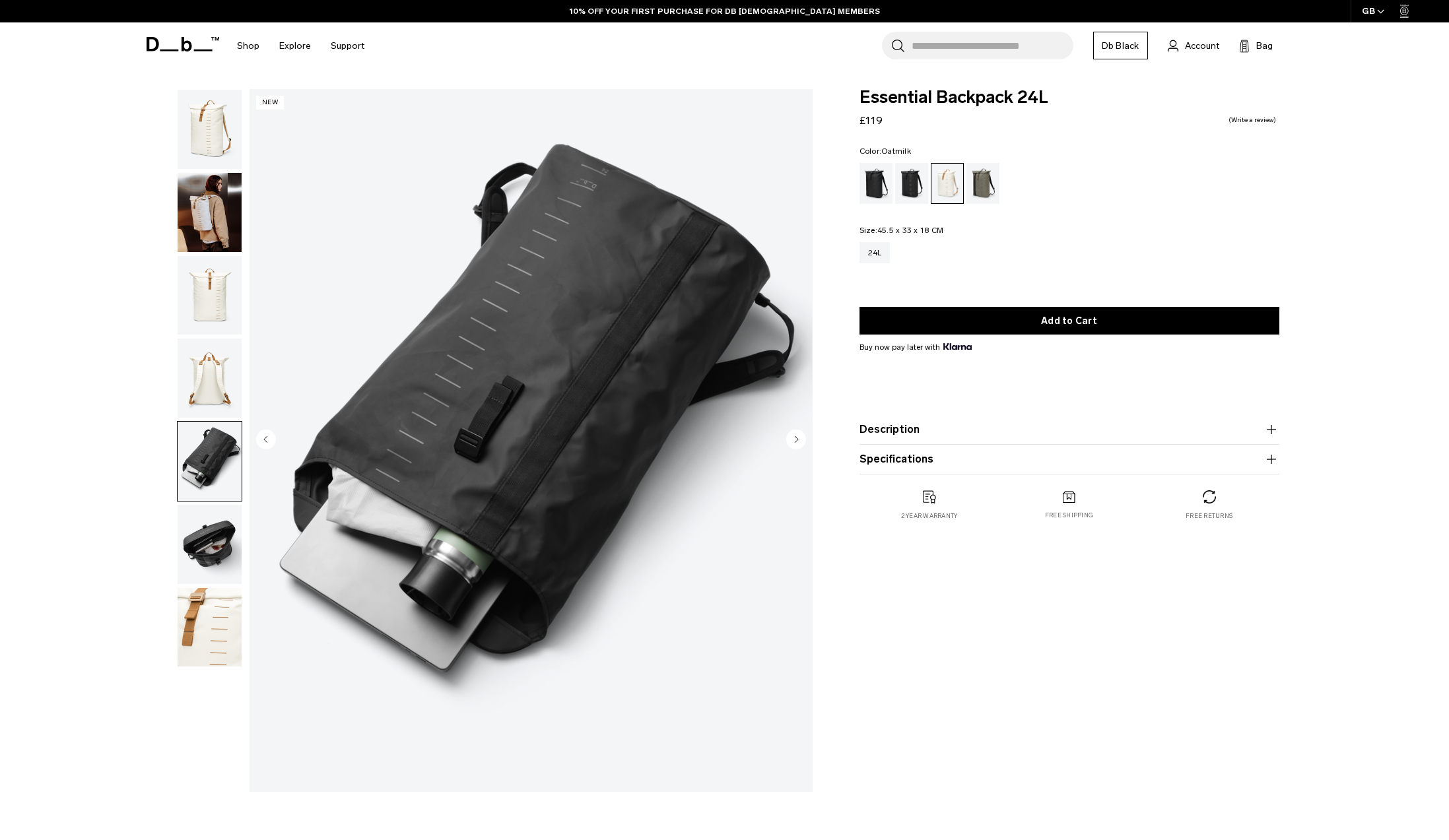
click at [228, 552] on img "button" at bounding box center [210, 544] width 64 height 79
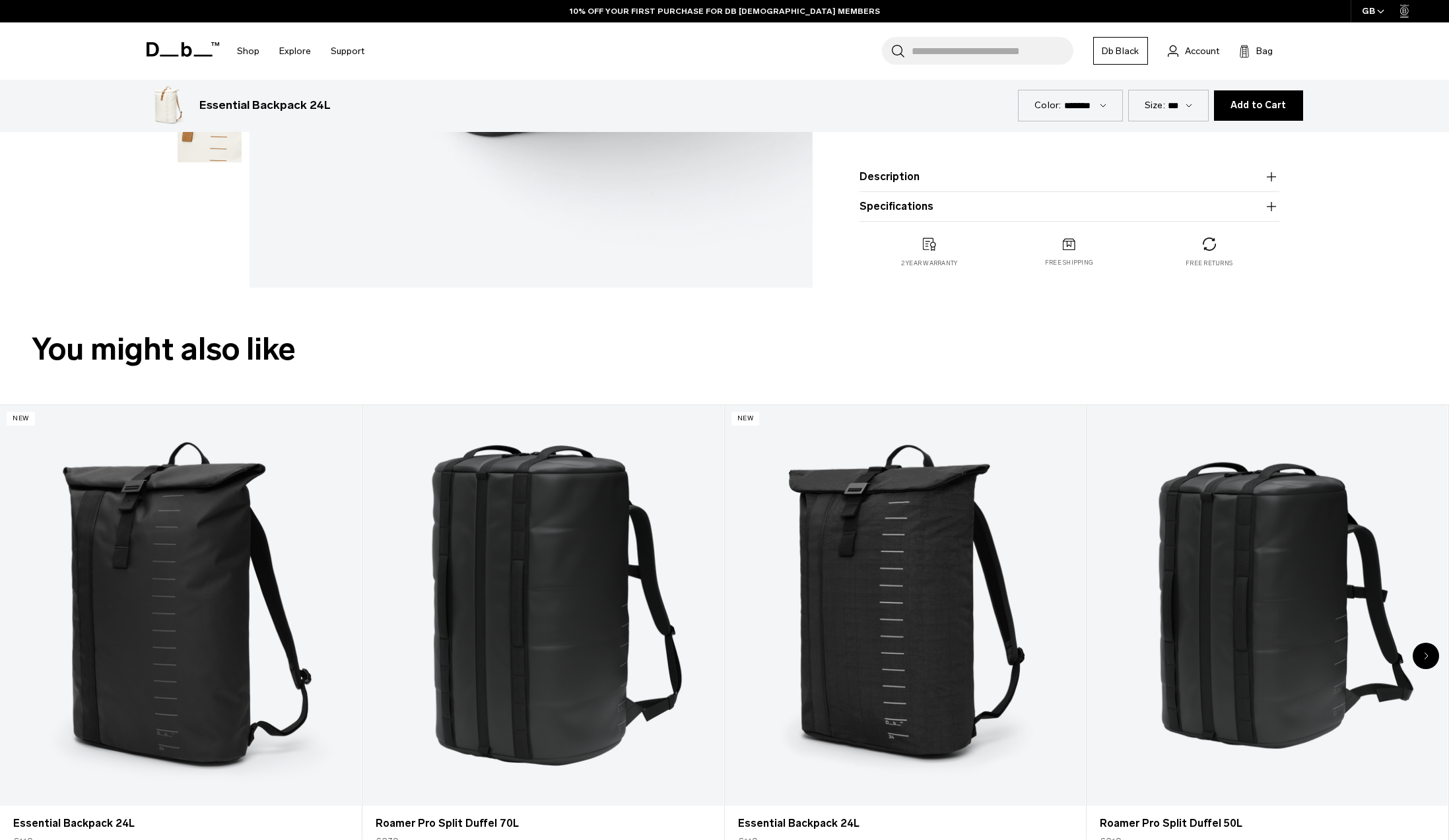
scroll to position [849, 0]
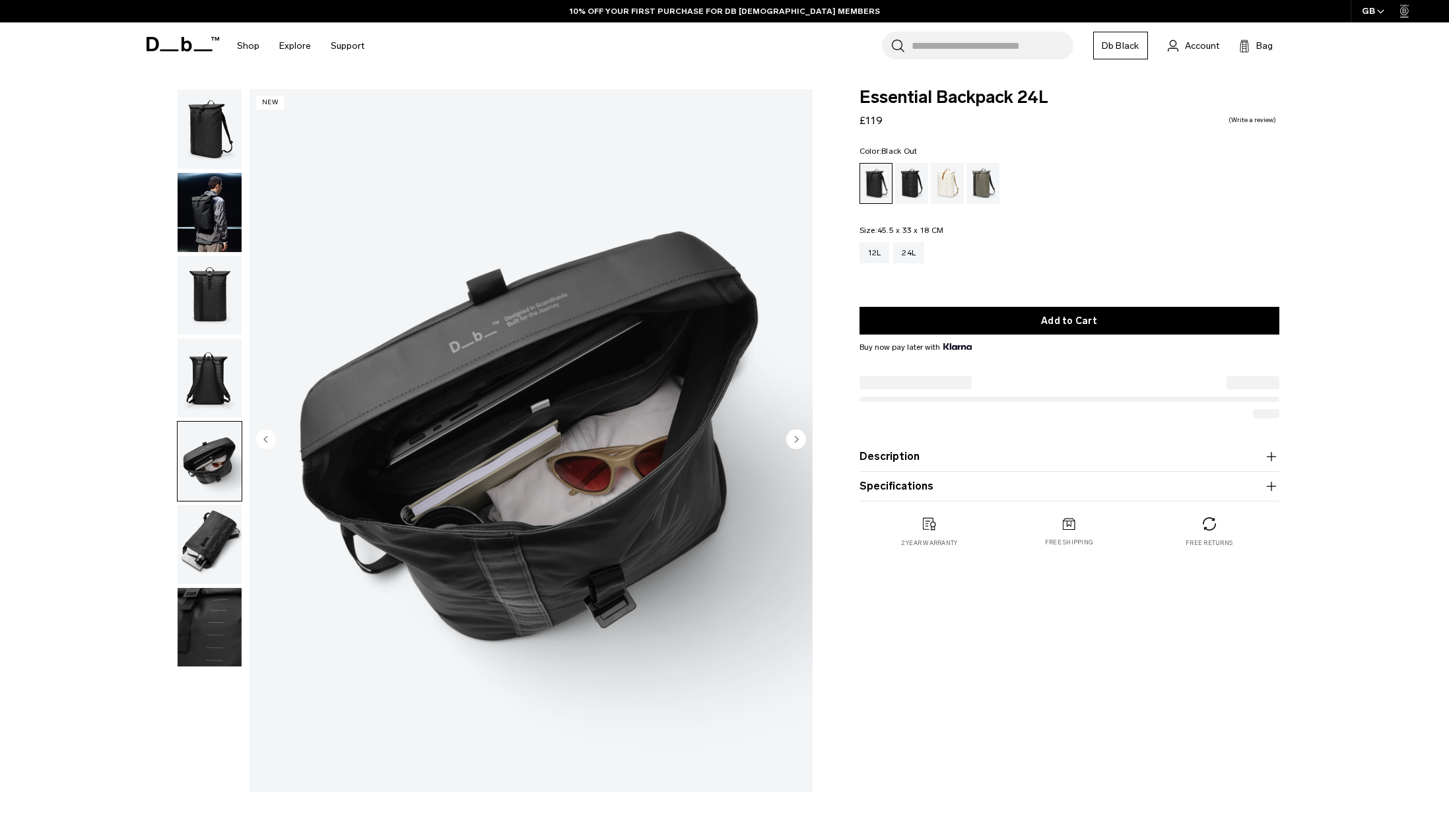
click at [198, 541] on img "button" at bounding box center [210, 544] width 64 height 79
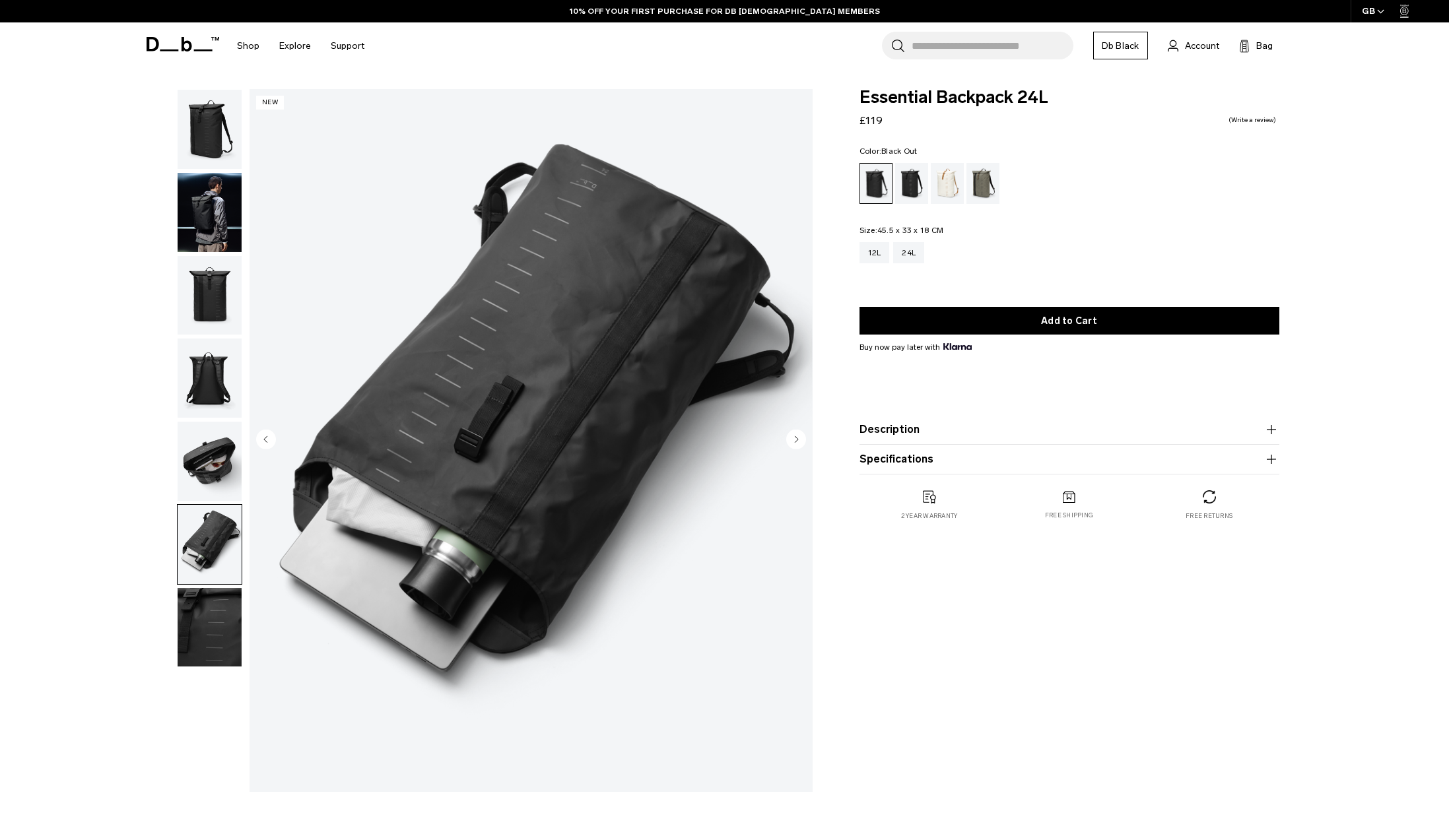
click at [198, 471] on img "button" at bounding box center [210, 461] width 64 height 79
